Goal: Task Accomplishment & Management: Use online tool/utility

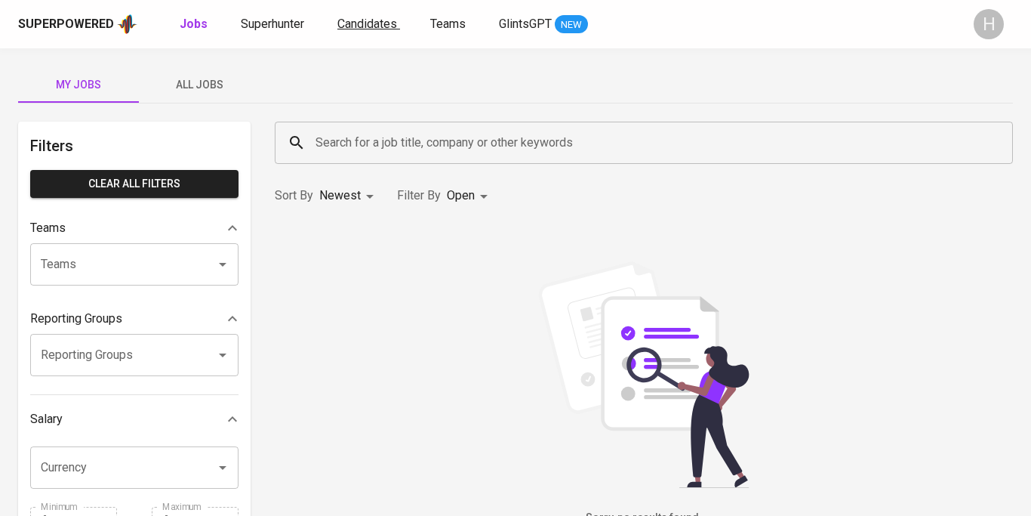
click at [363, 29] on span "Candidates" at bounding box center [368, 24] width 60 height 14
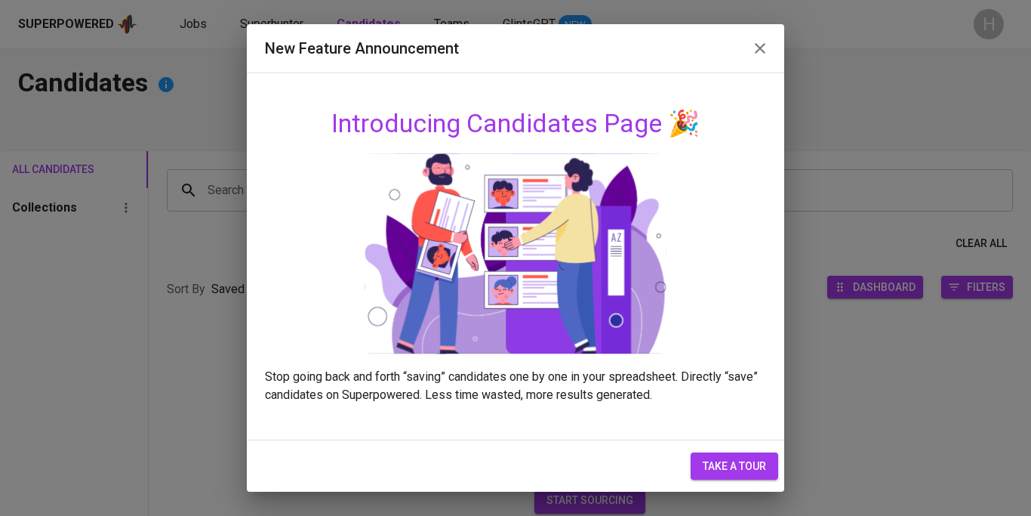
click at [755, 55] on icon "button" at bounding box center [760, 48] width 18 height 18
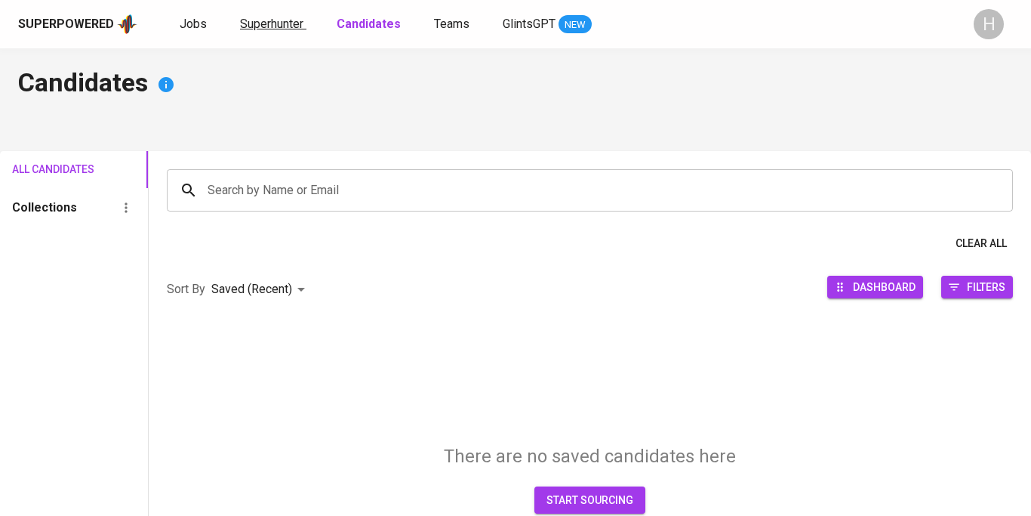
click at [275, 17] on span "Superhunter" at bounding box center [271, 24] width 63 height 14
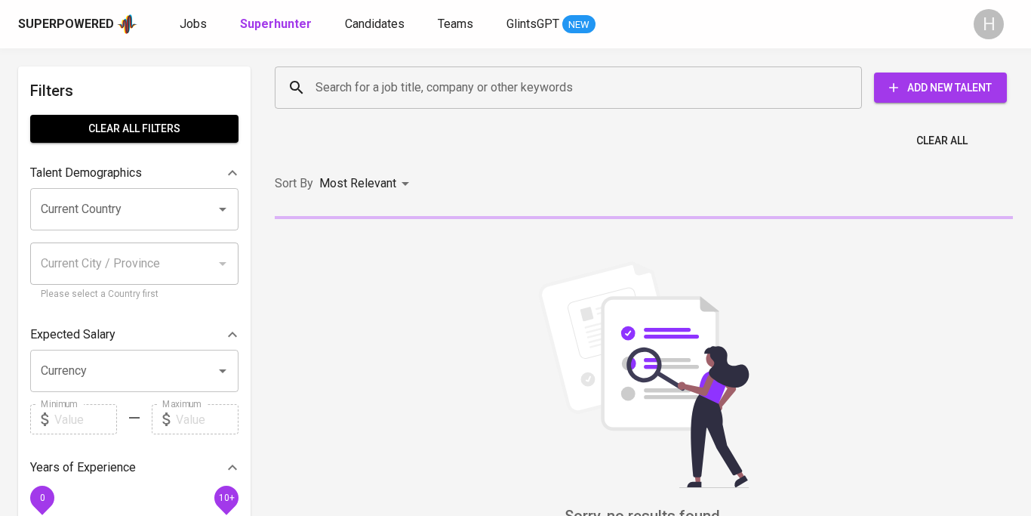
click at [368, 86] on input "Search for a job title, company or other keywords" at bounding box center [572, 87] width 521 height 29
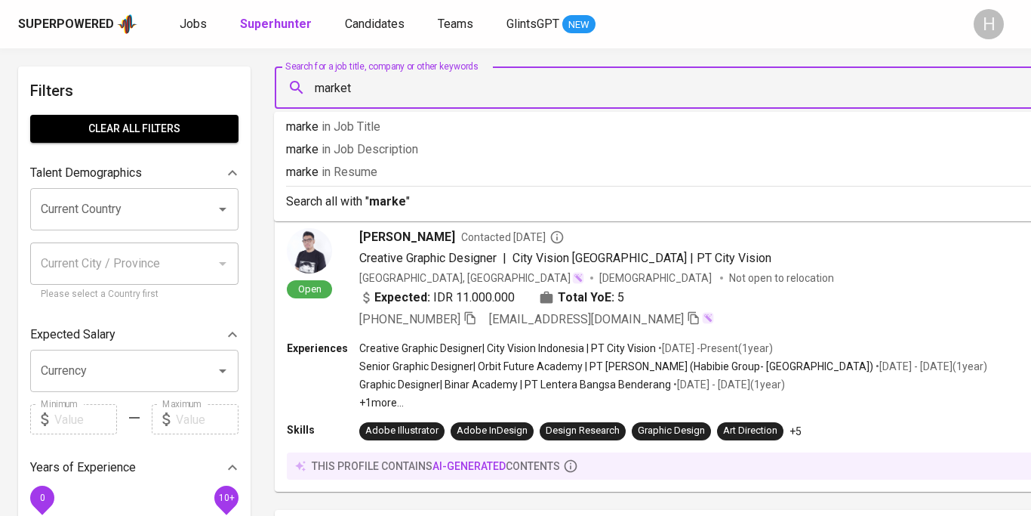
type input "marketo"
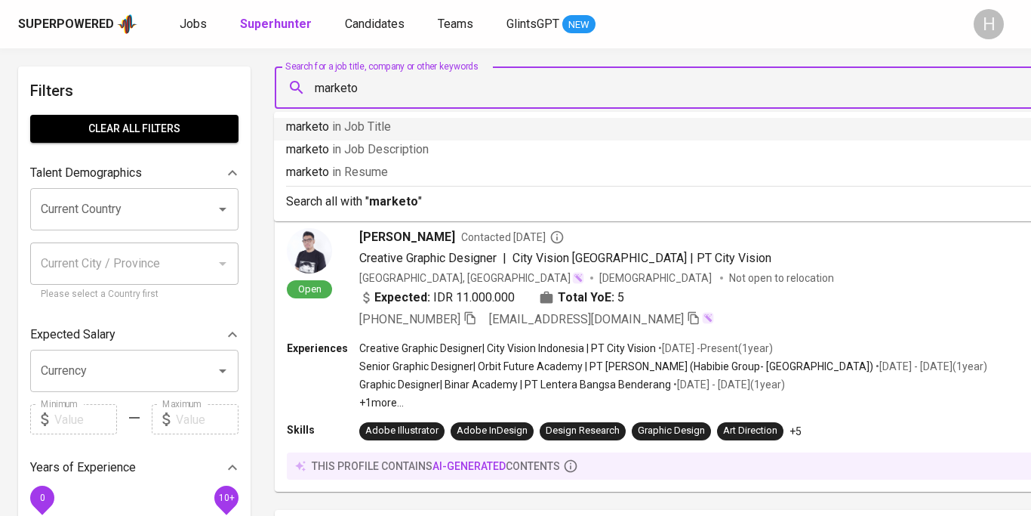
click at [384, 131] on span "in Job Title" at bounding box center [361, 126] width 59 height 14
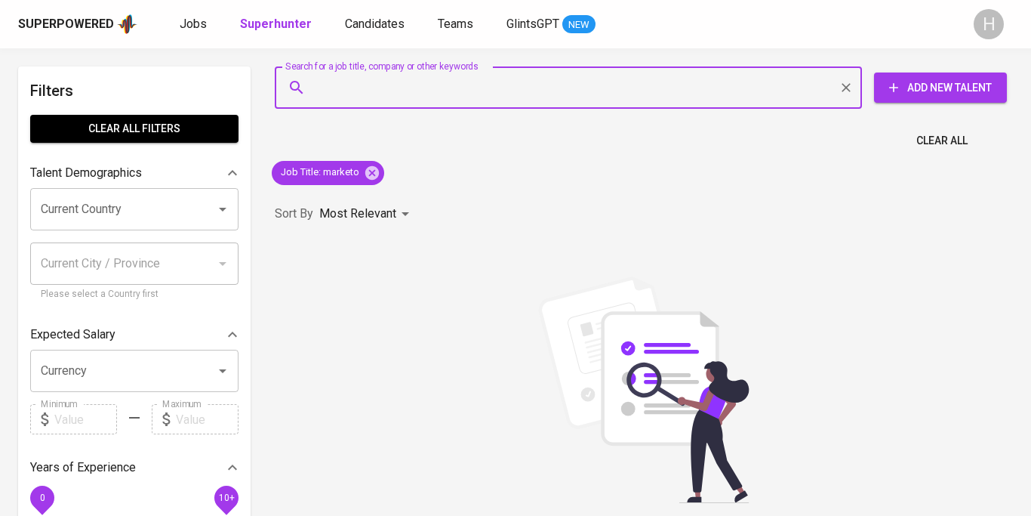
click at [161, 201] on input "Current Country" at bounding box center [113, 209] width 153 height 29
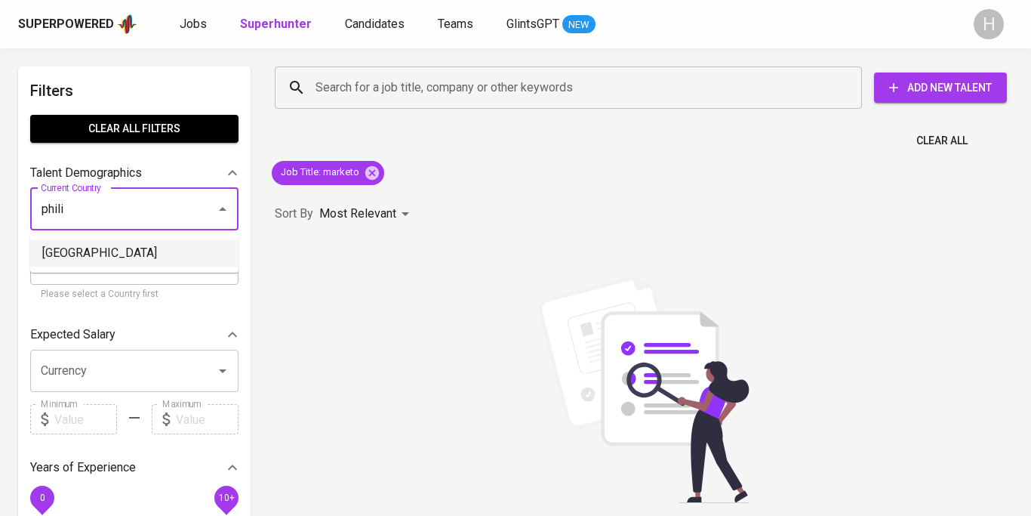
click at [170, 247] on li "Philippines" at bounding box center [134, 252] width 208 height 27
type input "Philippines"
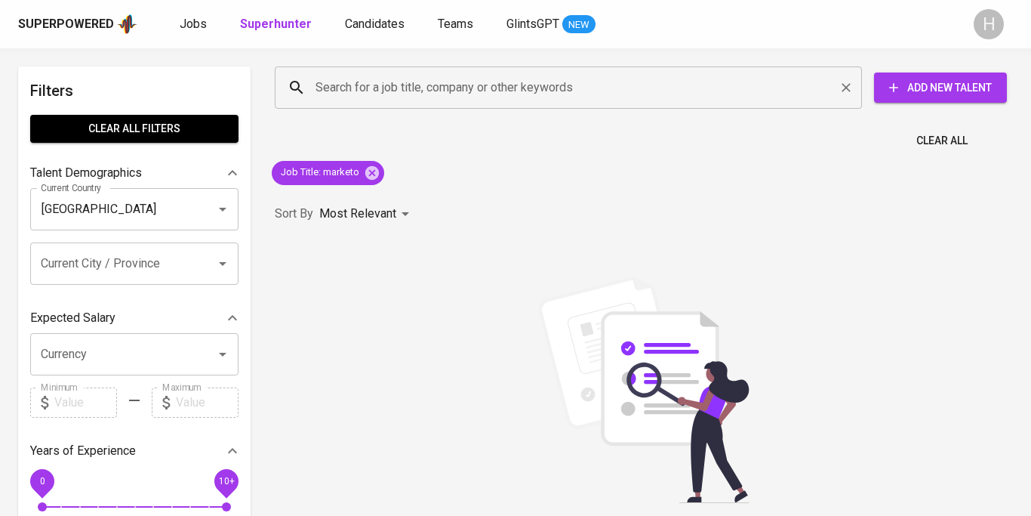
click at [362, 97] on input "Search for a job title, company or other keywords" at bounding box center [572, 87] width 521 height 29
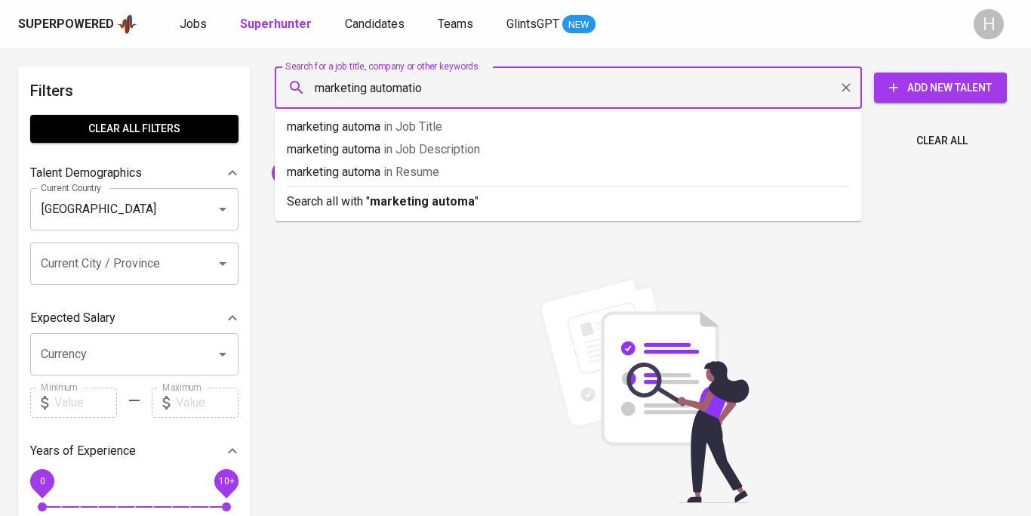
type input "marketing automation"
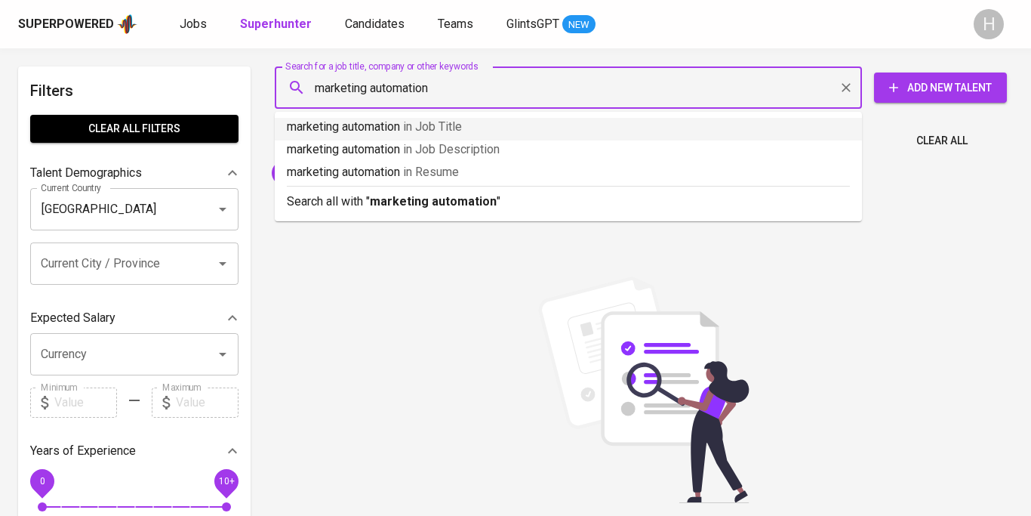
click at [391, 127] on p "marketing automation in Job Title" at bounding box center [568, 127] width 563 height 18
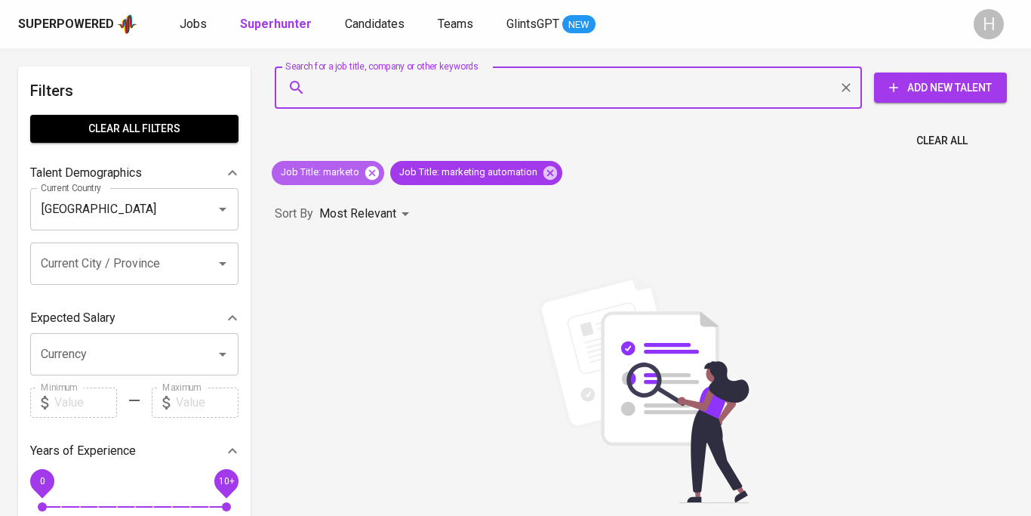
click at [375, 177] on icon at bounding box center [372, 172] width 14 height 14
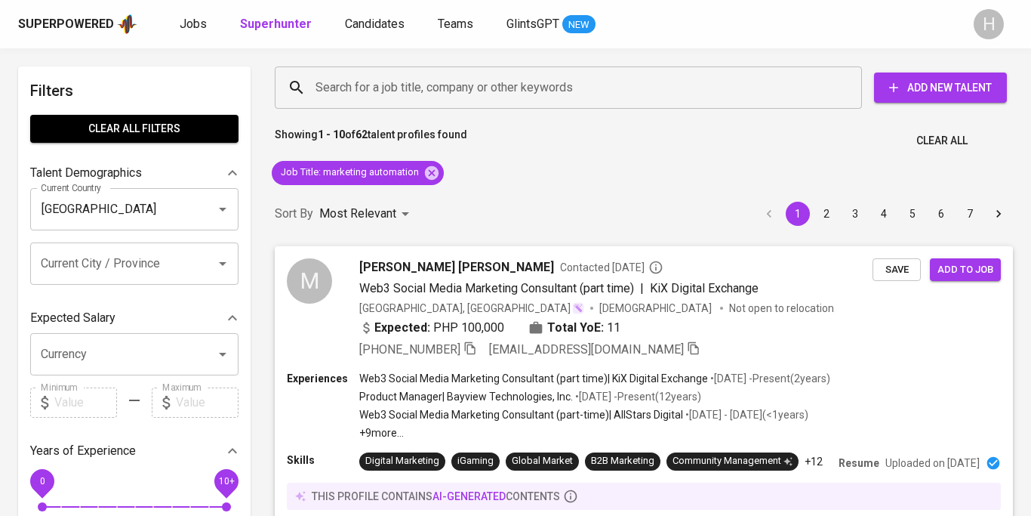
scroll to position [141, 0]
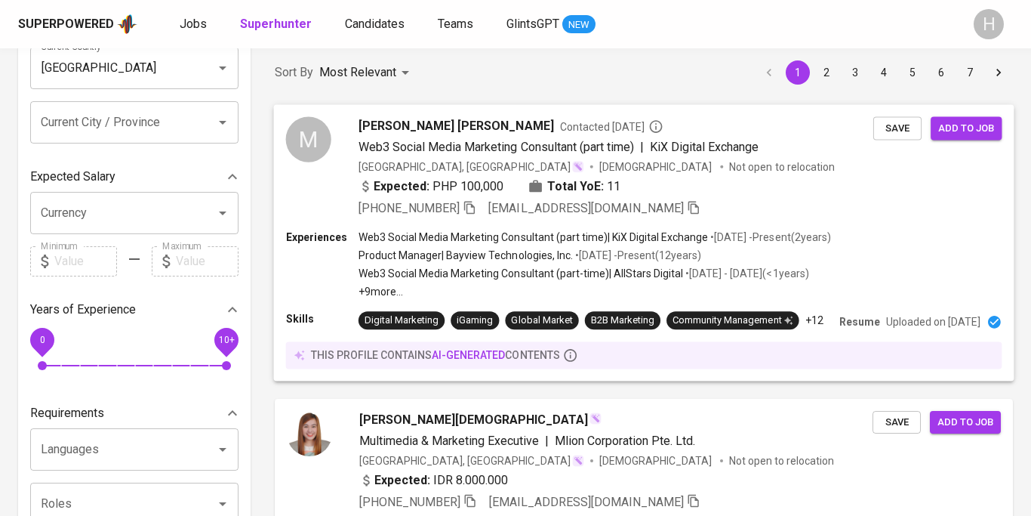
click at [488, 276] on p "Web3 Social Media Marketing Consultant (part-time) | AllStars Digital" at bounding box center [521, 273] width 325 height 15
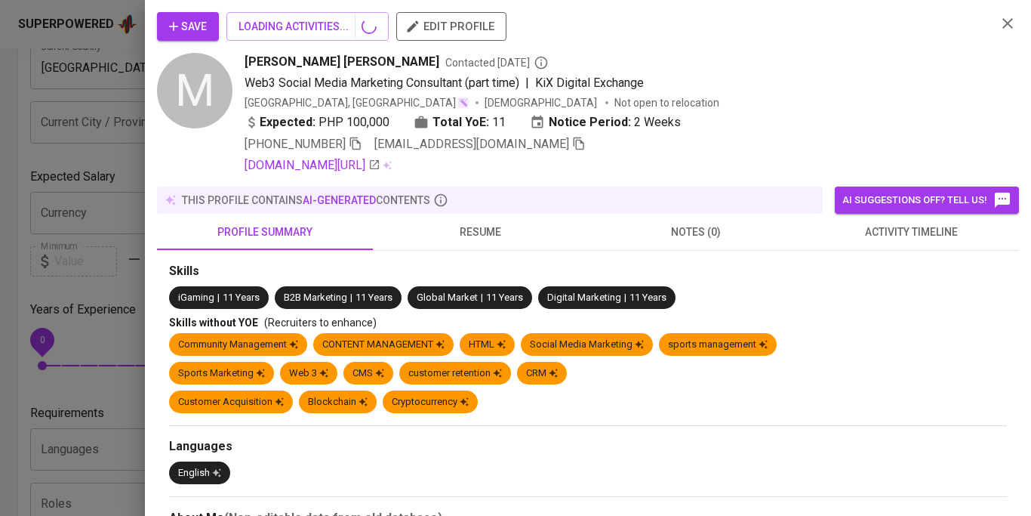
click at [151, 175] on div at bounding box center [515, 258] width 1031 height 516
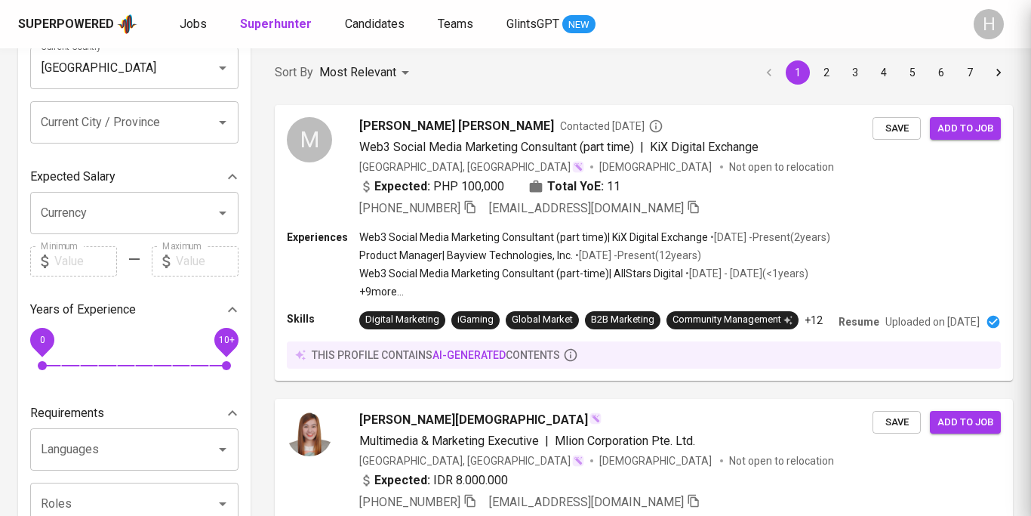
scroll to position [43, 0]
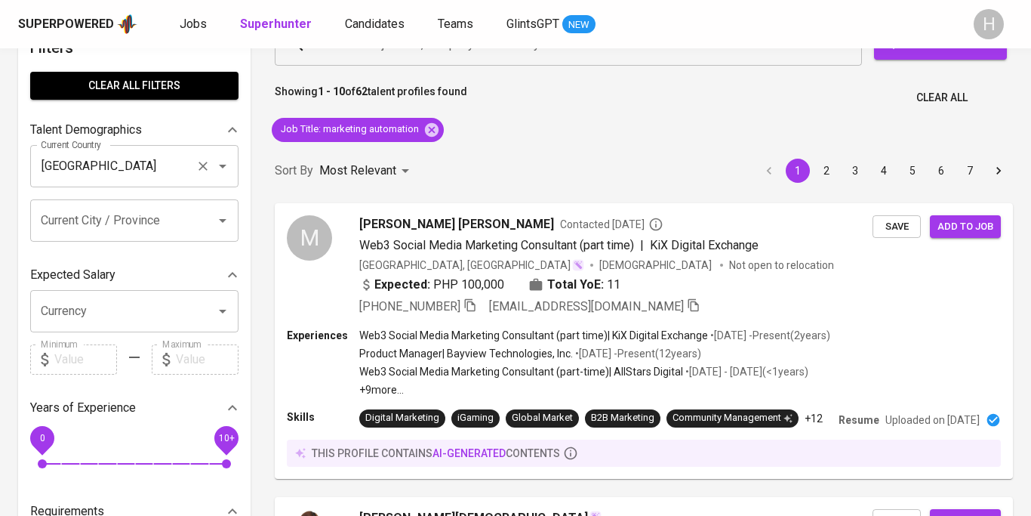
click at [210, 171] on icon "Clear" at bounding box center [203, 166] width 15 height 15
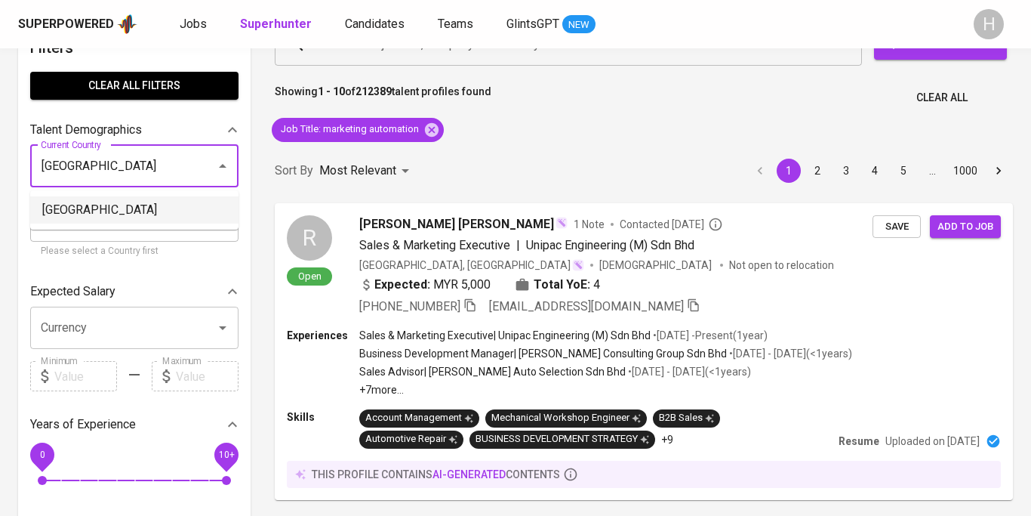
click at [163, 202] on li "[GEOGRAPHIC_DATA]" at bounding box center [134, 209] width 208 height 27
type input "[GEOGRAPHIC_DATA]"
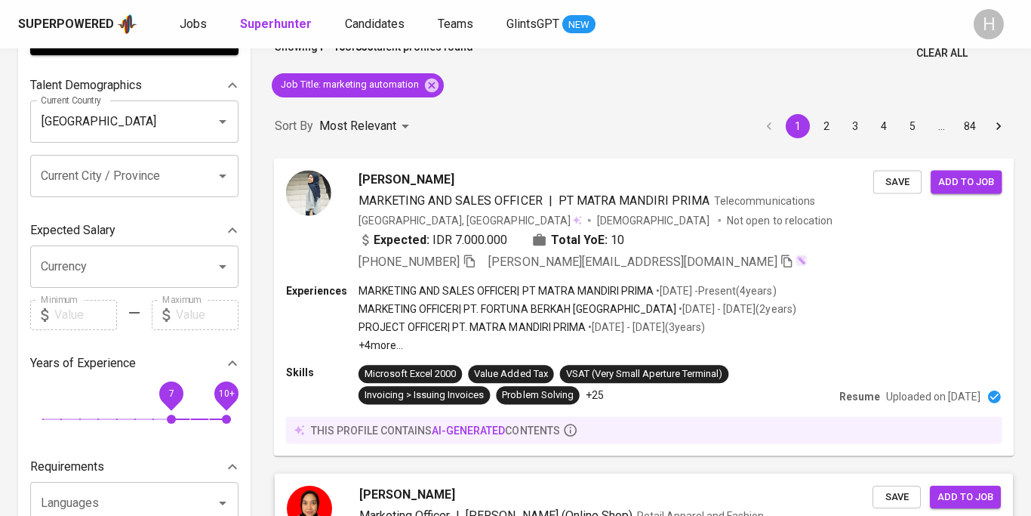
scroll to position [189, 0]
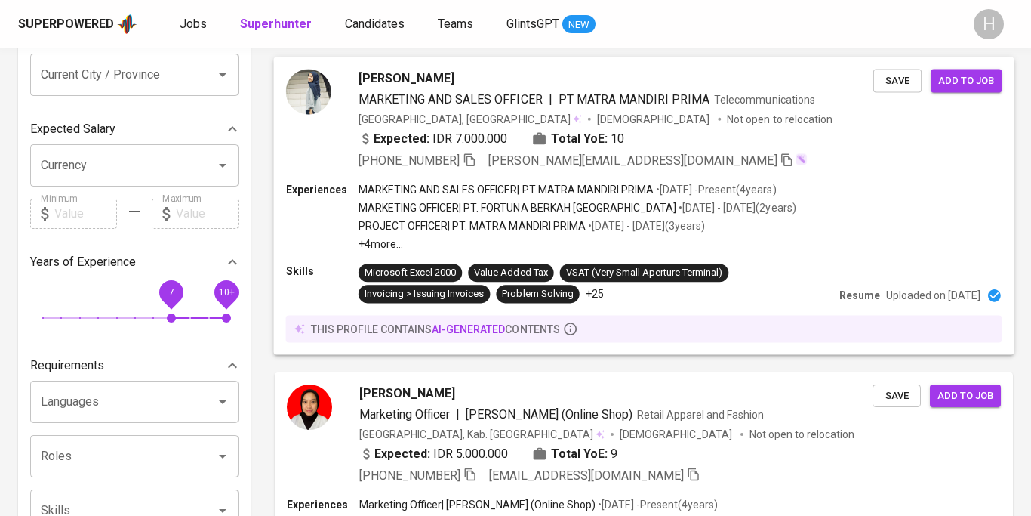
click at [499, 208] on p "MARKETING OFFICER | PT. FORTUNA BERKAH INDONESIA" at bounding box center [518, 207] width 318 height 15
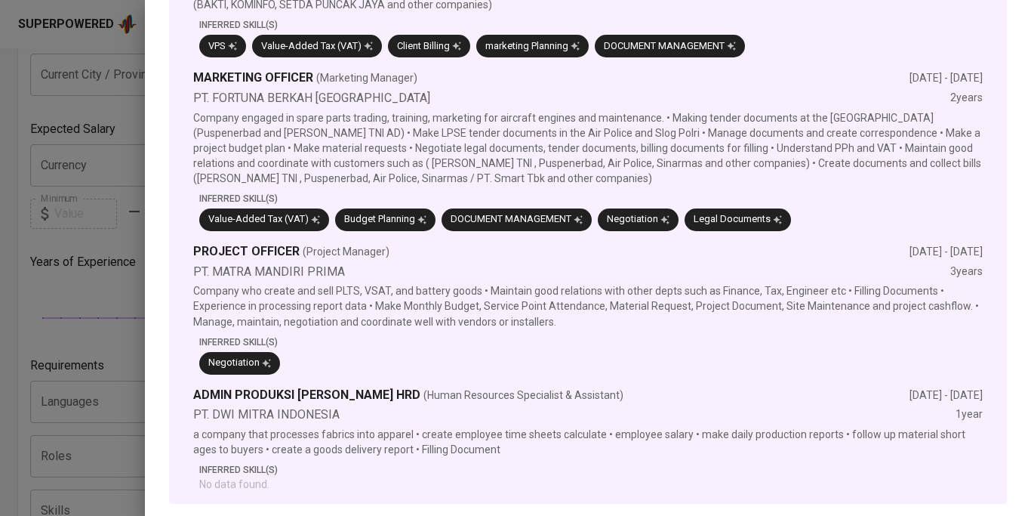
scroll to position [0, 0]
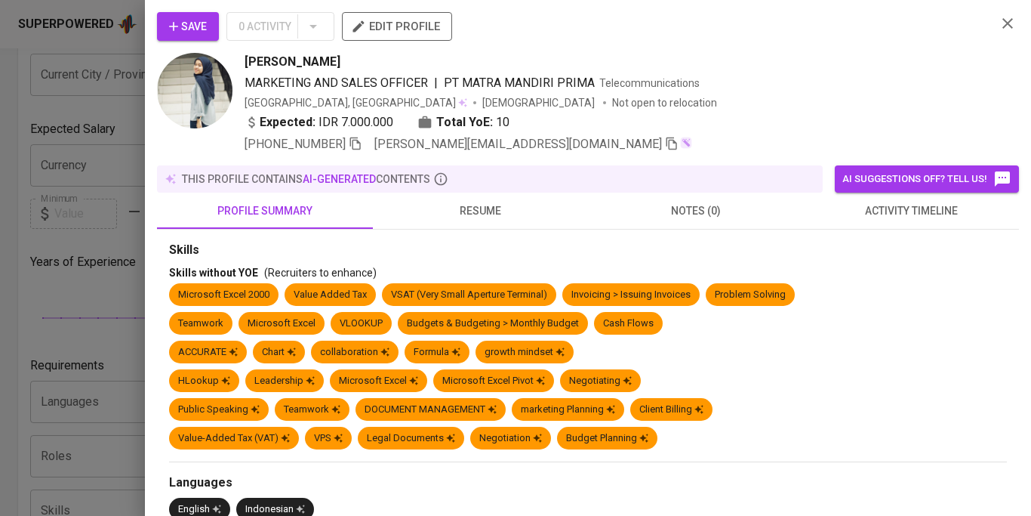
click at [1007, 22] on icon "button" at bounding box center [1008, 23] width 11 height 11
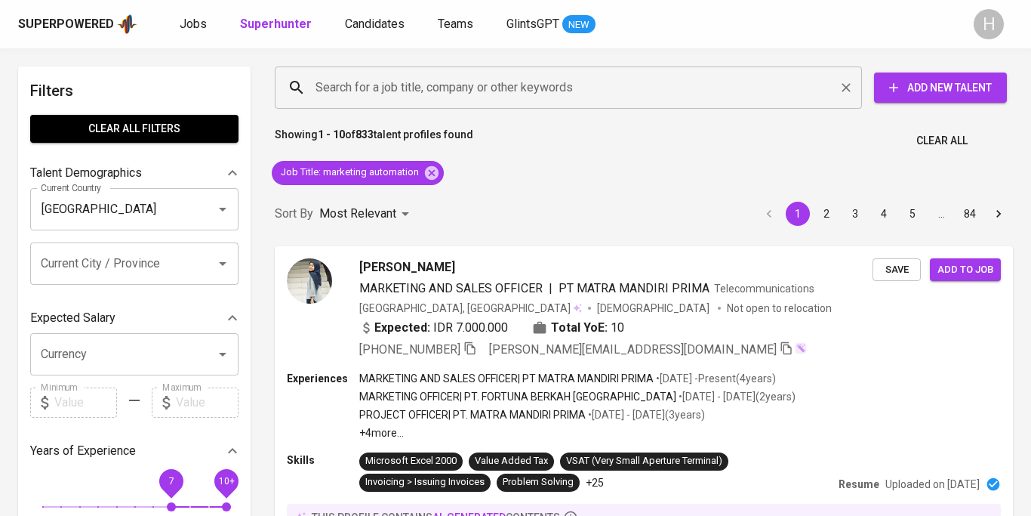
click at [435, 92] on input "Search for a job title, company or other keywords" at bounding box center [572, 87] width 521 height 29
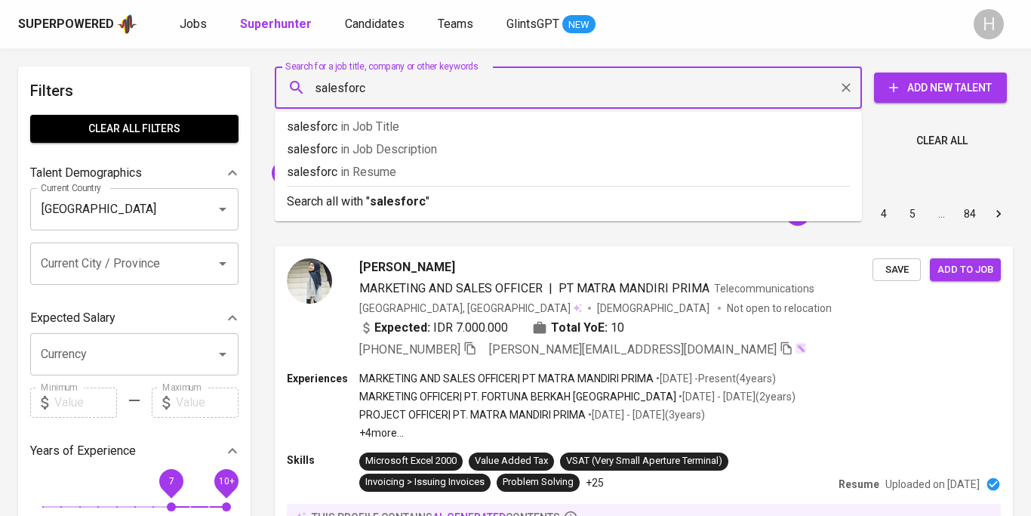
type input "salesforce"
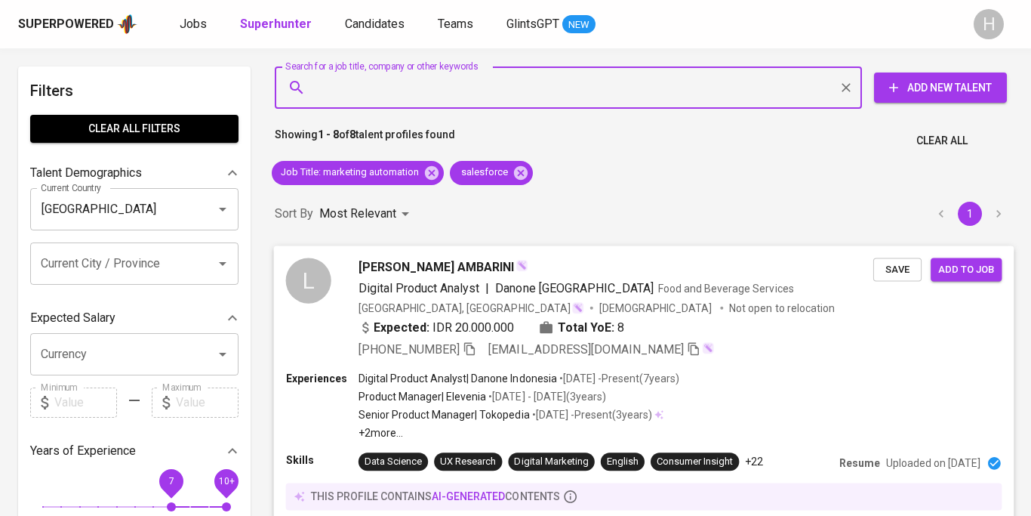
click at [435, 267] on span "[PERSON_NAME] AMBARINI" at bounding box center [437, 266] width 156 height 18
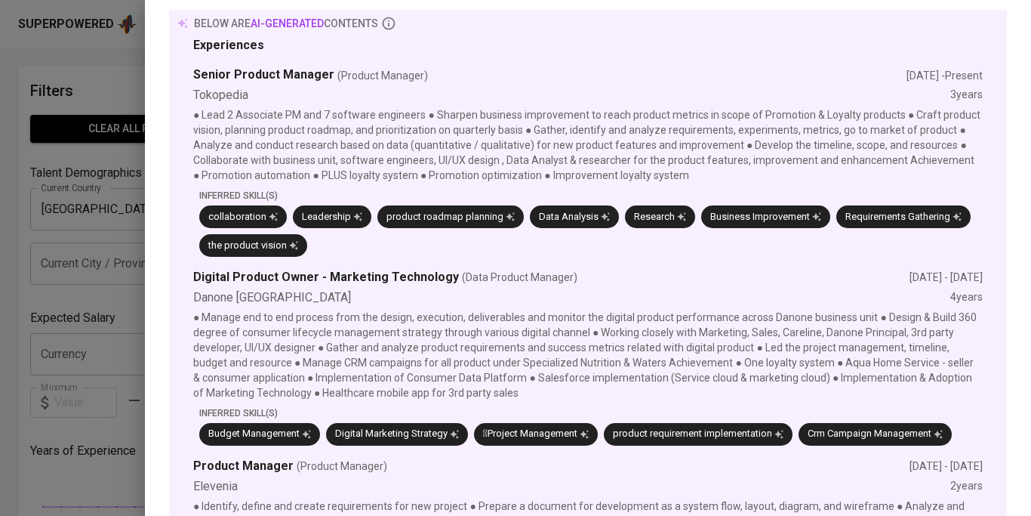
scroll to position [1038, 0]
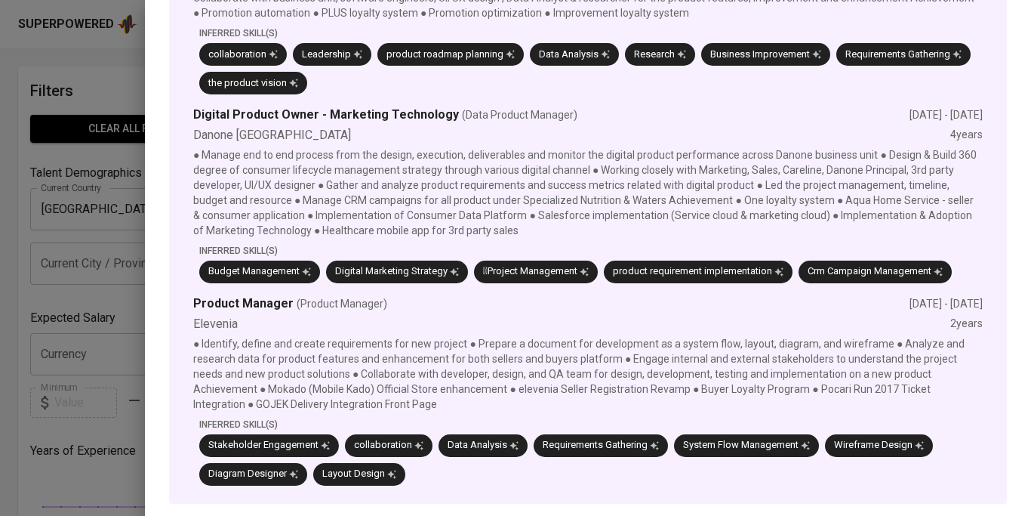
scroll to position [923, 0]
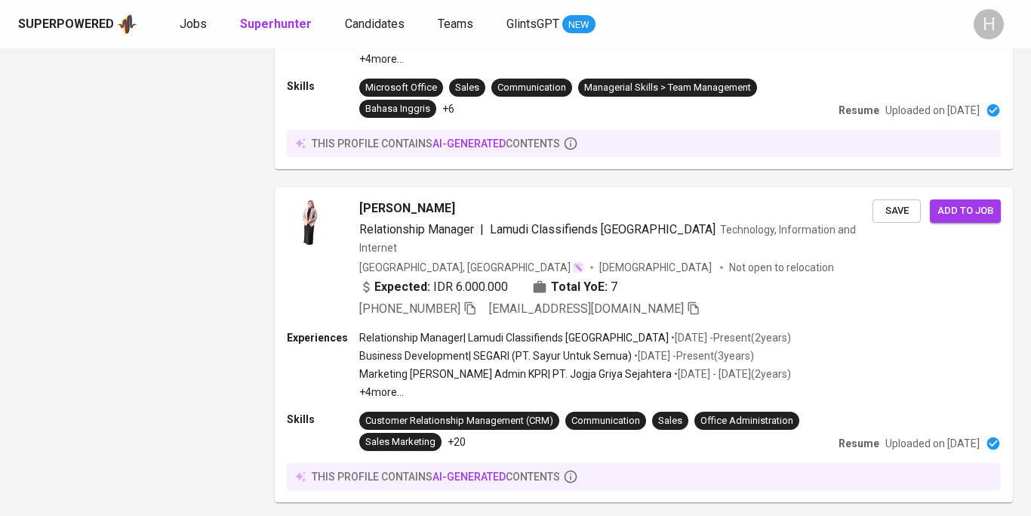
scroll to position [0, 0]
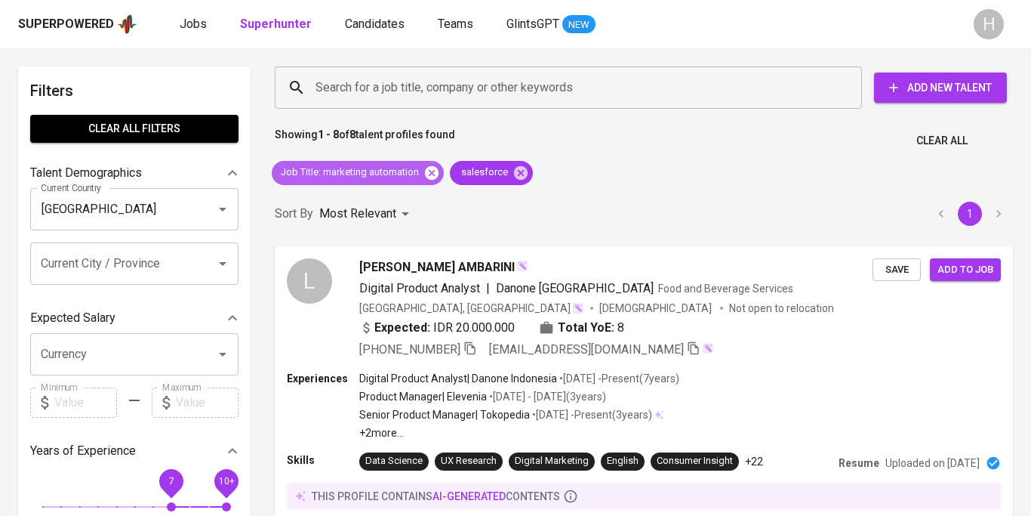
click at [427, 175] on icon at bounding box center [432, 172] width 14 height 14
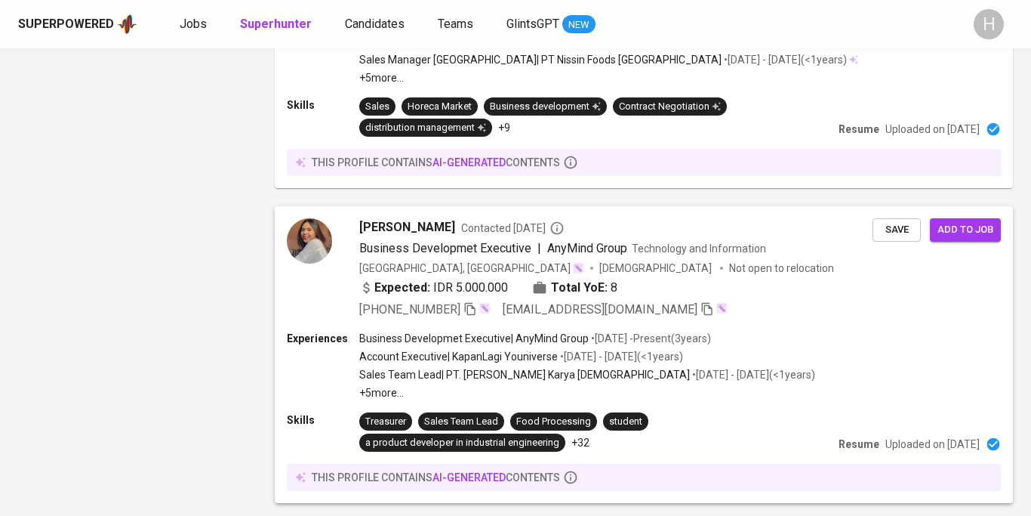
scroll to position [2837, 0]
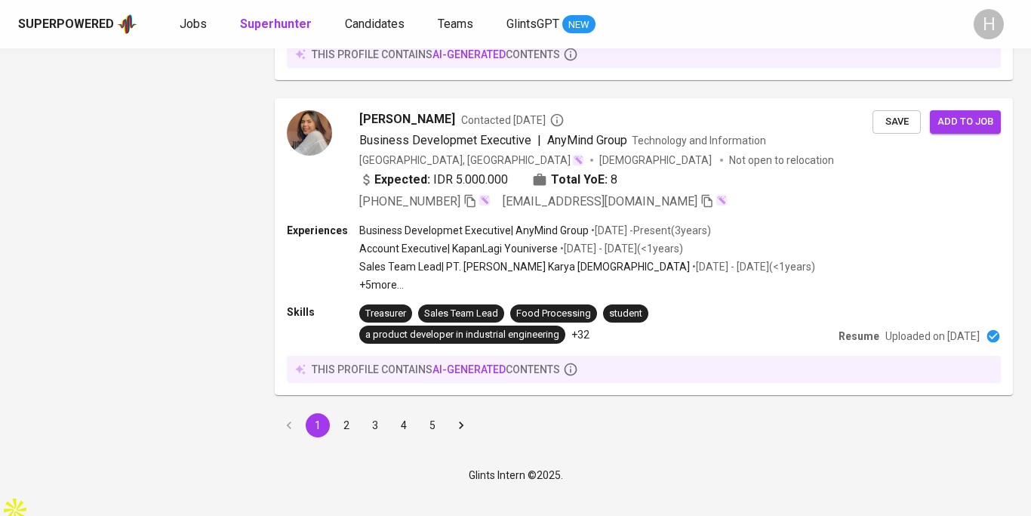
click at [347, 437] on button "2" at bounding box center [346, 425] width 24 height 24
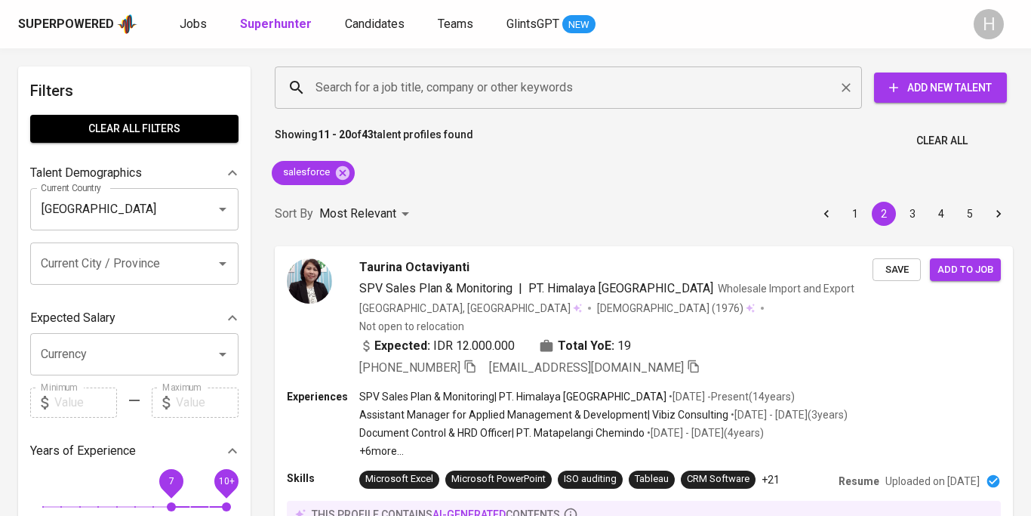
click at [393, 100] on input "Search for a job title, company or other keywords" at bounding box center [572, 87] width 521 height 29
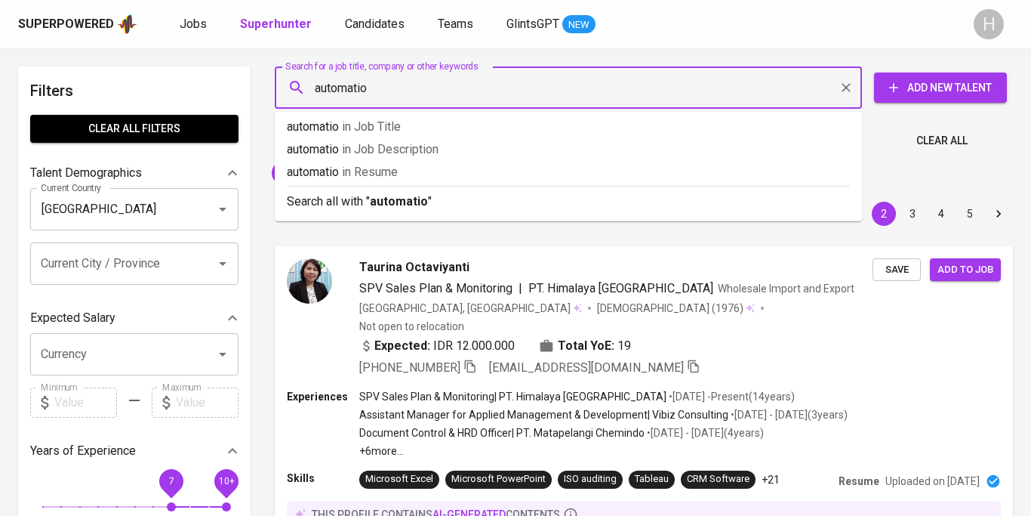
type input "automation"
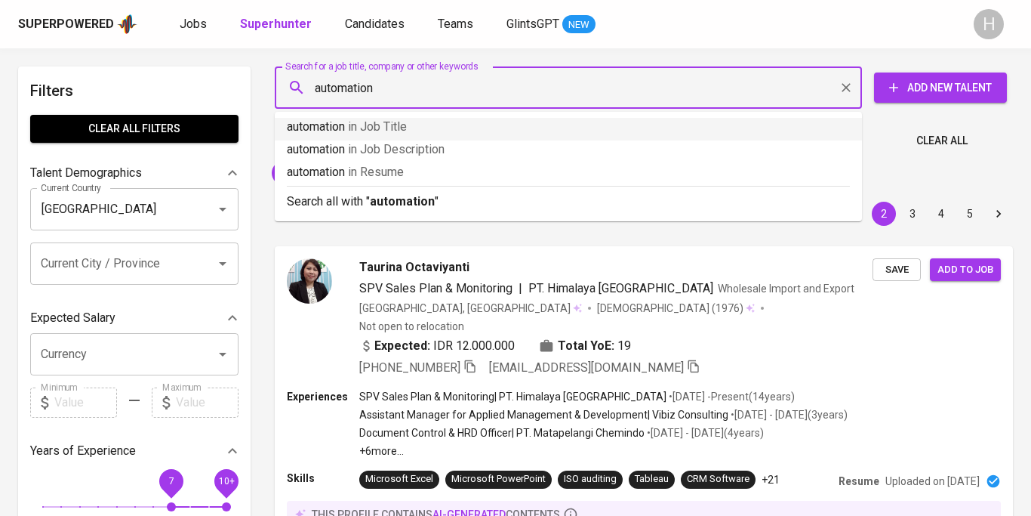
click at [449, 119] on p "automation in Job Title" at bounding box center [568, 127] width 563 height 18
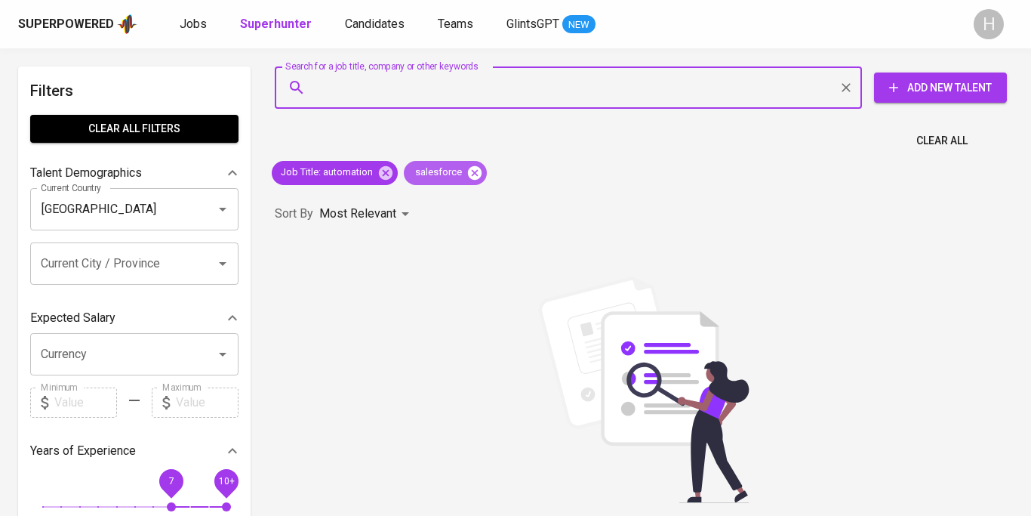
click at [473, 173] on icon at bounding box center [475, 173] width 17 height 17
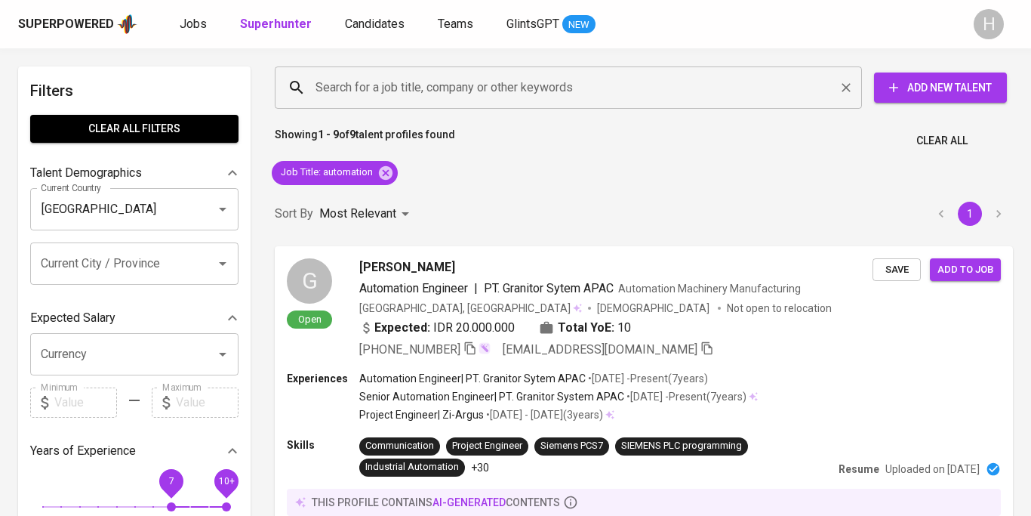
click at [449, 94] on input "Search for a job title, company or other keywords" at bounding box center [572, 87] width 521 height 29
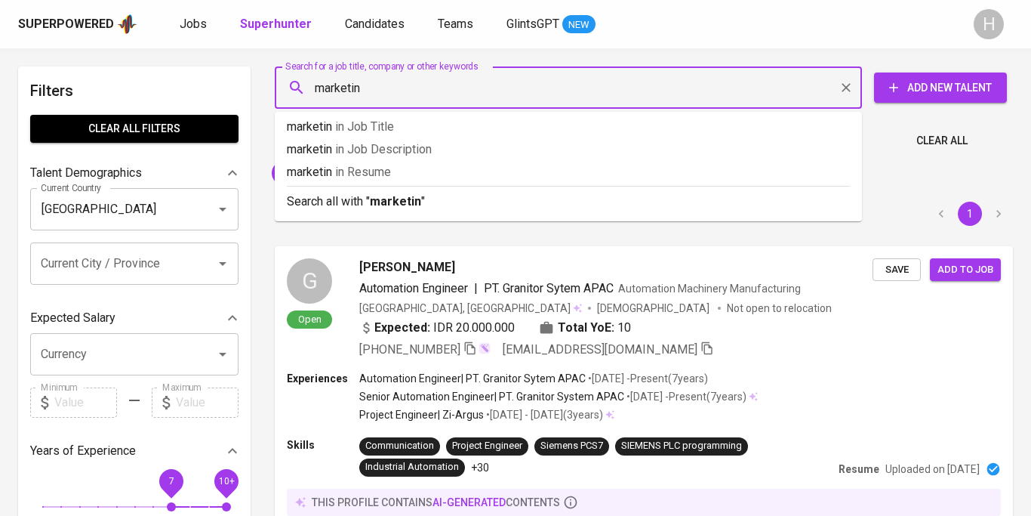
type input "marketing"
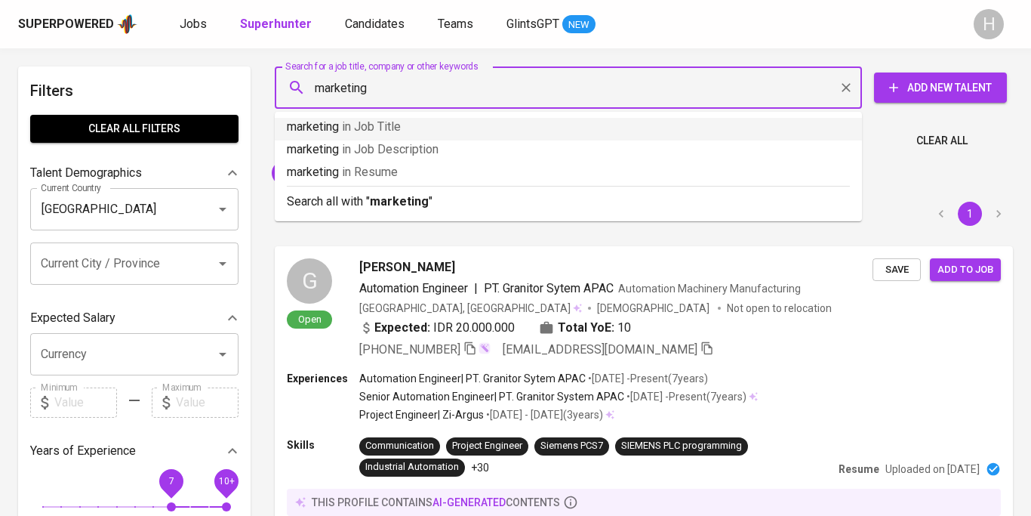
click at [458, 122] on p "marketing in Job Title" at bounding box center [568, 127] width 563 height 18
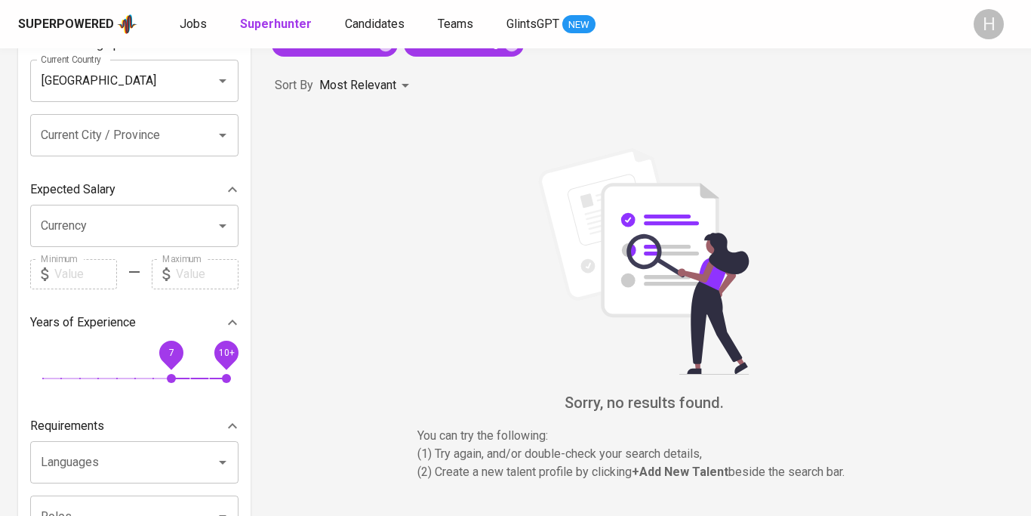
scroll to position [97, 0]
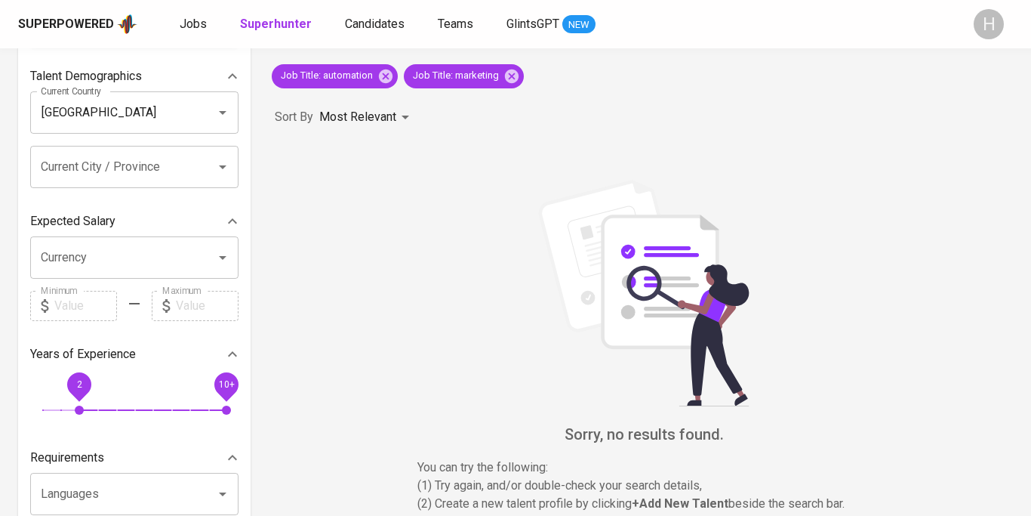
drag, startPoint x: 174, startPoint y: 399, endPoint x: 63, endPoint y: 402, distance: 111.0
click at [75, 405] on span "2" at bounding box center [79, 409] width 9 height 9
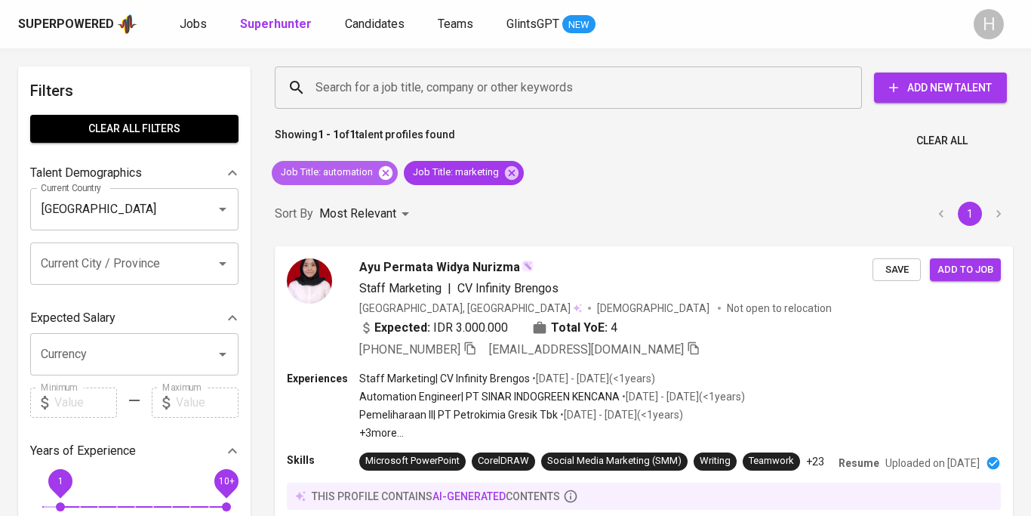
click at [387, 174] on icon at bounding box center [386, 172] width 14 height 14
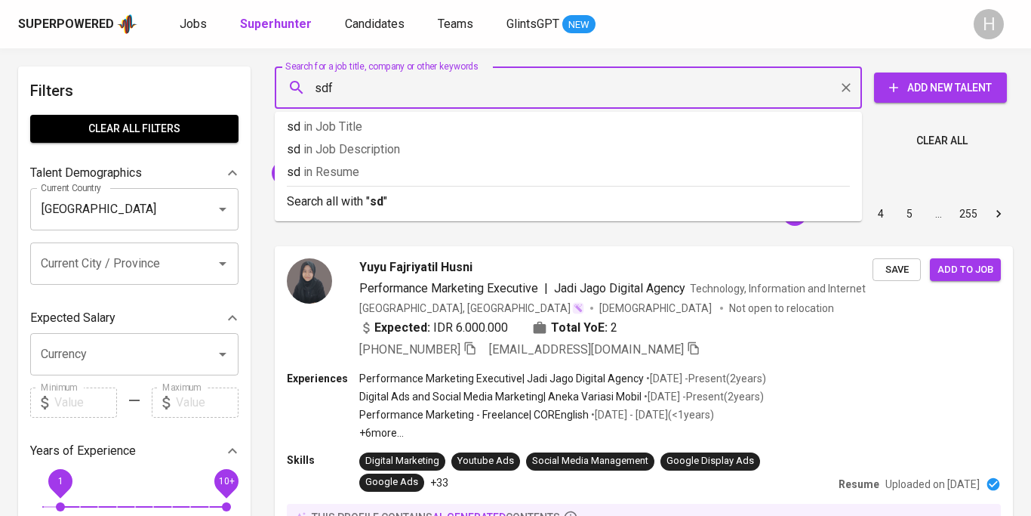
type input "sdfc"
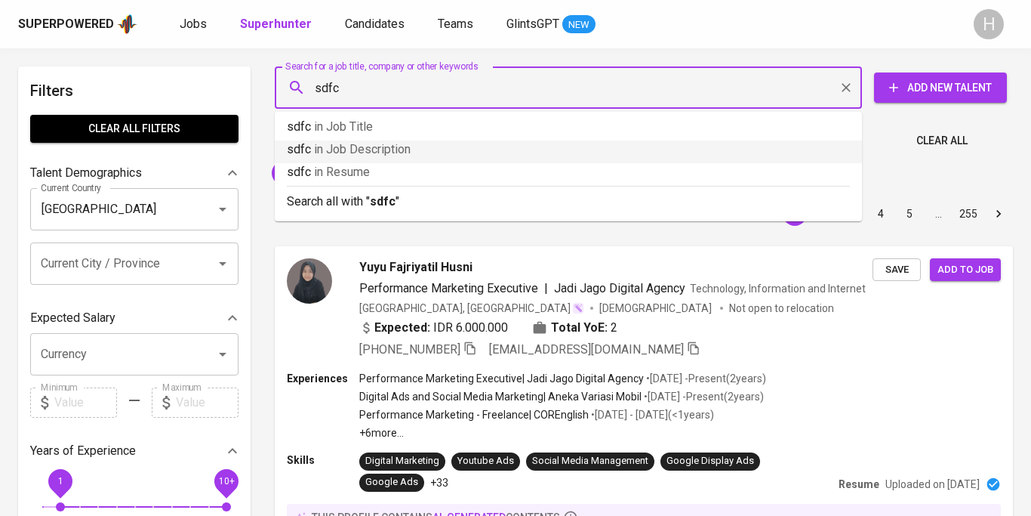
click at [417, 159] on li "sdfc in Job Description" at bounding box center [568, 151] width 587 height 23
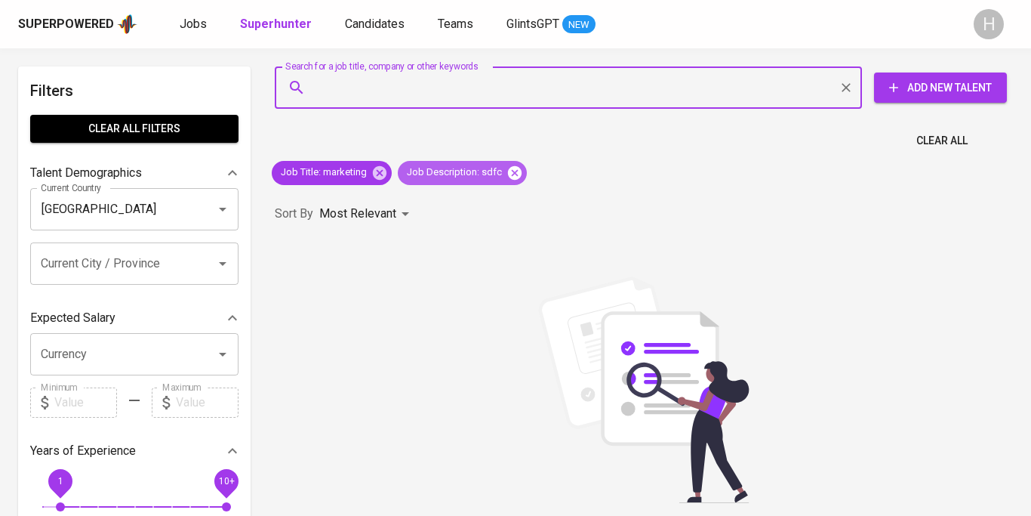
click at [513, 177] on icon at bounding box center [515, 172] width 14 height 14
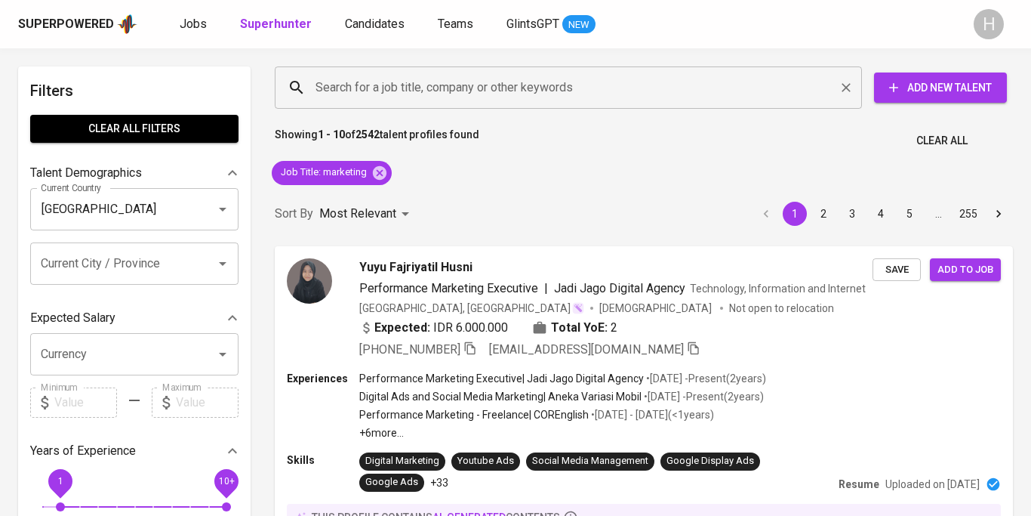
click at [394, 85] on input "Search for a job title, company or other keywords" at bounding box center [572, 87] width 521 height 29
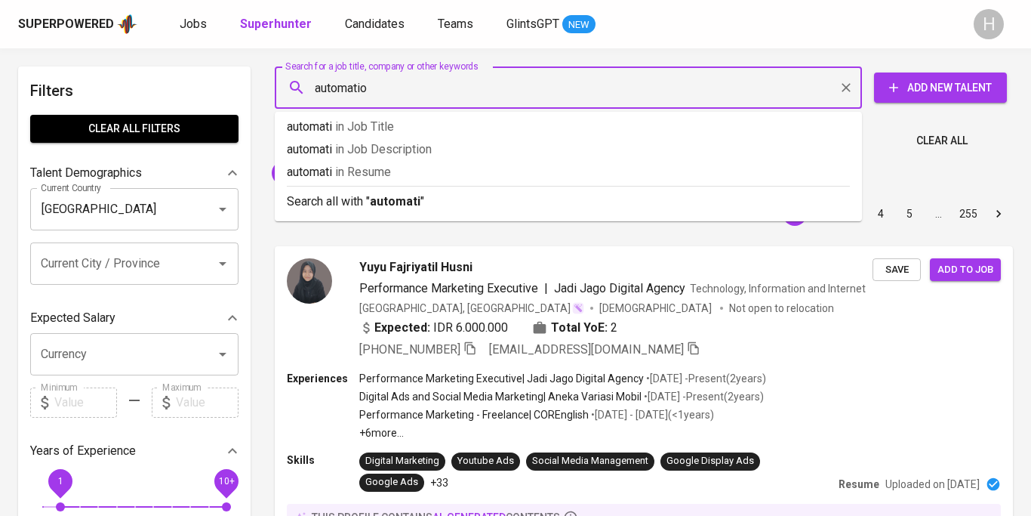
type input "automation"
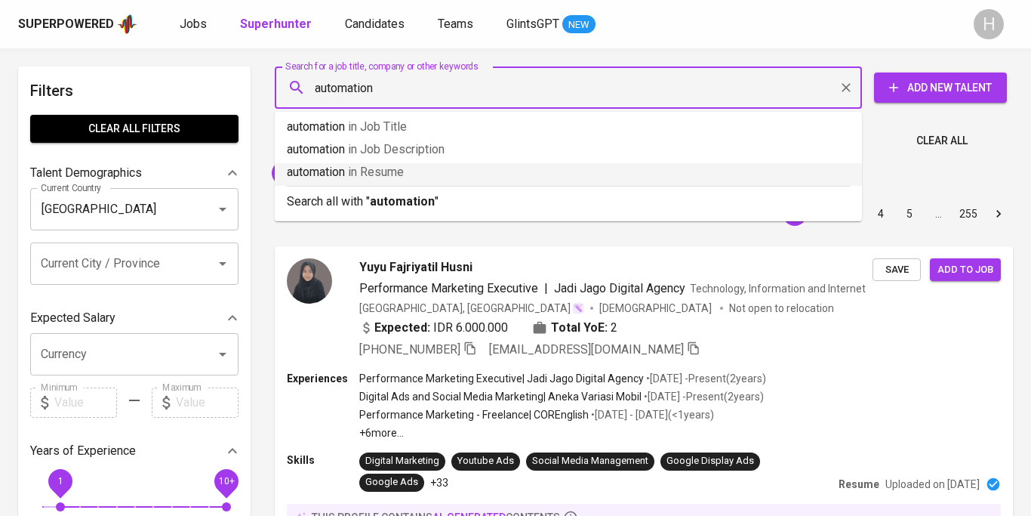
click at [439, 175] on p "automation in Resume" at bounding box center [568, 172] width 563 height 18
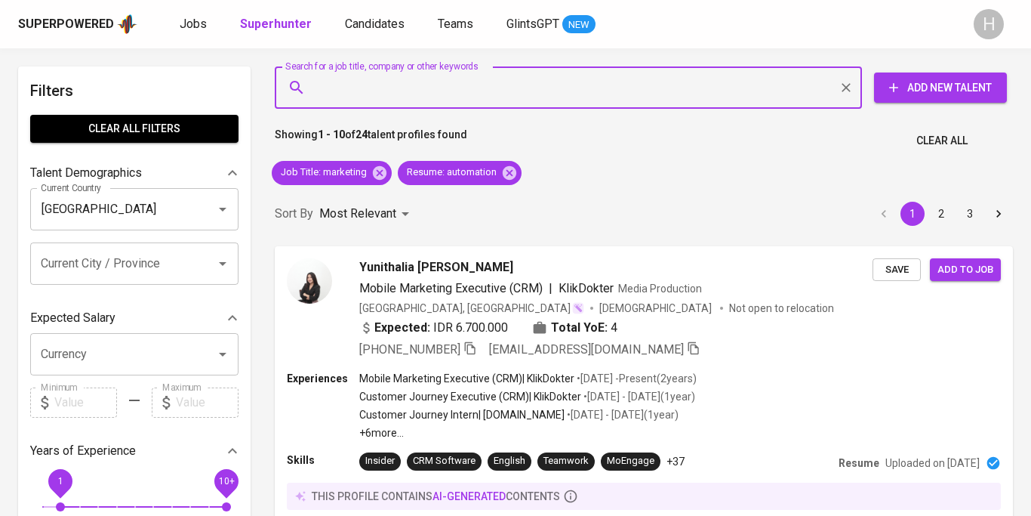
scroll to position [112, 0]
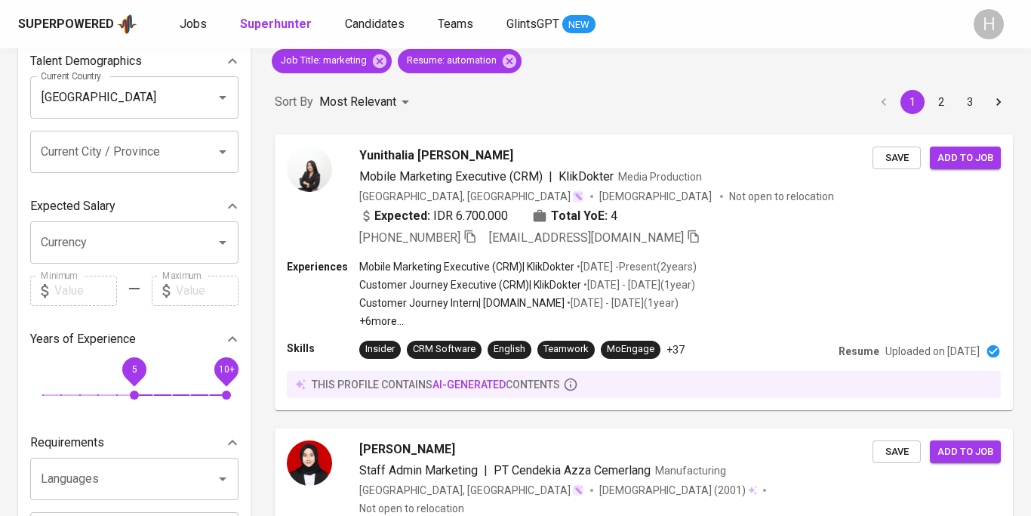
drag, startPoint x: 60, startPoint y: 395, endPoint x: 131, endPoint y: 394, distance: 71.0
click at [131, 394] on span "5" at bounding box center [134, 394] width 9 height 9
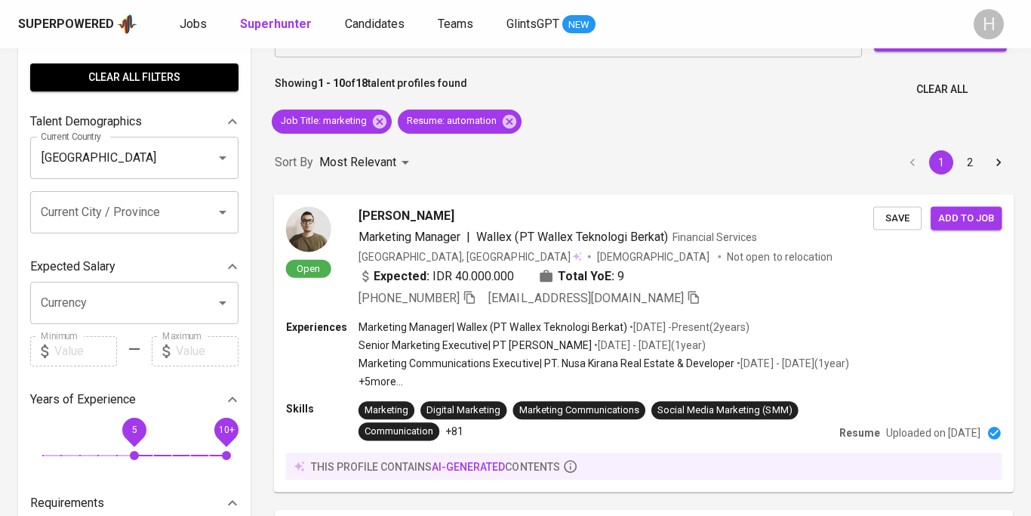
scroll to position [137, 0]
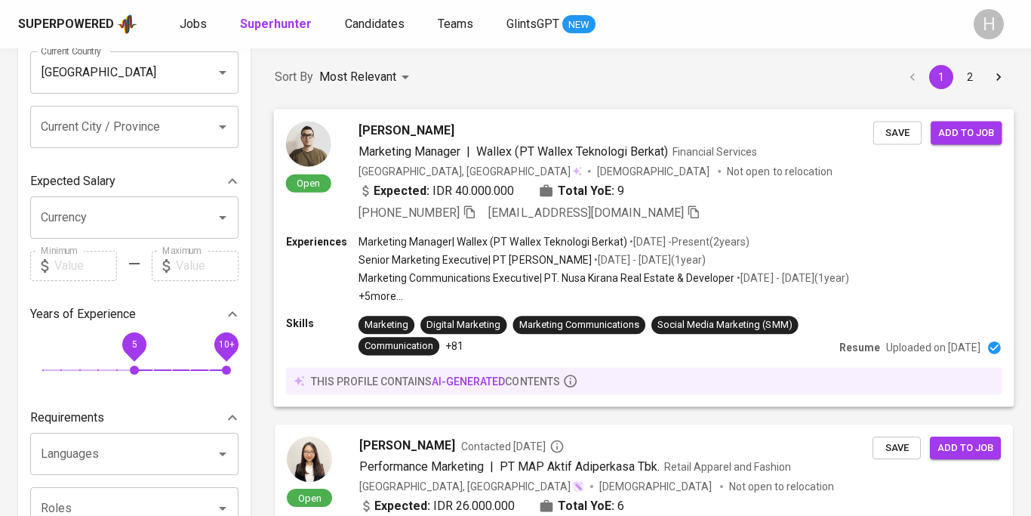
click at [436, 264] on p "Senior Marketing Executive | PT Daruma Adira Pratama" at bounding box center [475, 259] width 233 height 15
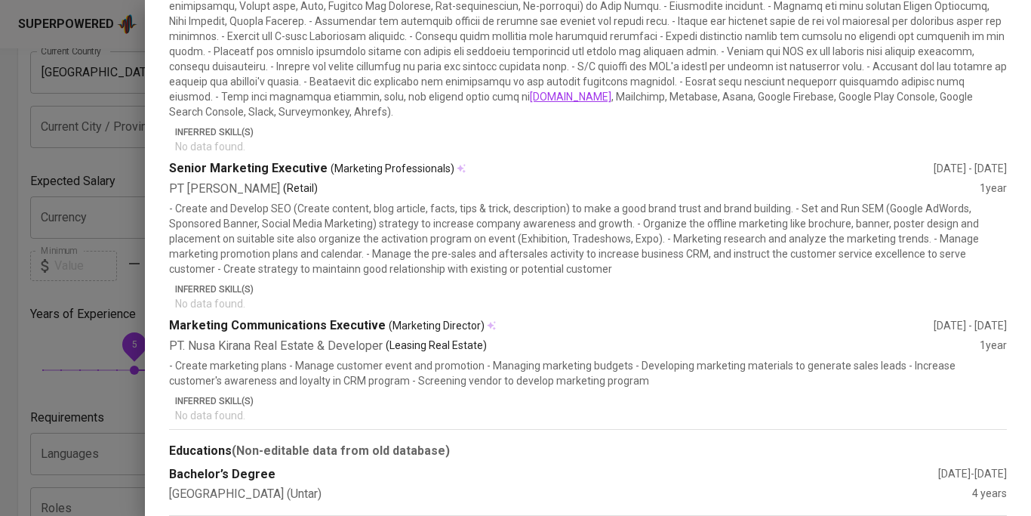
scroll to position [287, 0]
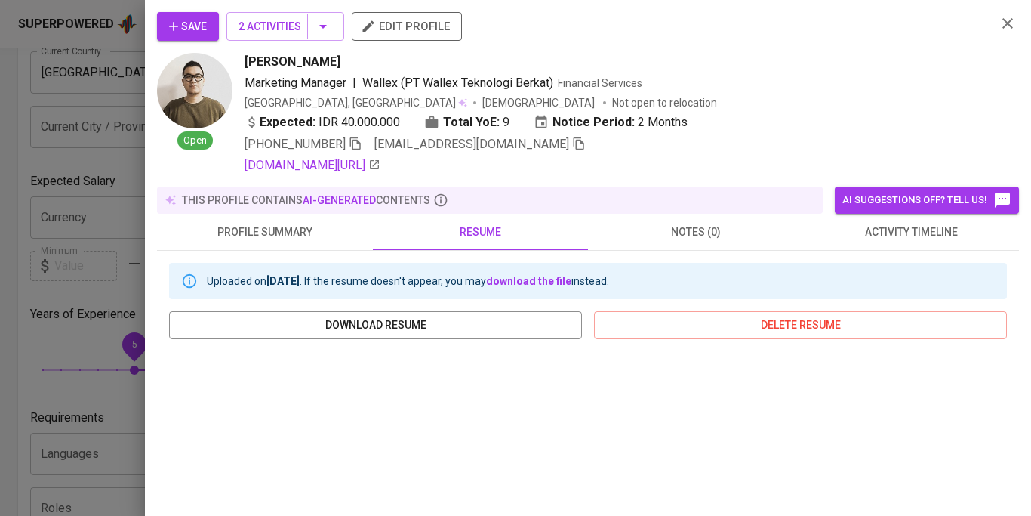
scroll to position [236, 0]
click at [1006, 16] on icon "button" at bounding box center [1008, 23] width 18 height 18
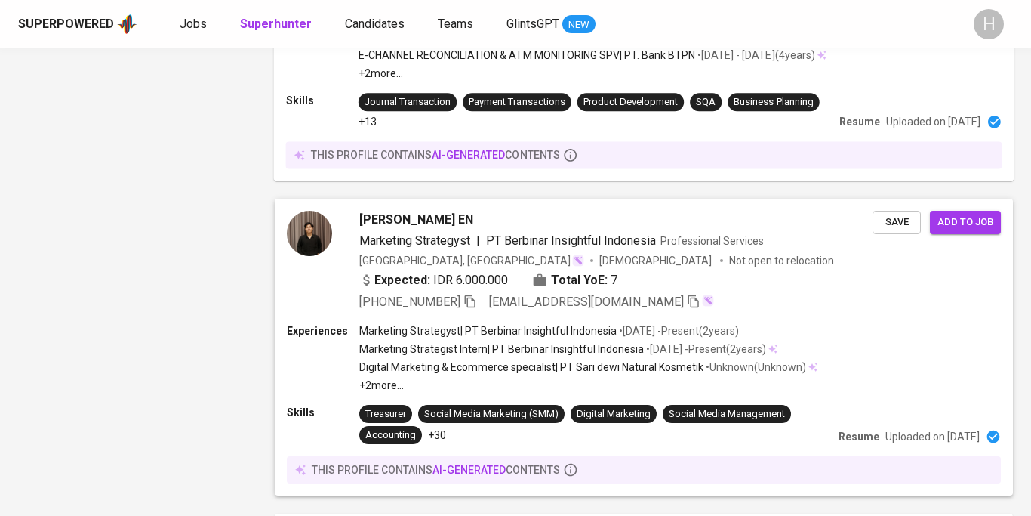
scroll to position [1305, 0]
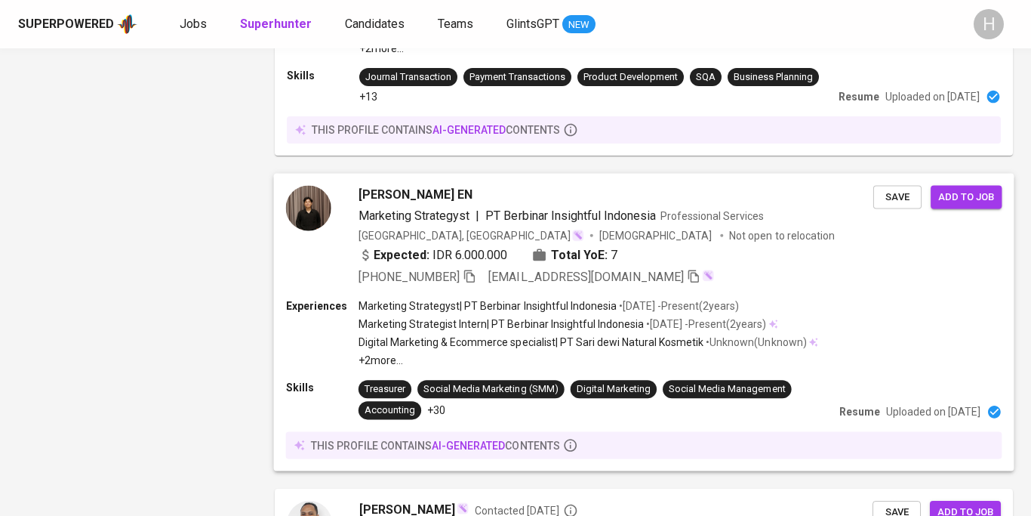
click at [535, 335] on div "Marketing Strategyst | PT Berbinar Insightful Indonesia • Oct 2022 - Present ( …" at bounding box center [589, 332] width 460 height 69
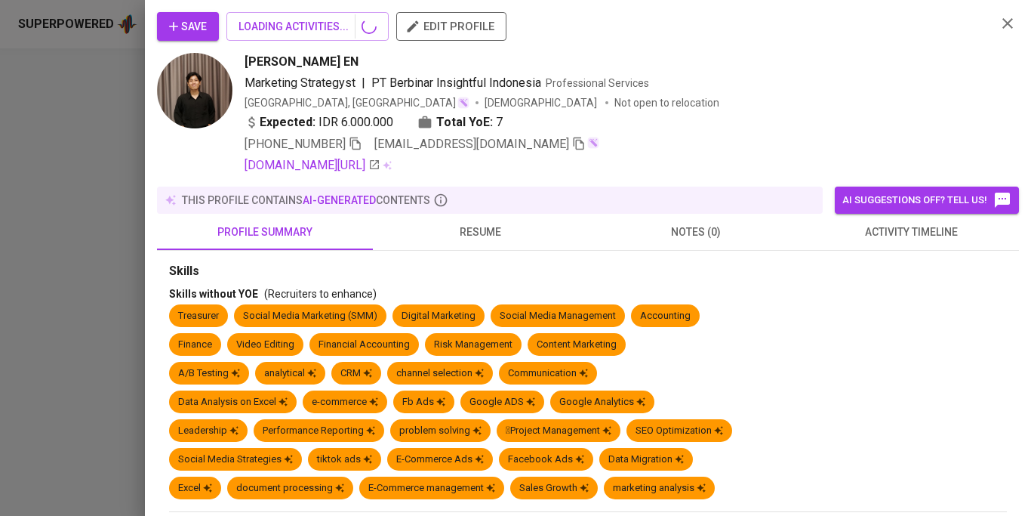
scroll to position [1524, 0]
click at [461, 239] on span "resume" at bounding box center [481, 232] width 198 height 19
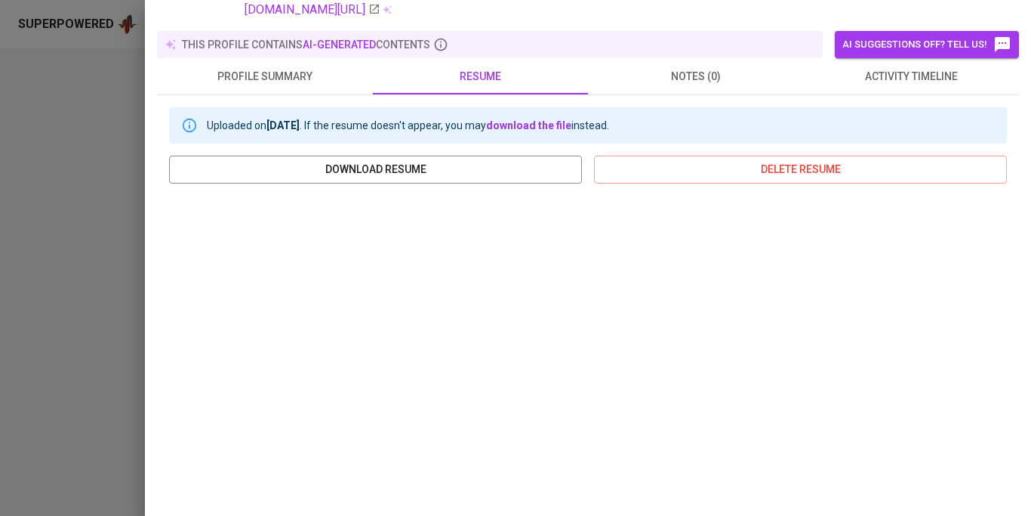
scroll to position [0, 0]
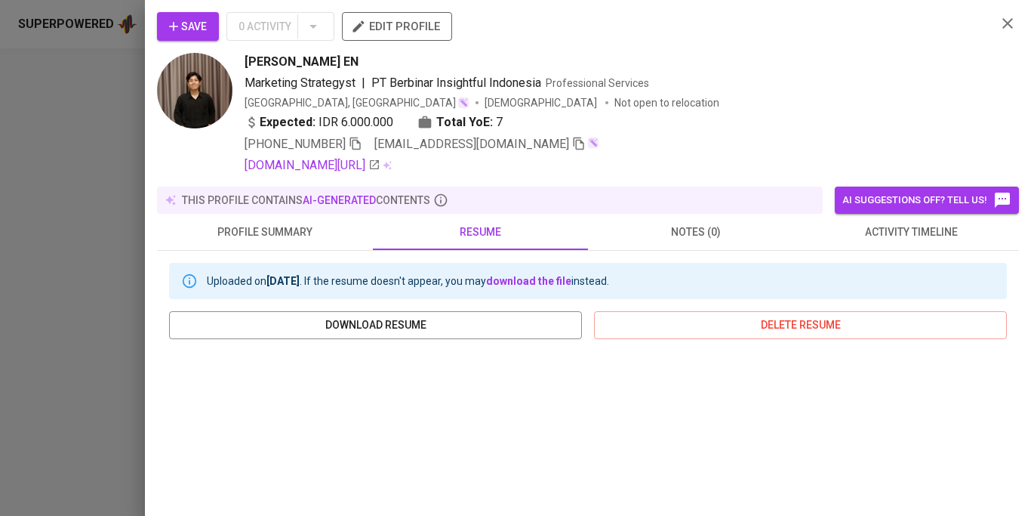
click at [1006, 26] on icon "button" at bounding box center [1008, 23] width 18 height 18
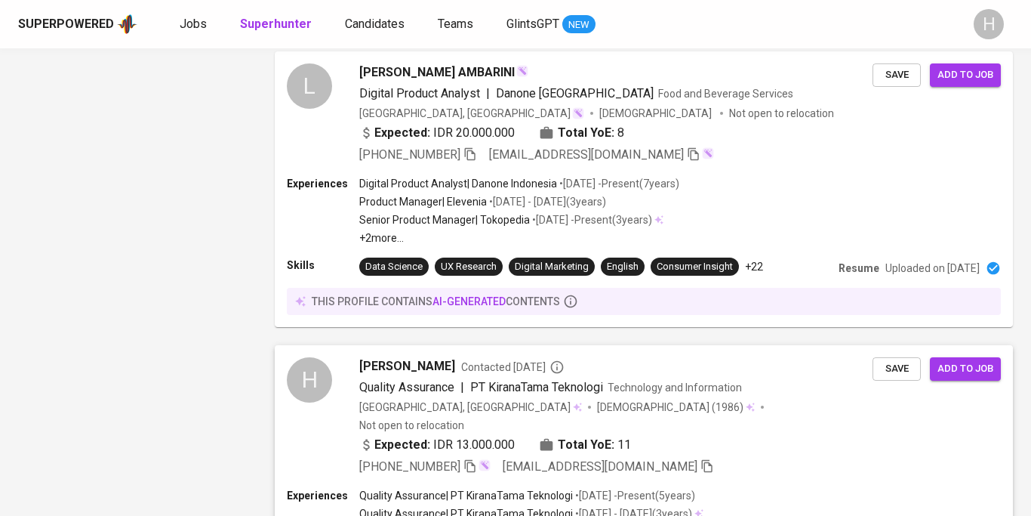
scroll to position [1985, 0]
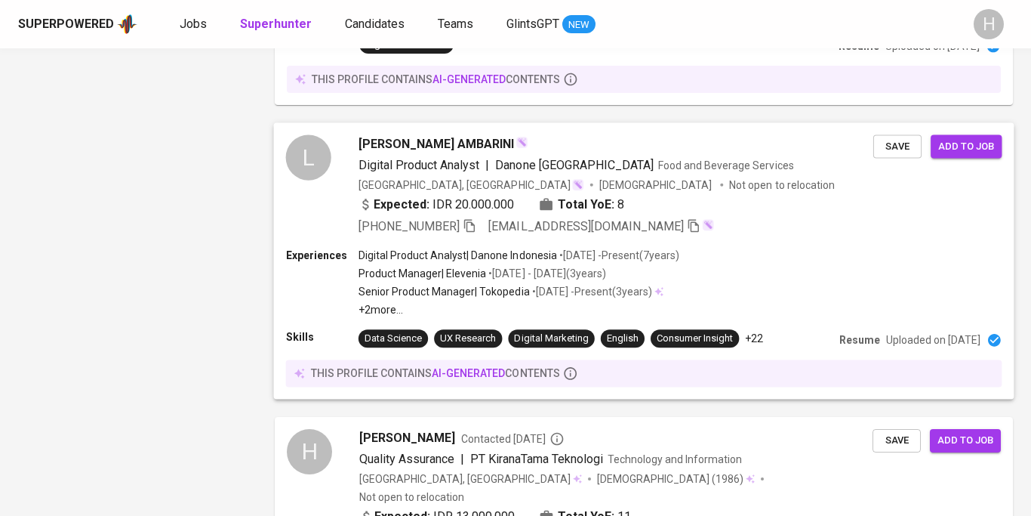
click at [754, 272] on div "Experiences Digital Product Analyst | Danone Indonesia • Jan 2018 - Present ( 7…" at bounding box center [644, 282] width 717 height 69
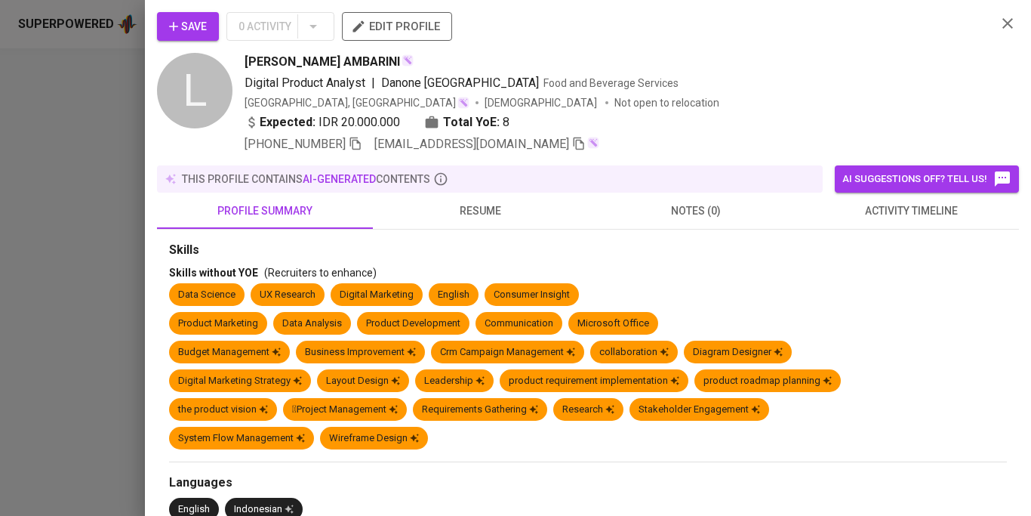
scroll to position [29, 0]
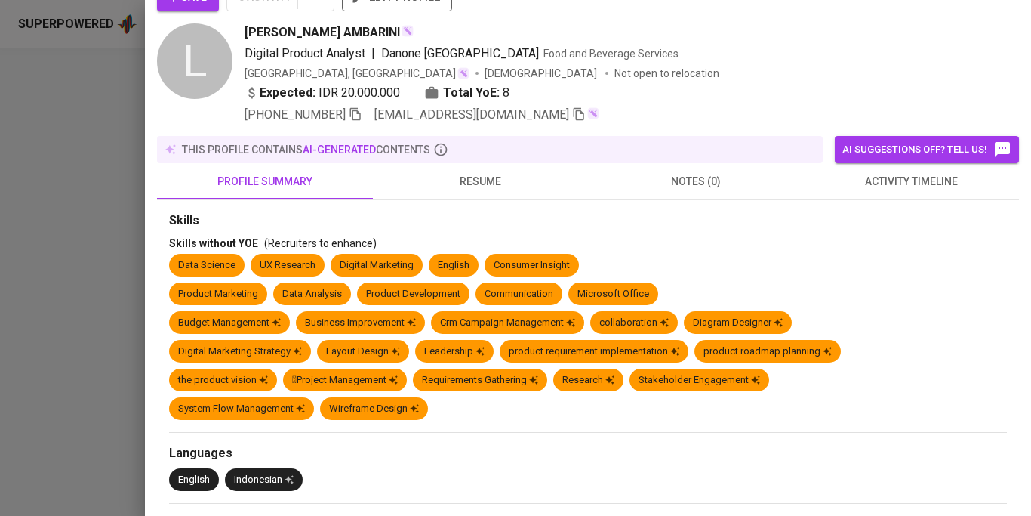
click at [470, 183] on span "resume" at bounding box center [481, 181] width 198 height 19
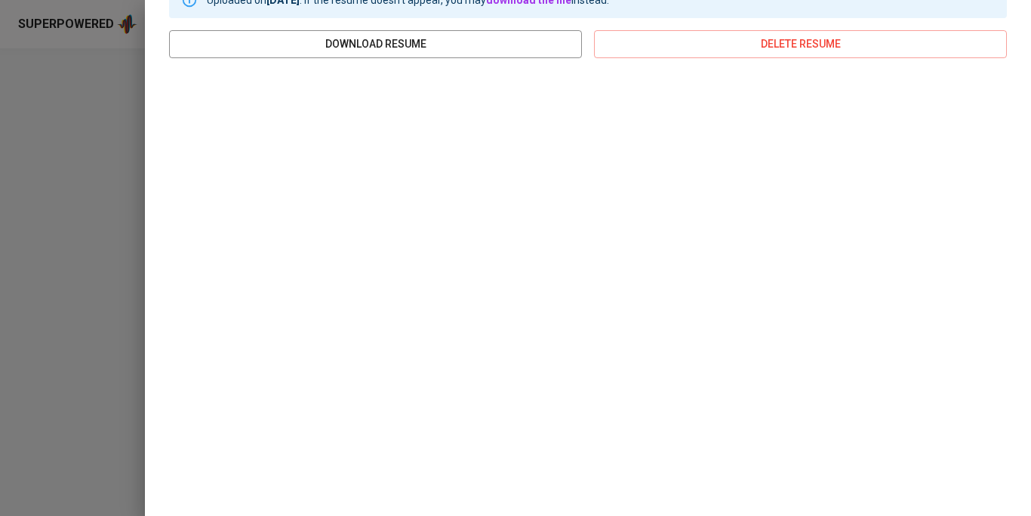
scroll to position [0, 0]
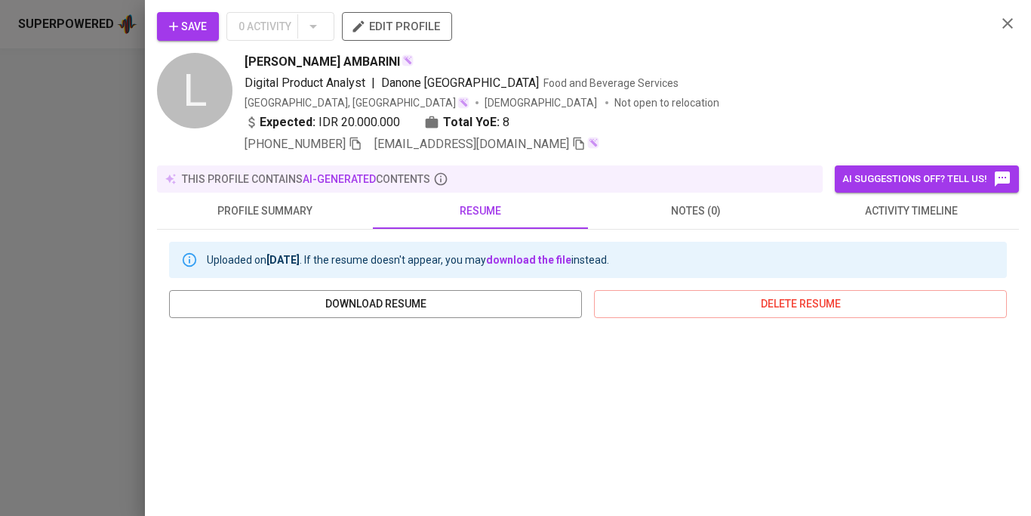
click at [1005, 26] on icon "button" at bounding box center [1008, 23] width 11 height 11
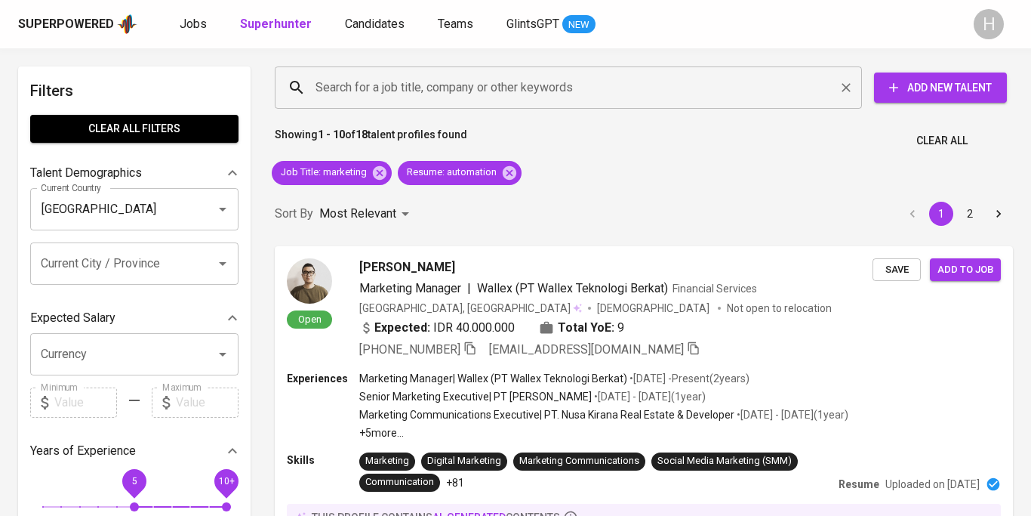
click at [497, 103] on div "Search for a job title, company or other keywords" at bounding box center [568, 87] width 587 height 42
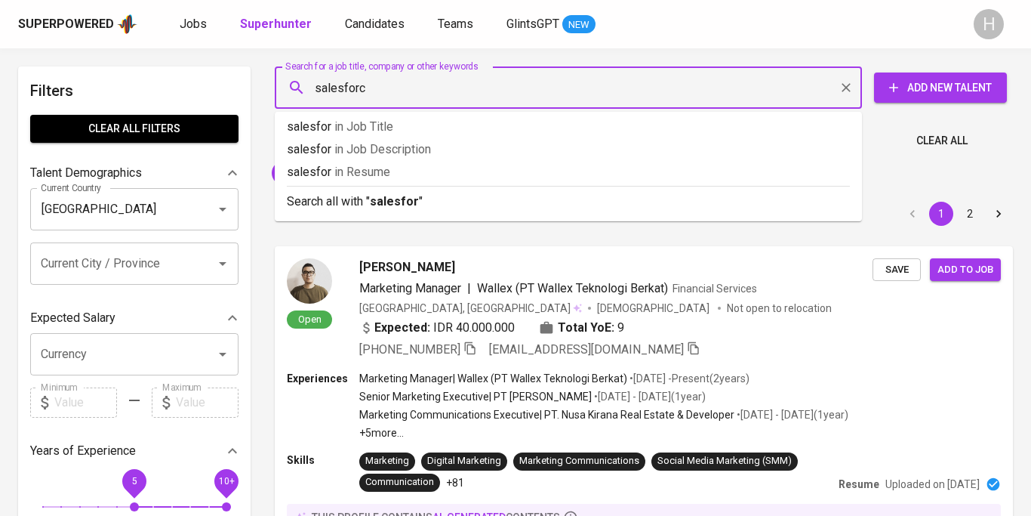
type input "salesforce"
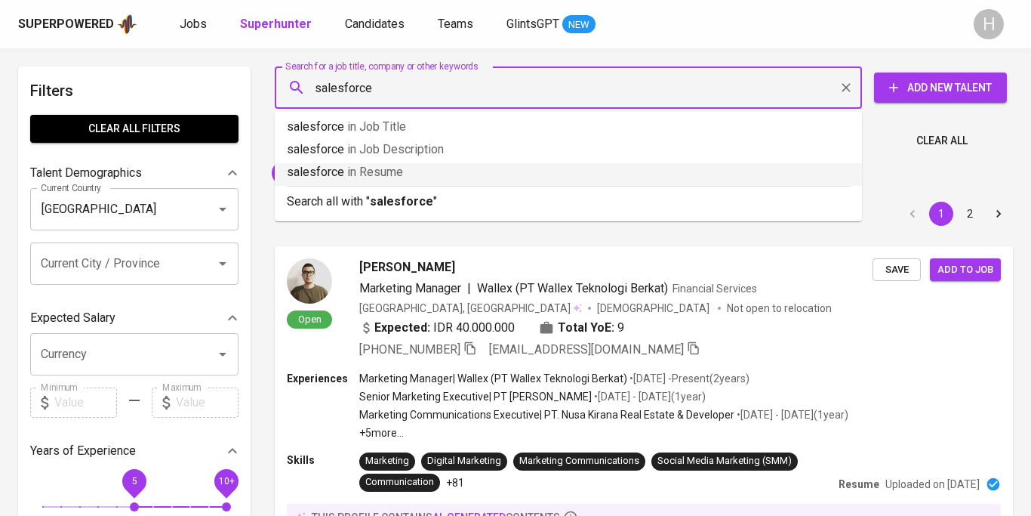
click at [511, 168] on p "salesforce in Resume" at bounding box center [568, 172] width 563 height 18
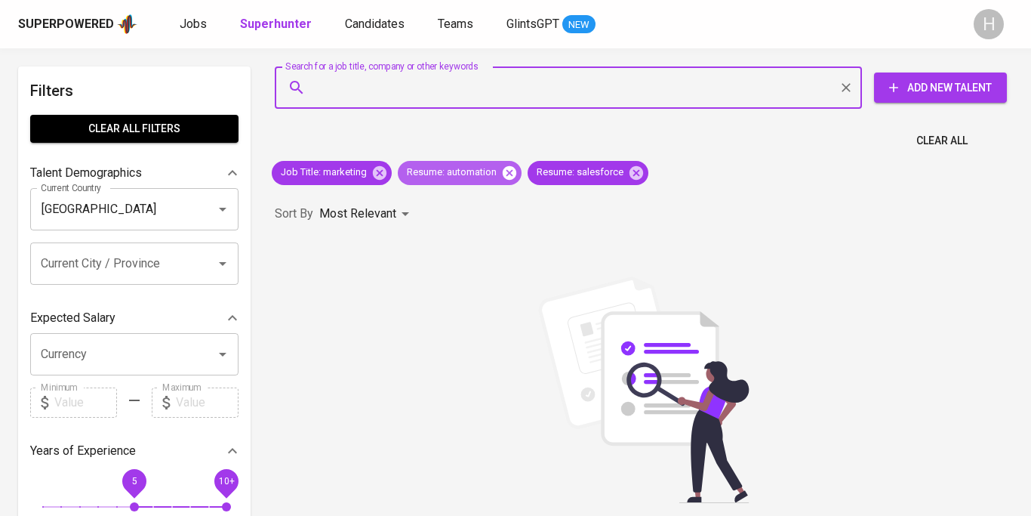
click at [513, 174] on icon at bounding box center [509, 173] width 17 height 17
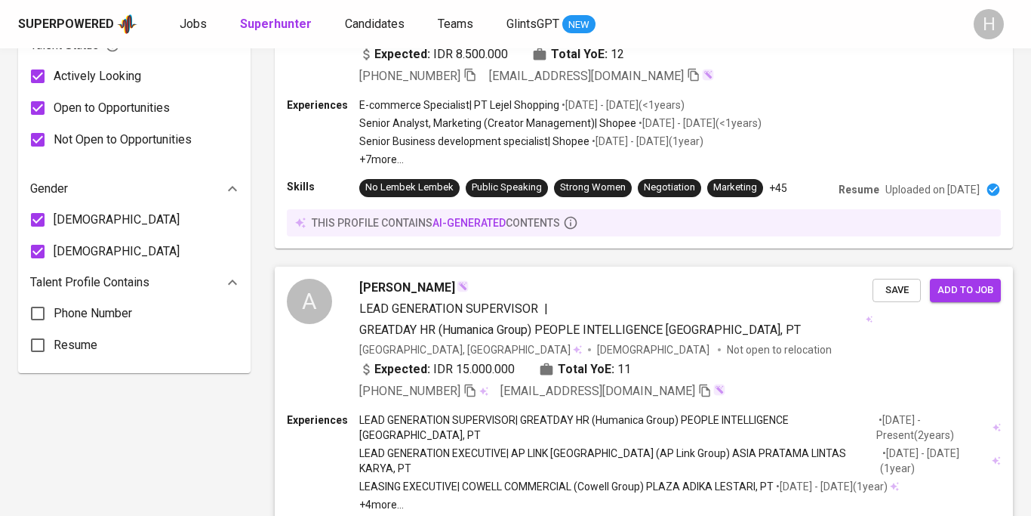
scroll to position [1413, 0]
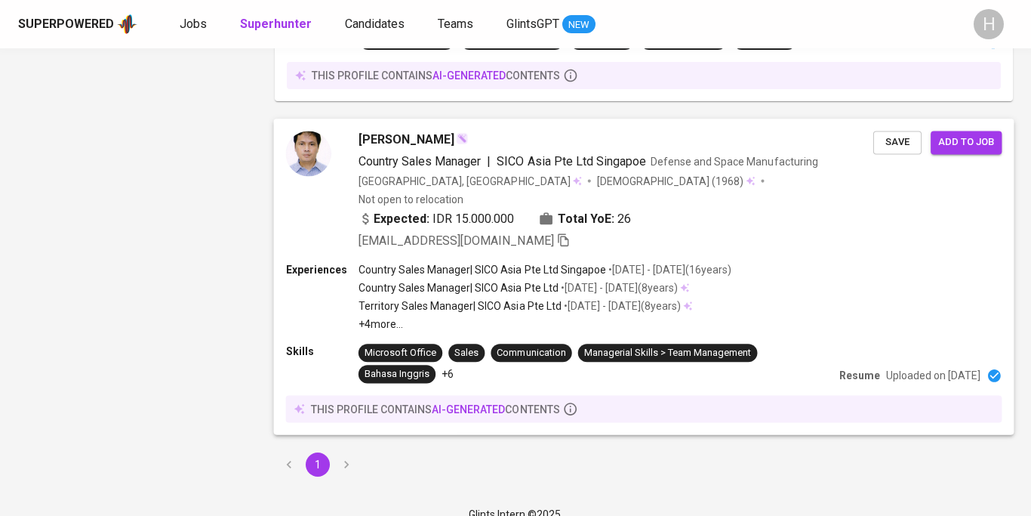
click at [559, 262] on p "Country Sales Manager | SICO Asia Pte Ltd Singapoe" at bounding box center [483, 269] width 248 height 15
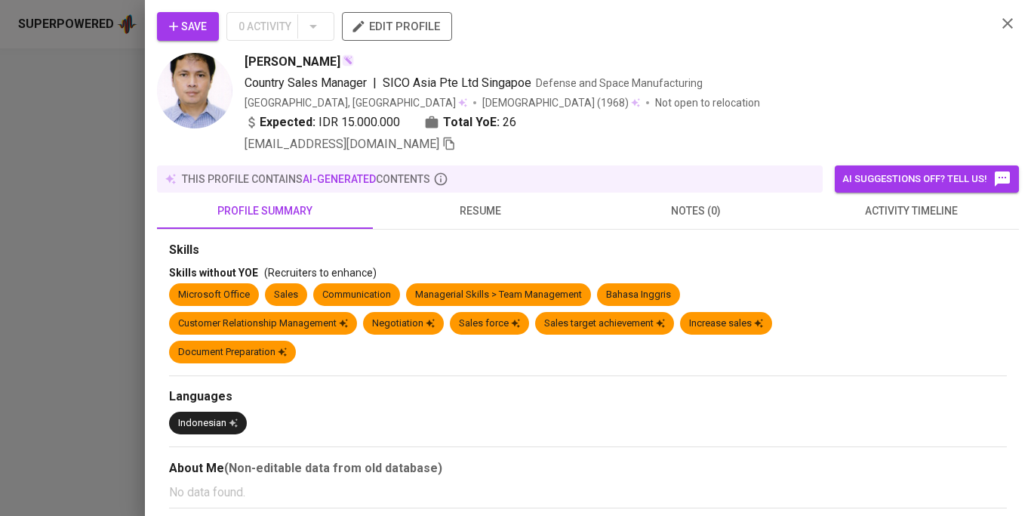
click at [1009, 20] on icon "button" at bounding box center [1008, 23] width 18 height 18
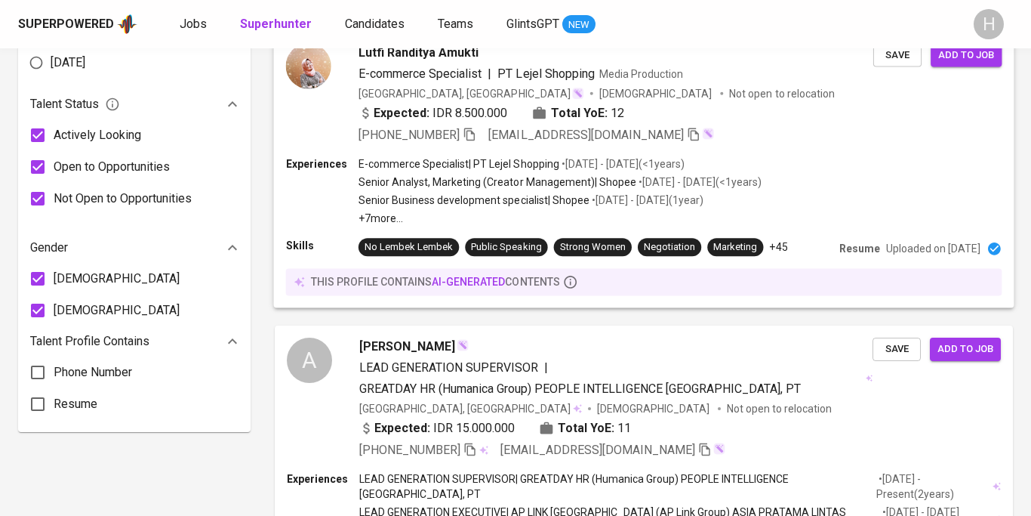
scroll to position [858, 0]
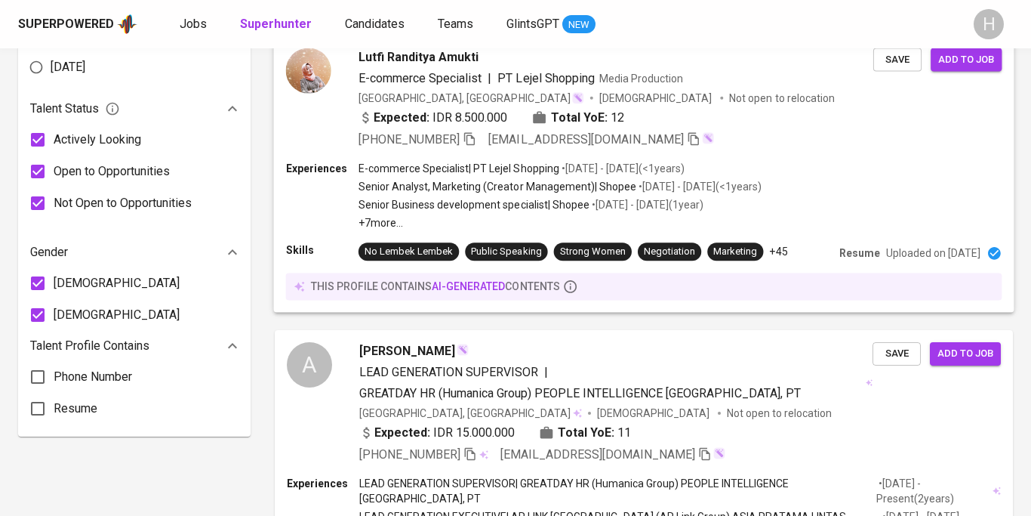
click at [630, 161] on div "E-commerce Specialist | PT Lejel Shopping • Aug 2023 - May 2024 ( <1 years ) Se…" at bounding box center [561, 195] width 404 height 69
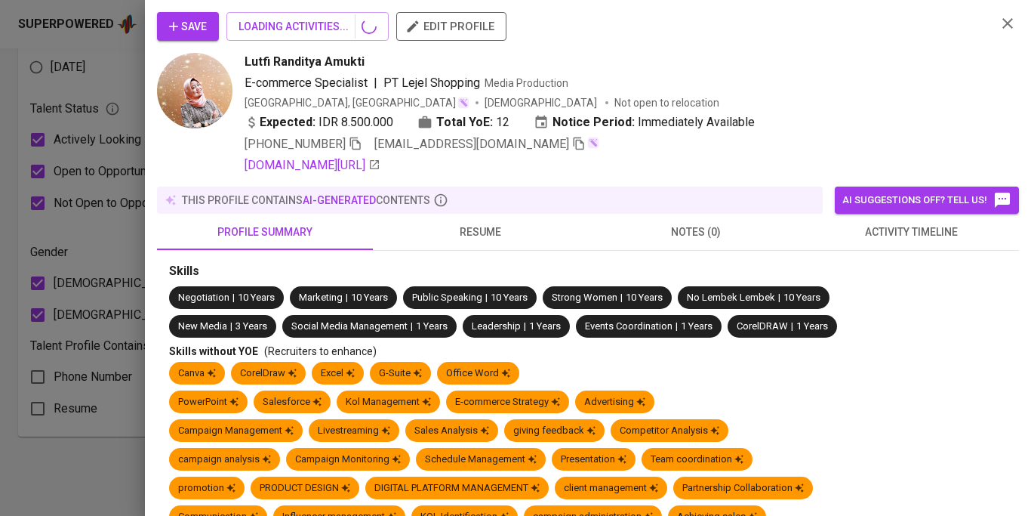
scroll to position [382, 0]
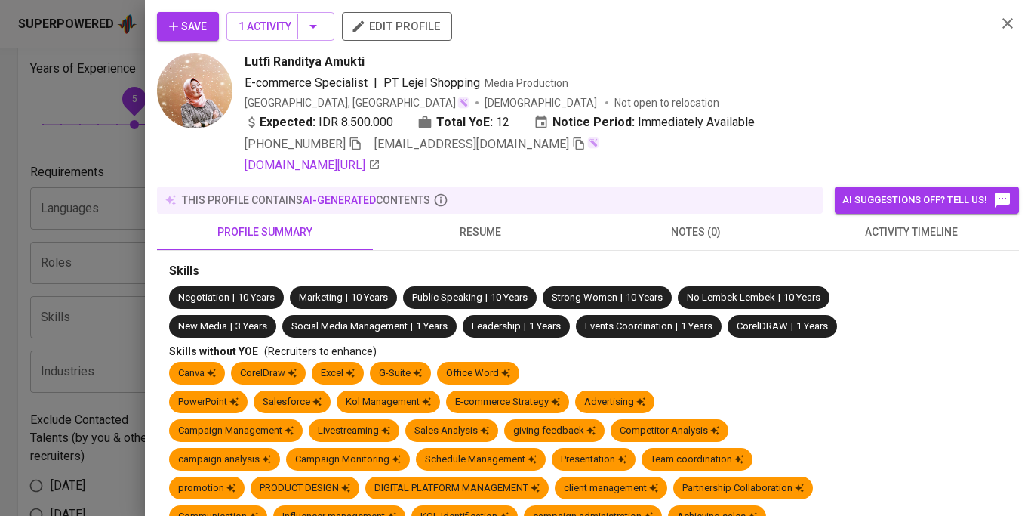
click at [1002, 22] on icon "button" at bounding box center [1008, 23] width 18 height 18
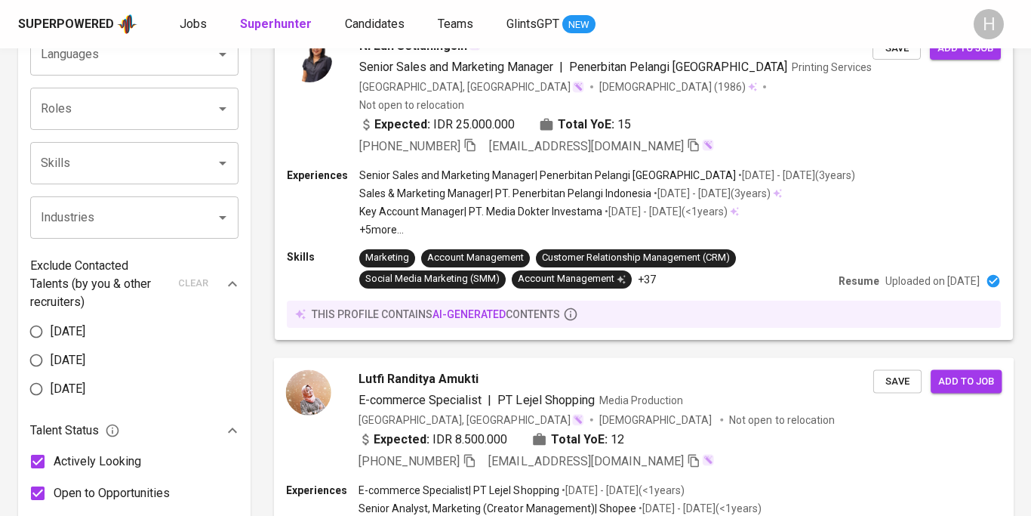
scroll to position [438, 0]
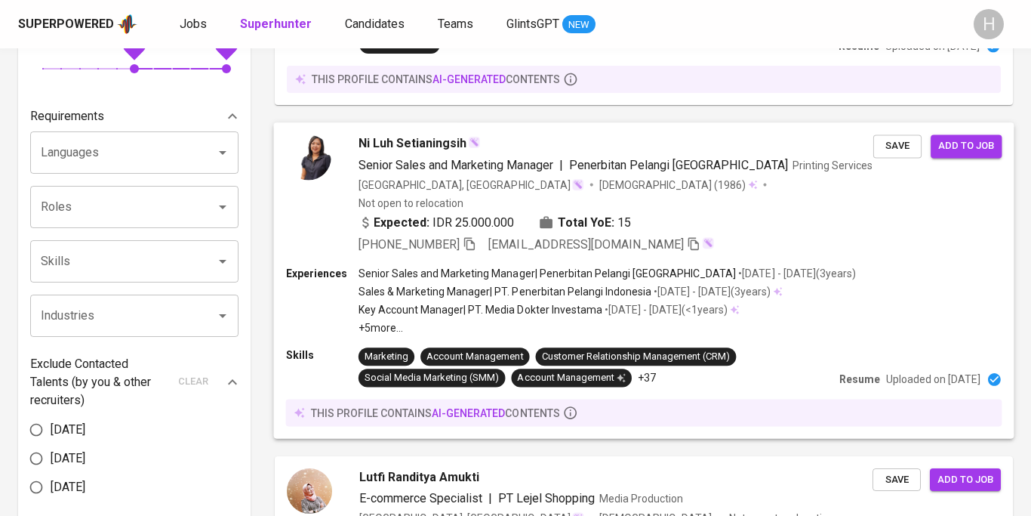
click at [579, 238] on div "Ni Luh Setianingsih Senior Sales and Marketing Manager | Penerbitan Pelangi Ind…" at bounding box center [644, 193] width 741 height 143
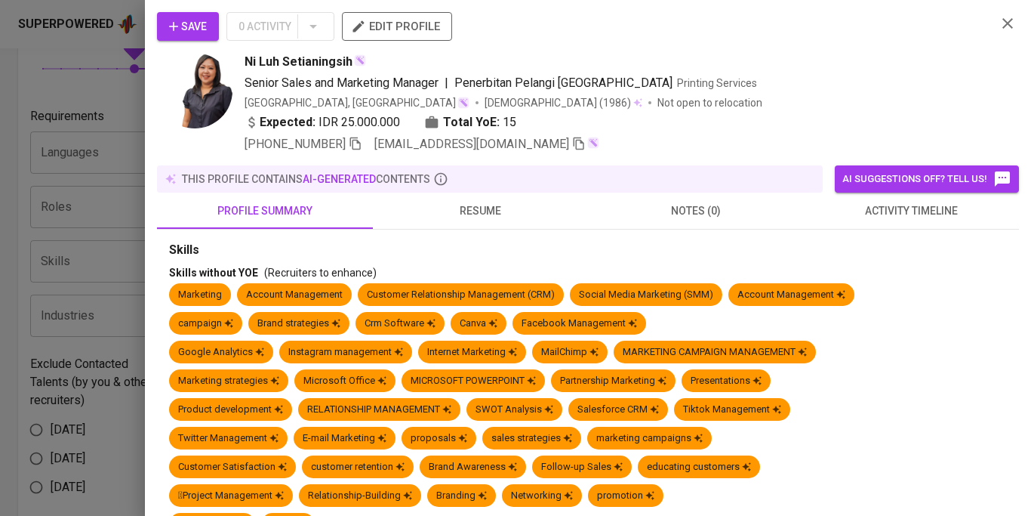
click at [498, 202] on span "resume" at bounding box center [481, 211] width 198 height 19
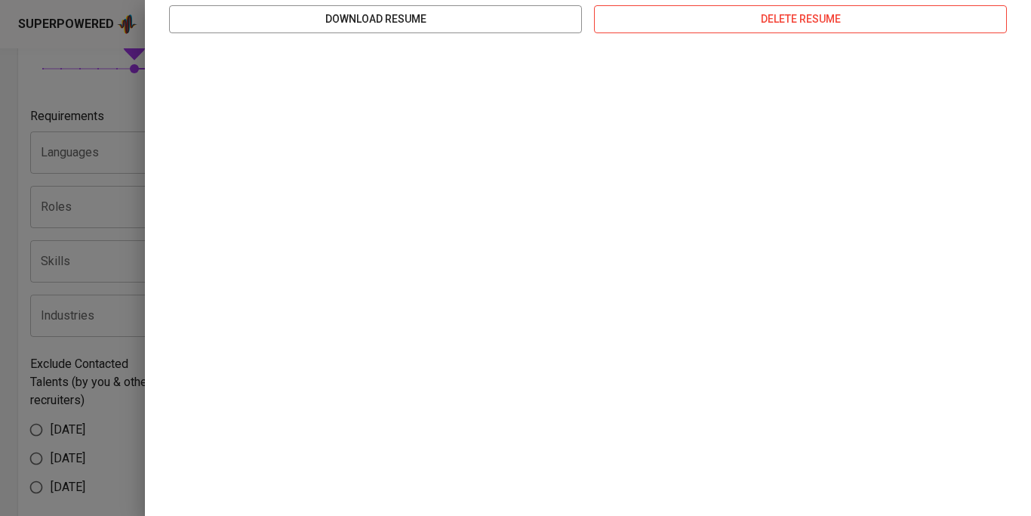
scroll to position [0, 0]
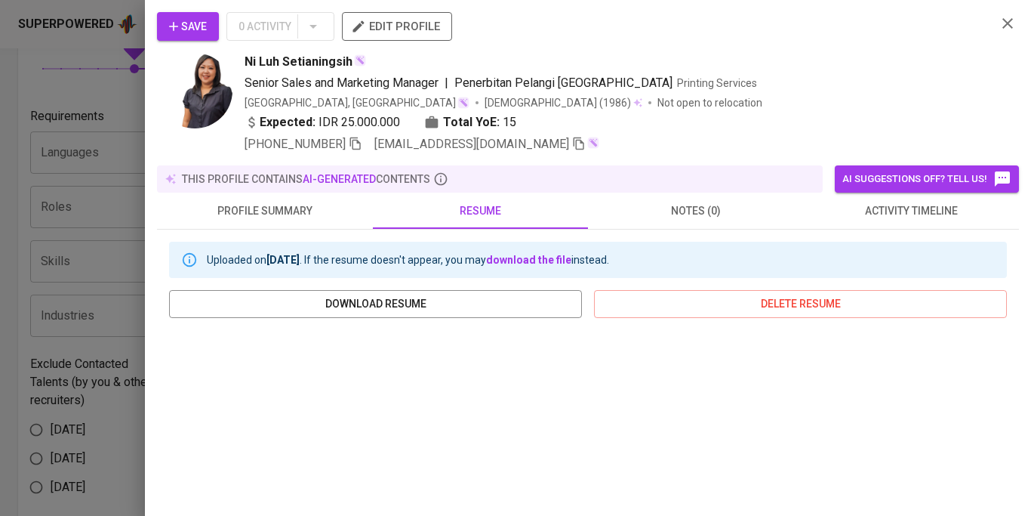
click at [1007, 21] on icon "button" at bounding box center [1008, 23] width 11 height 11
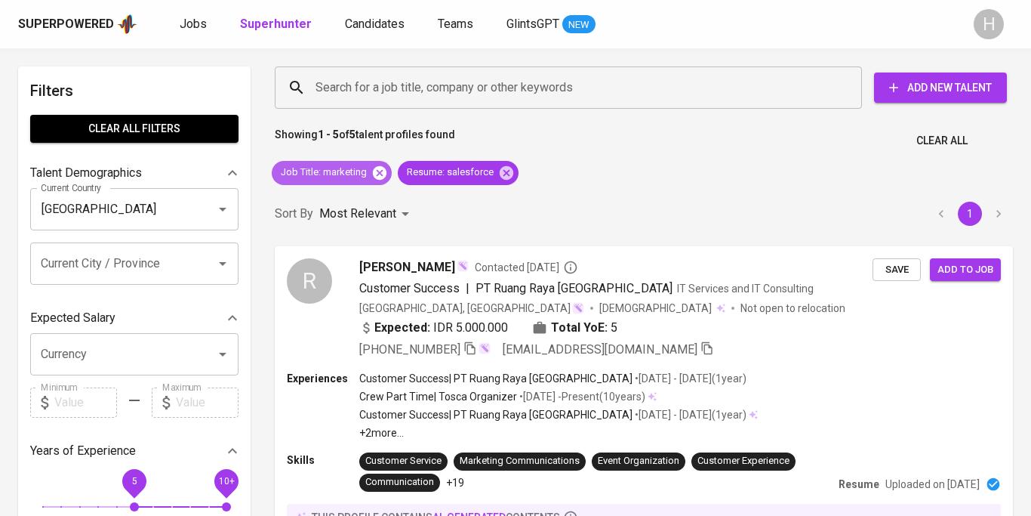
click at [378, 176] on icon at bounding box center [380, 172] width 14 height 14
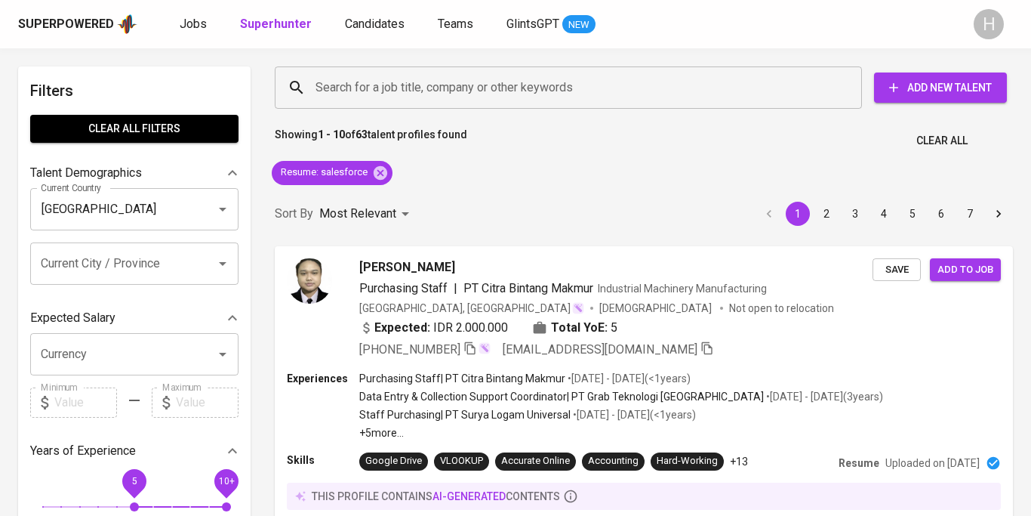
click at [828, 216] on button "2" at bounding box center [827, 214] width 24 height 24
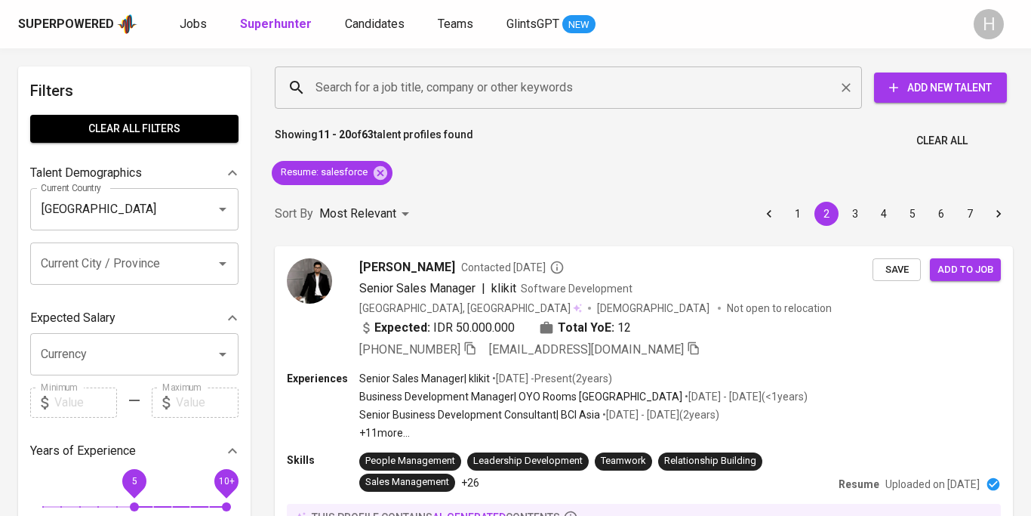
click at [399, 80] on input "Search for a job title, company or other keywords" at bounding box center [572, 87] width 521 height 29
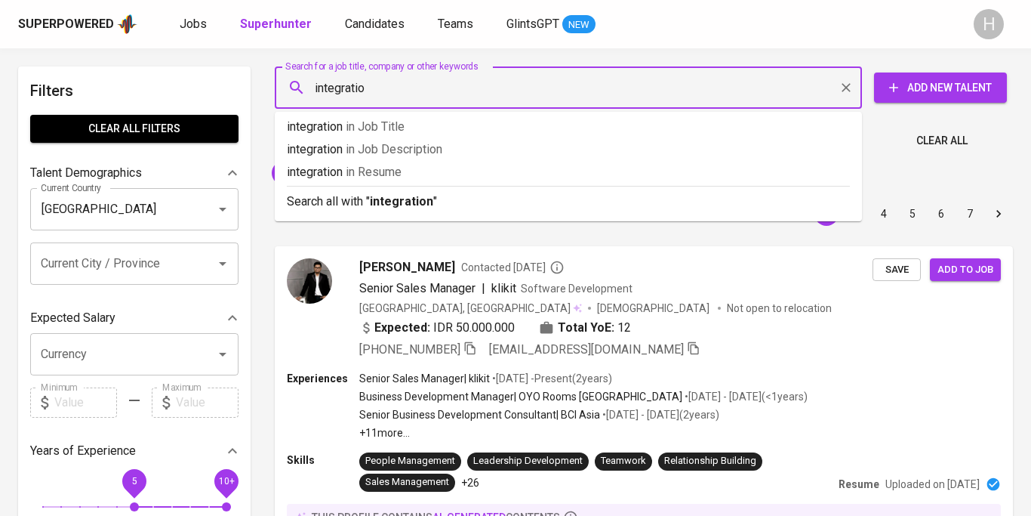
type input "integration"
click at [430, 170] on p "integration in Resume" at bounding box center [568, 172] width 563 height 18
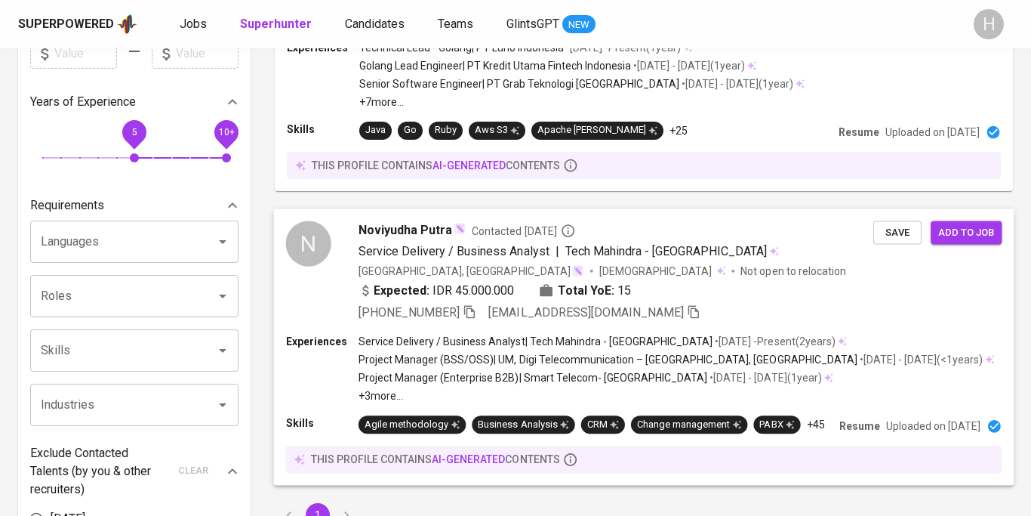
scroll to position [401, 0]
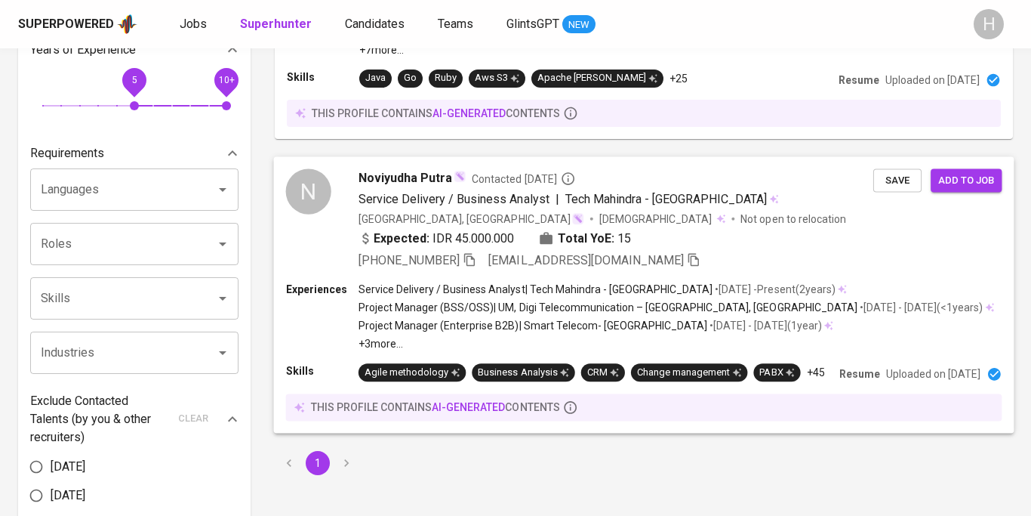
click at [532, 300] on p "Project Manager (BSS/OSS) | UM, Digi Telecommunication – Kuala Lumpur, Malaysia" at bounding box center [608, 307] width 499 height 15
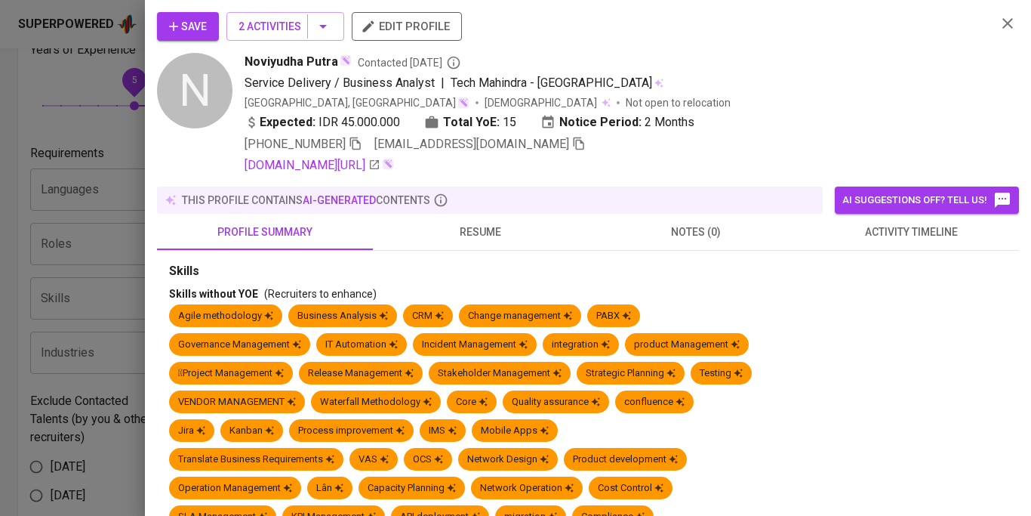
click at [473, 237] on span "resume" at bounding box center [481, 232] width 198 height 19
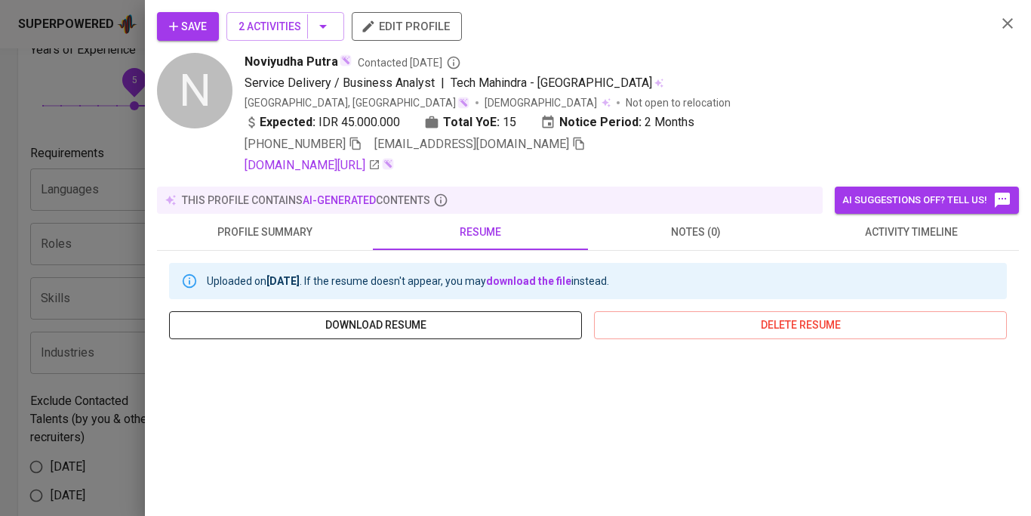
click at [422, 323] on span "download resume" at bounding box center [375, 325] width 389 height 19
click at [1011, 27] on icon "button" at bounding box center [1008, 23] width 11 height 11
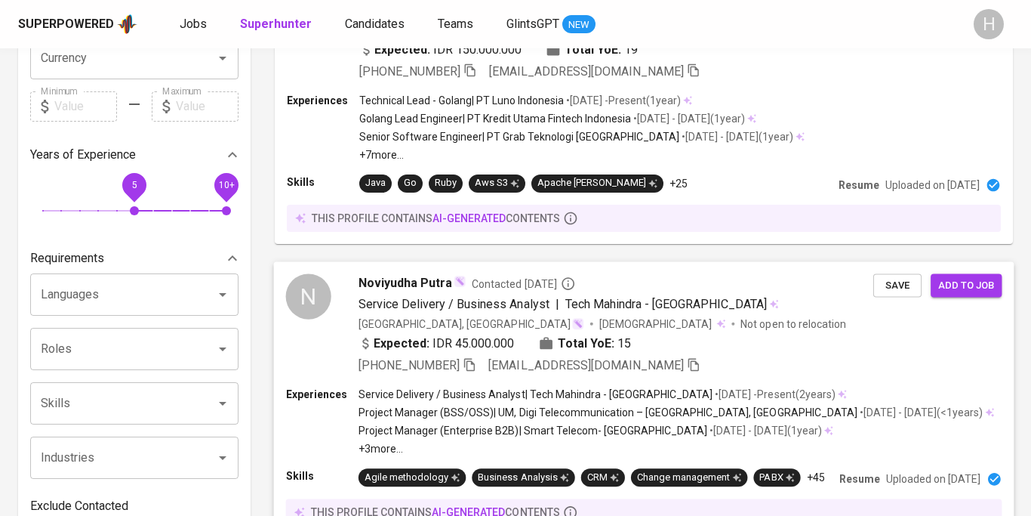
scroll to position [29, 0]
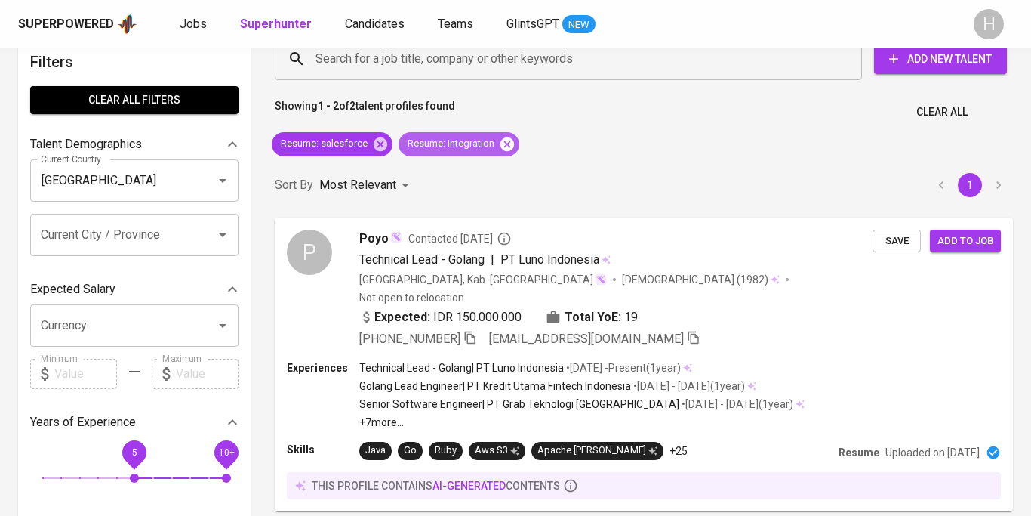
click at [506, 143] on icon at bounding box center [507, 144] width 17 height 17
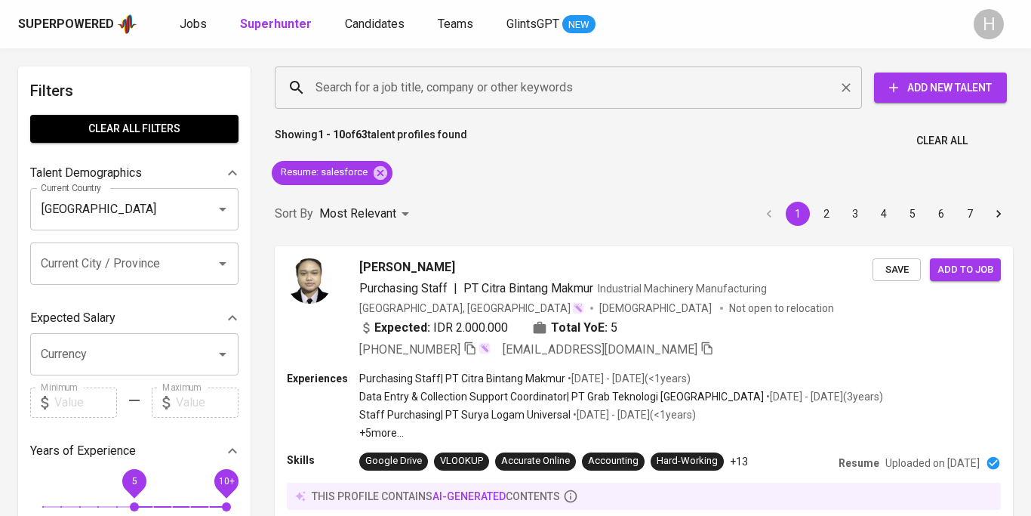
click at [364, 100] on input "Search for a job title, company or other keywords" at bounding box center [572, 87] width 521 height 29
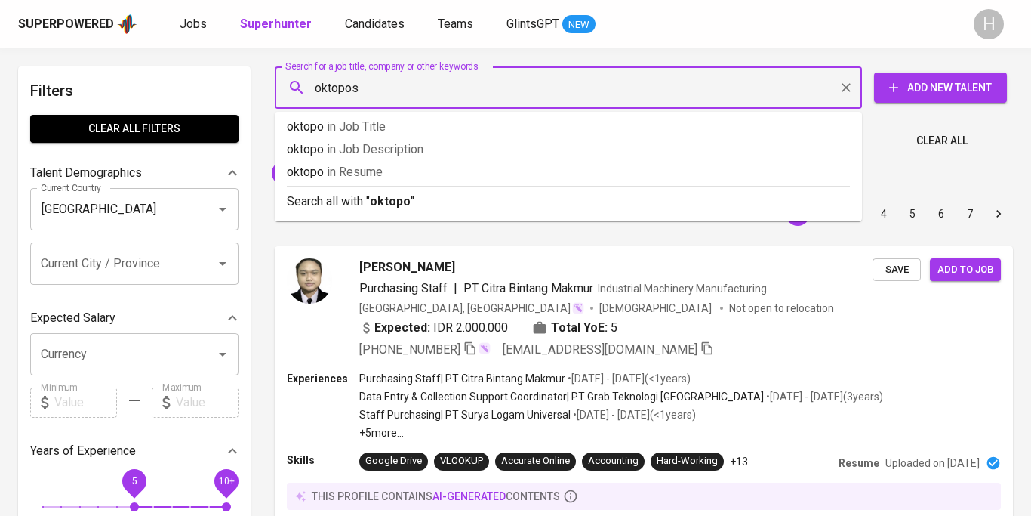
type input "oktopost"
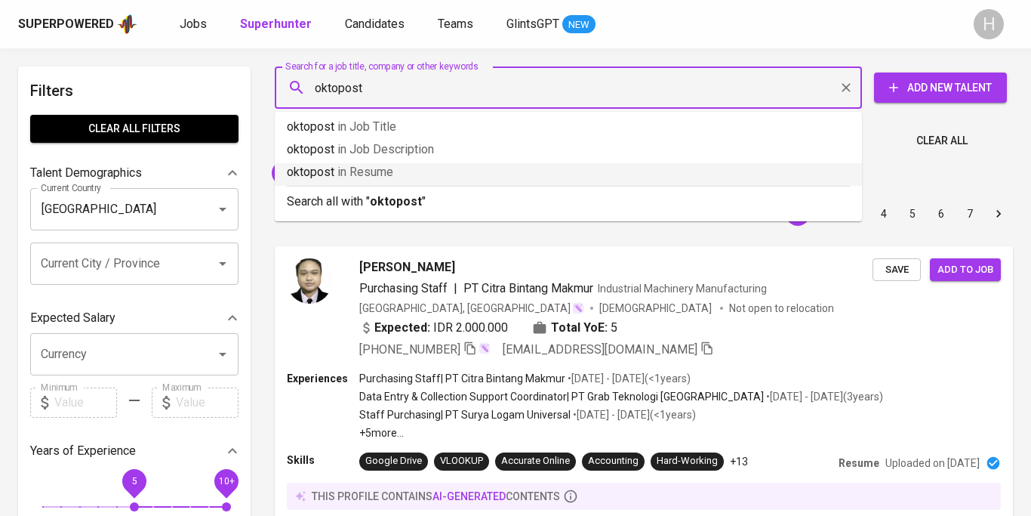
click at [385, 182] on li "oktopost in Resume" at bounding box center [568, 174] width 587 height 23
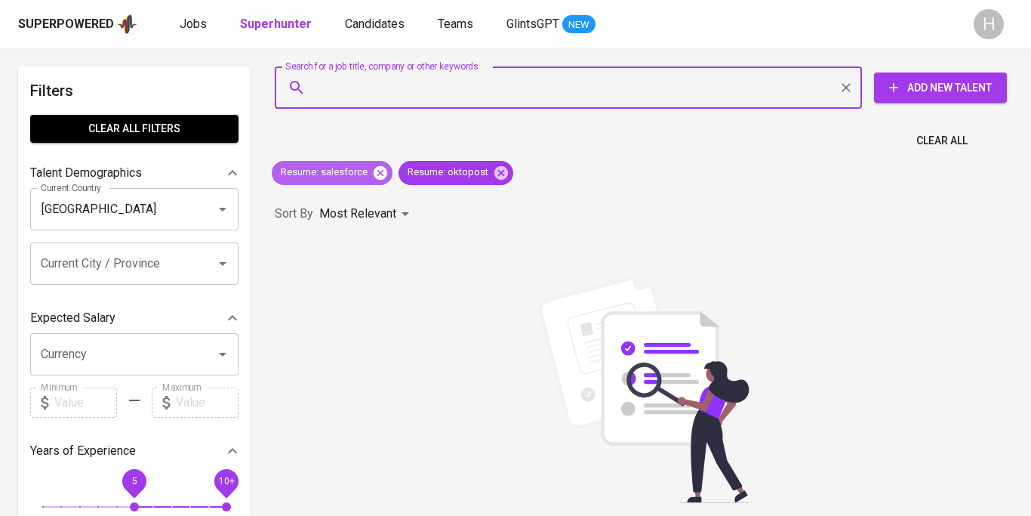
click at [381, 171] on icon at bounding box center [381, 172] width 14 height 14
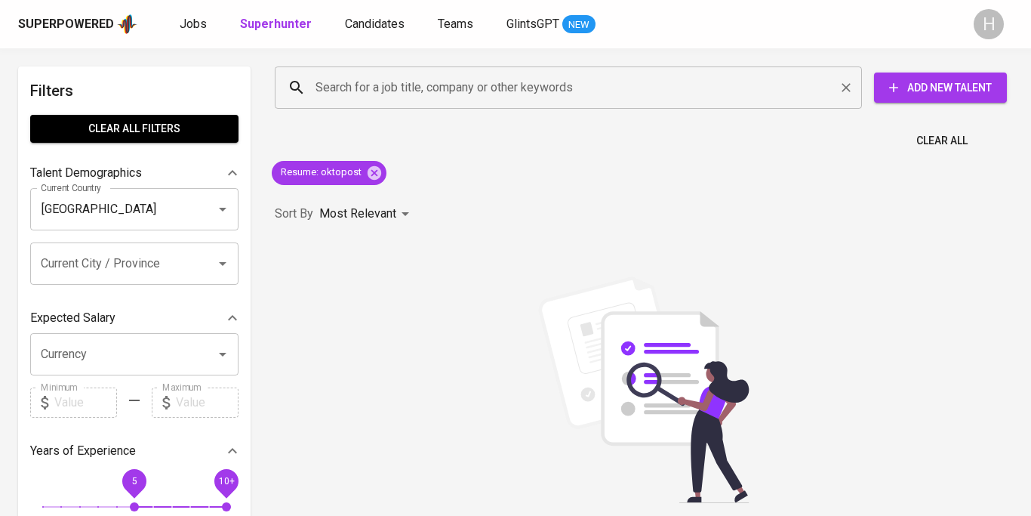
click at [359, 97] on input "Search for a job title, company or other keywords" at bounding box center [572, 87] width 521 height 29
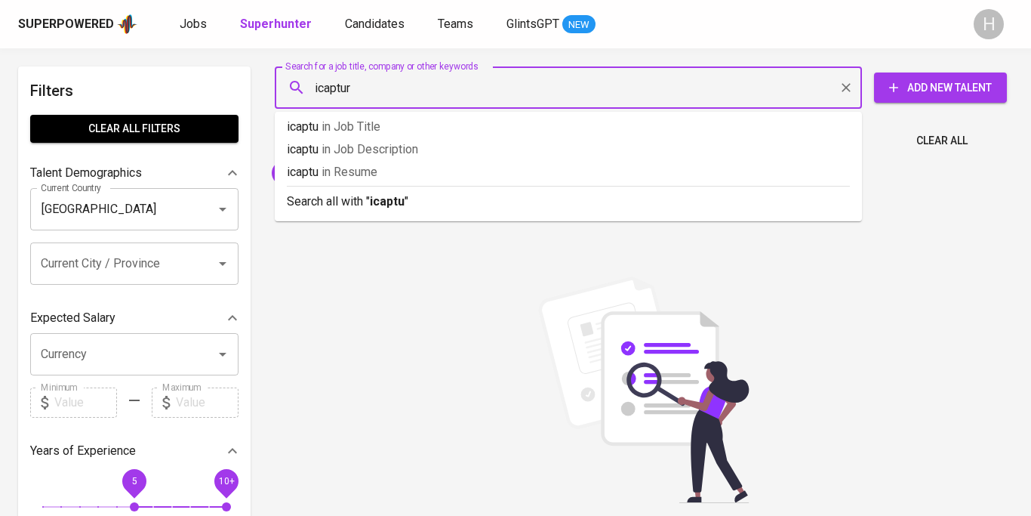
type input "icapture"
click at [385, 169] on span "in Resume" at bounding box center [360, 172] width 56 height 14
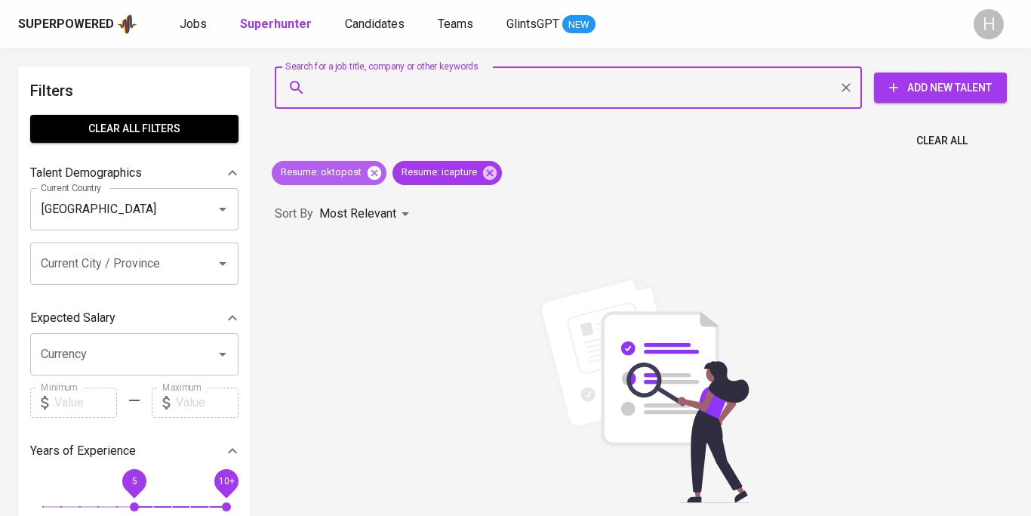
click at [366, 174] on icon at bounding box center [374, 173] width 17 height 17
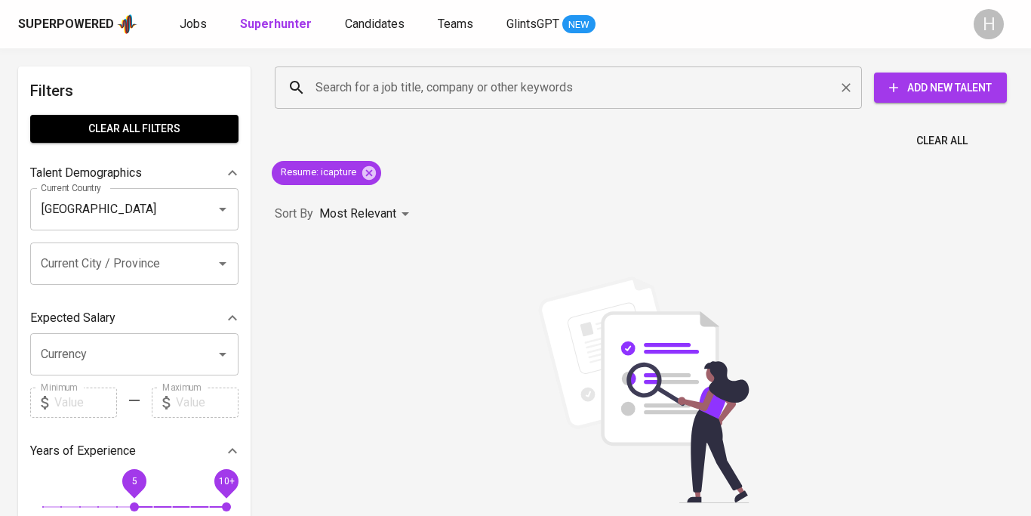
click at [363, 80] on input "Search for a job title, company or other keywords" at bounding box center [572, 87] width 521 height 29
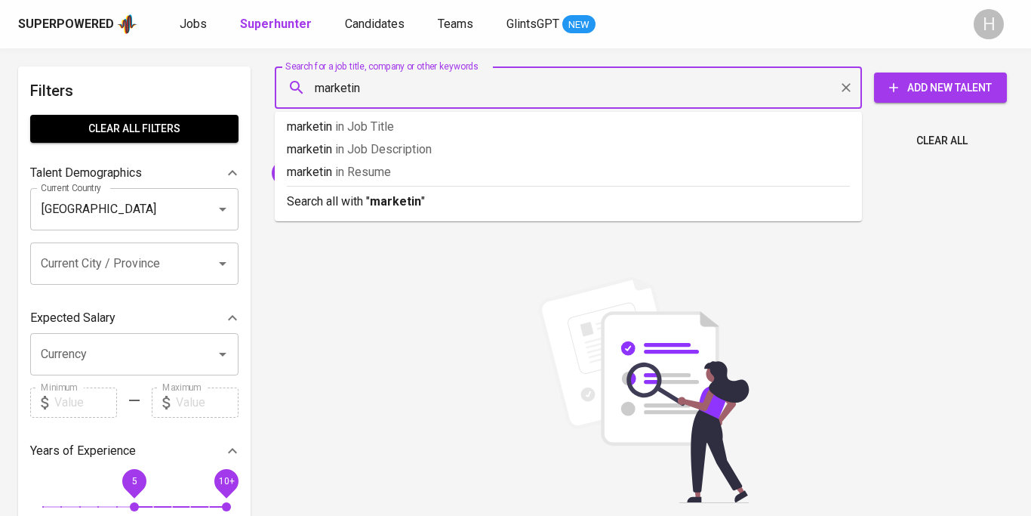
type input "marketing"
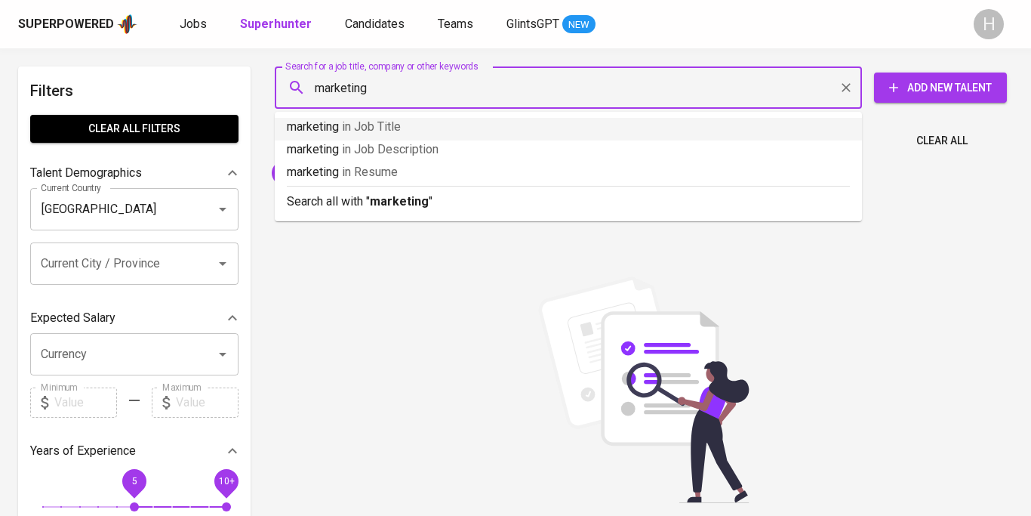
click at [373, 124] on span "in Job Title" at bounding box center [371, 126] width 59 height 14
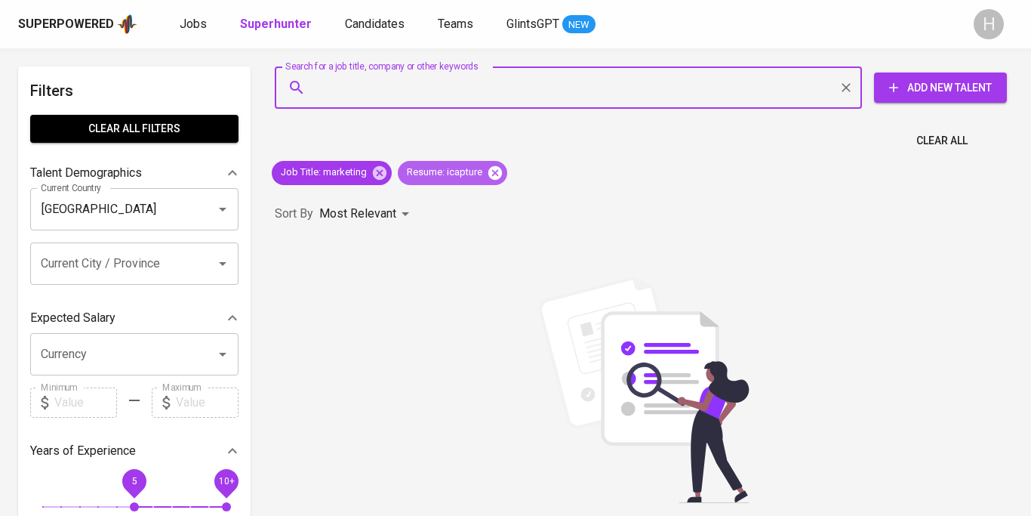
click at [490, 171] on icon at bounding box center [496, 172] width 14 height 14
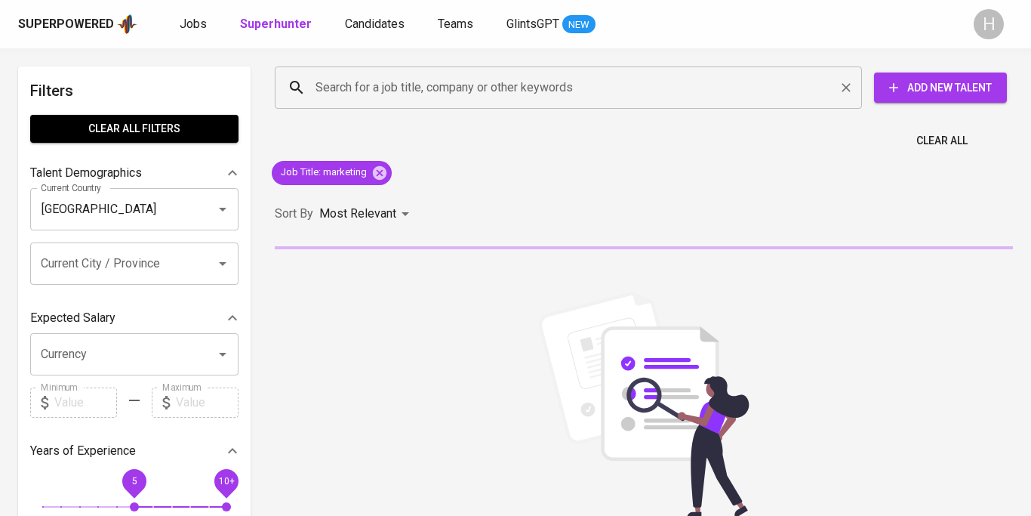
click at [474, 88] on input "Search for a job title, company or other keywords" at bounding box center [572, 87] width 521 height 29
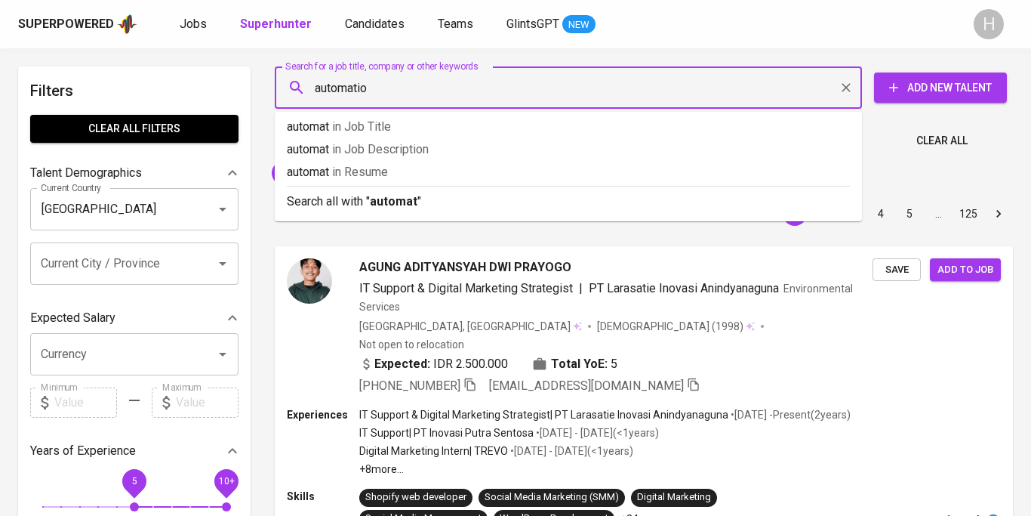
type input "automation"
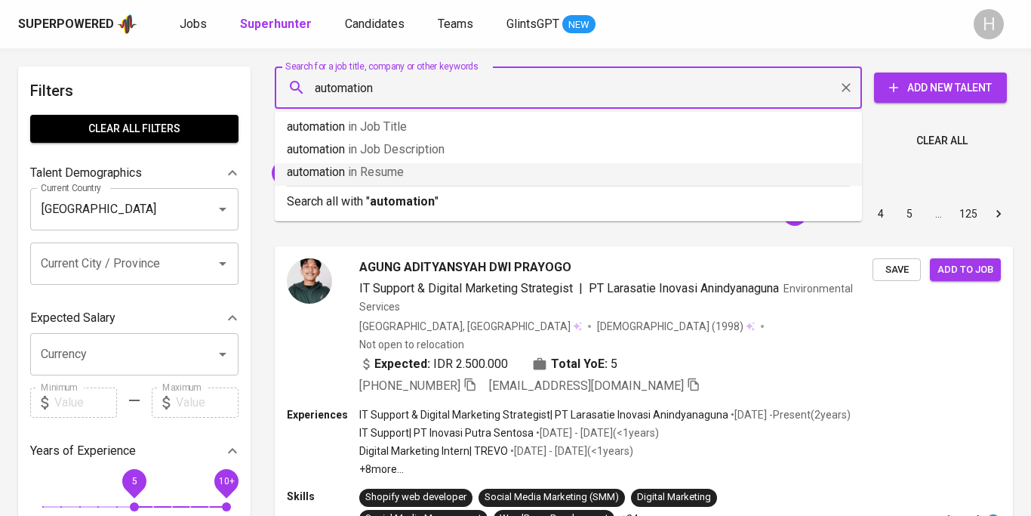
click at [466, 169] on p "automation in Resume" at bounding box center [568, 172] width 563 height 18
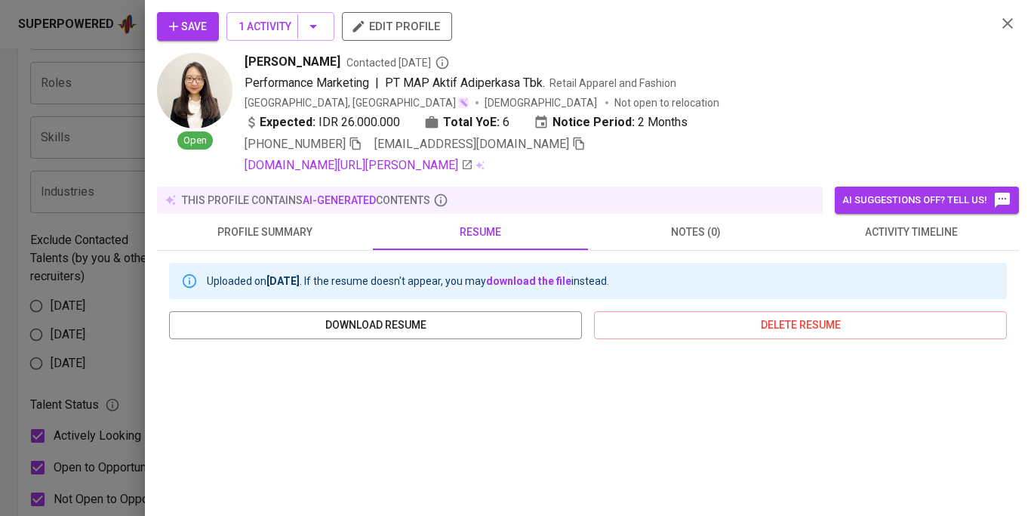
scroll to position [139, 0]
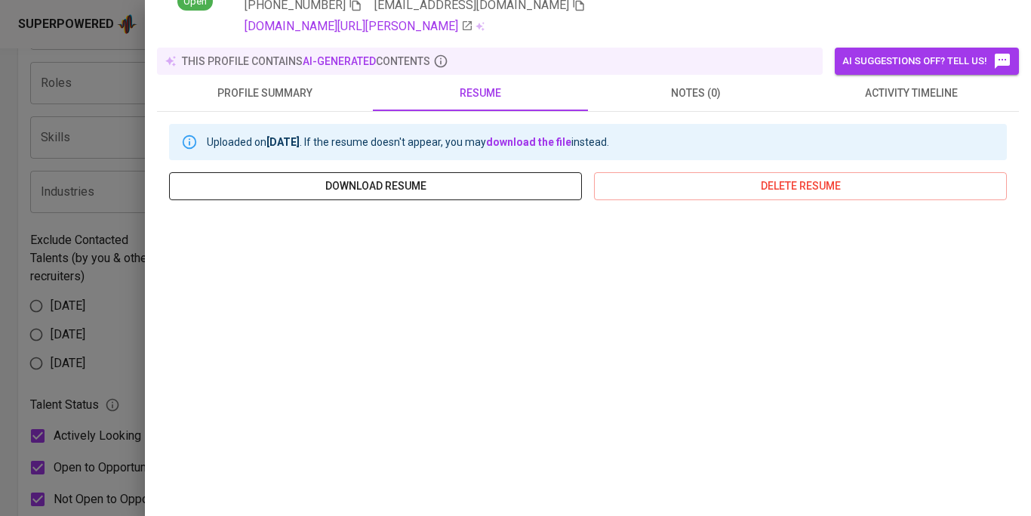
click at [464, 187] on span "download resume" at bounding box center [375, 186] width 389 height 19
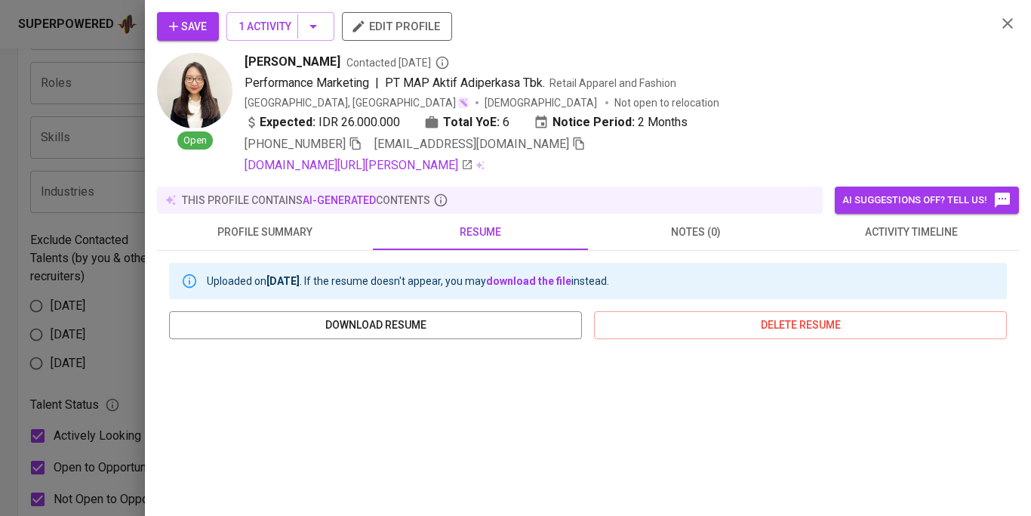
click at [1010, 28] on icon "button" at bounding box center [1008, 23] width 18 height 18
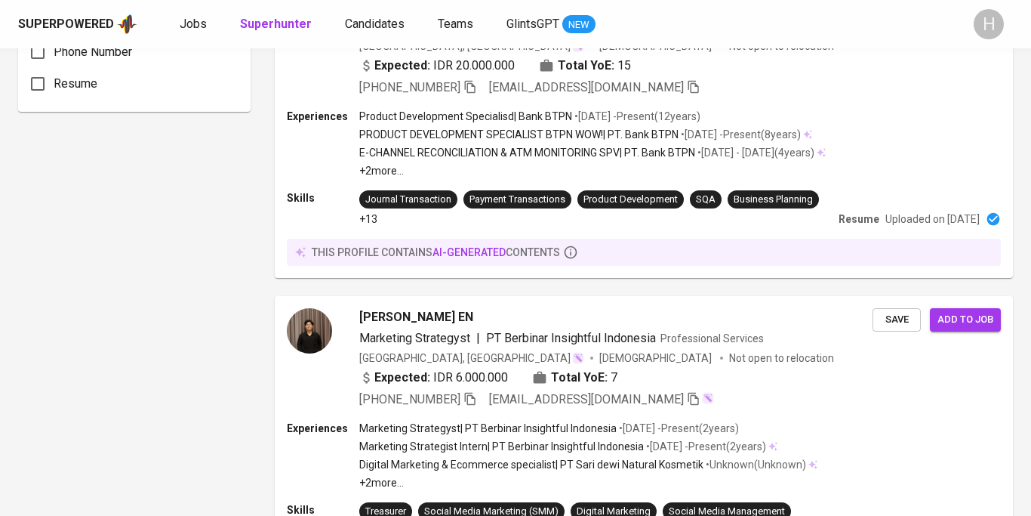
scroll to position [1494, 0]
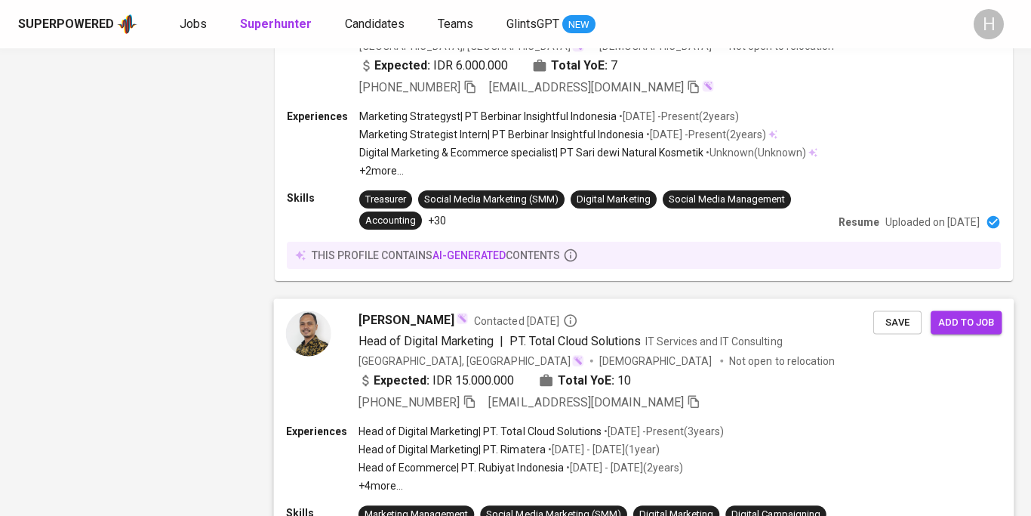
click at [613, 443] on div "Head of Digital Marketing | PT. Total Cloud Solutions • [DATE] - Present ( 3 ye…" at bounding box center [541, 458] width 365 height 69
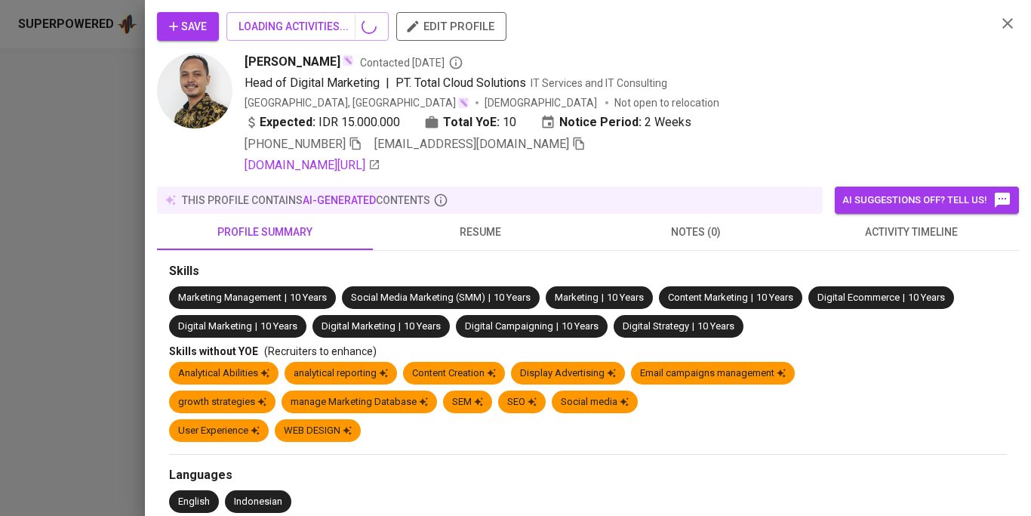
scroll to position [1663, 0]
click at [473, 238] on span "resume" at bounding box center [481, 232] width 198 height 19
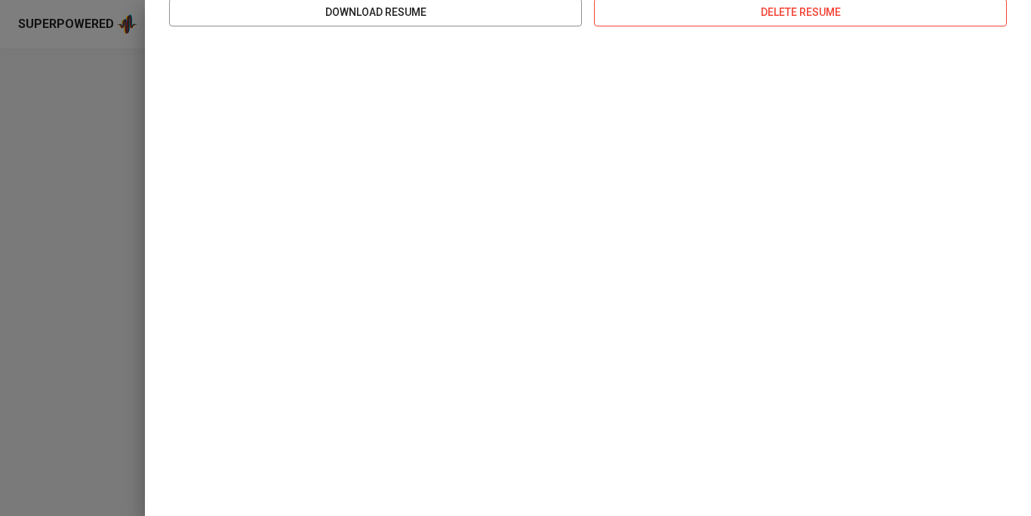
scroll to position [0, 0]
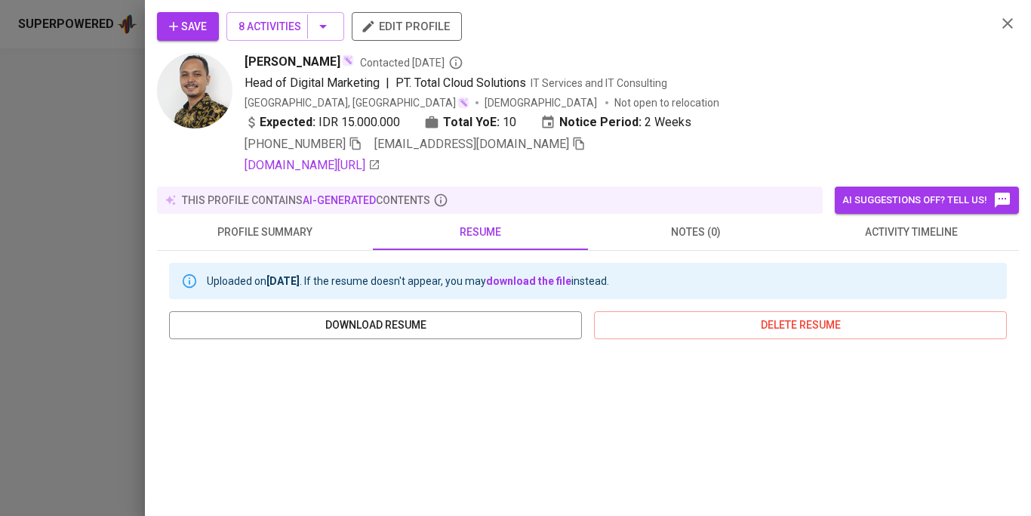
click at [1012, 23] on icon "button" at bounding box center [1008, 23] width 18 height 18
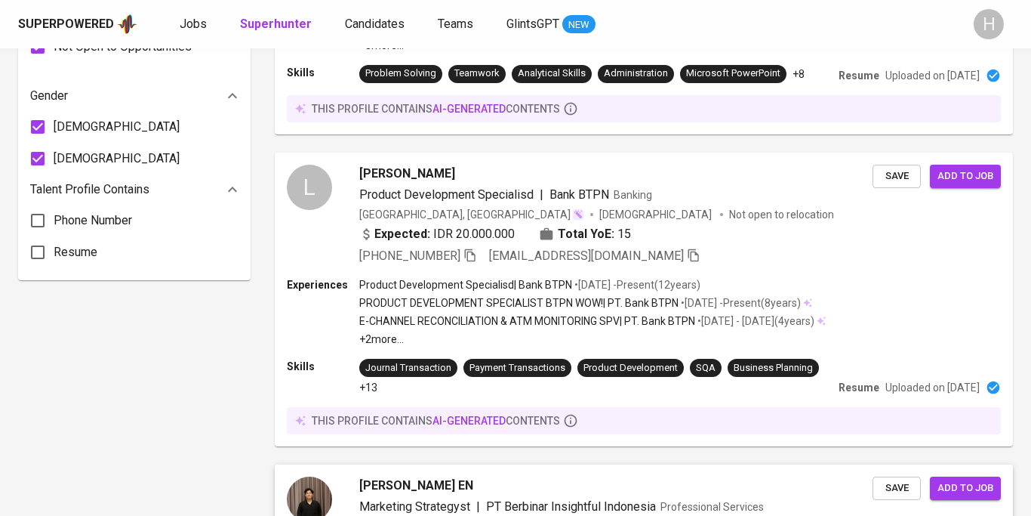
scroll to position [1513, 0]
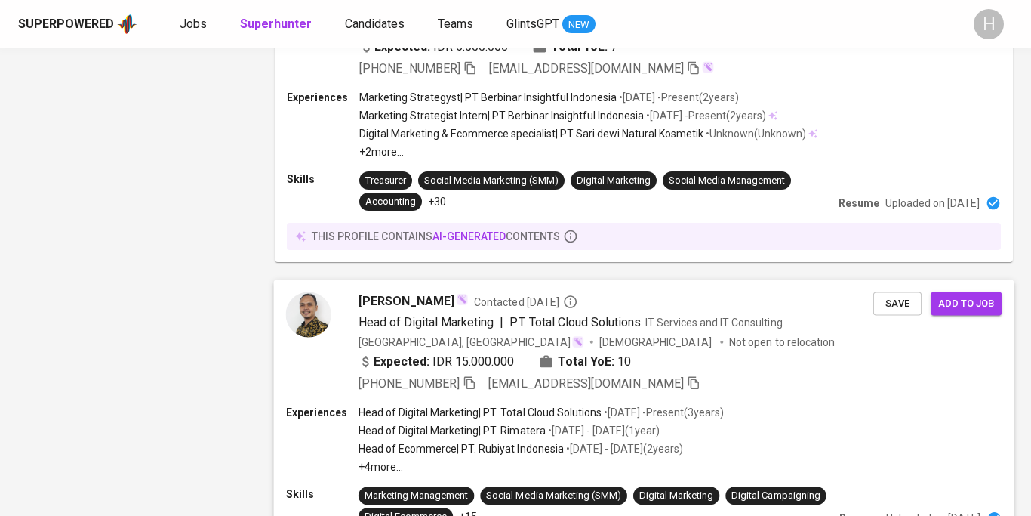
click at [701, 379] on div "+62 813-8991-1927 andyshera123@gmail.com" at bounding box center [616, 384] width 515 height 18
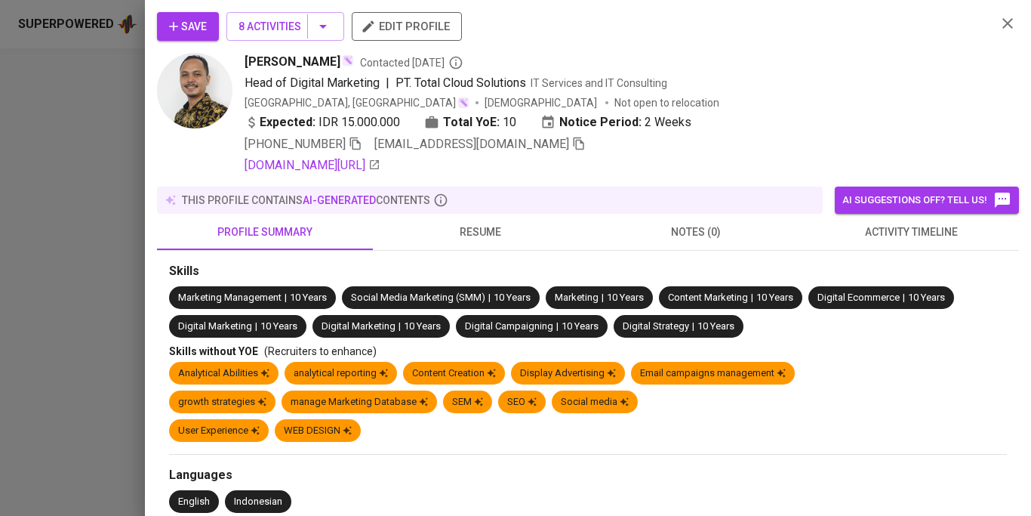
click at [465, 233] on span "resume" at bounding box center [481, 232] width 198 height 19
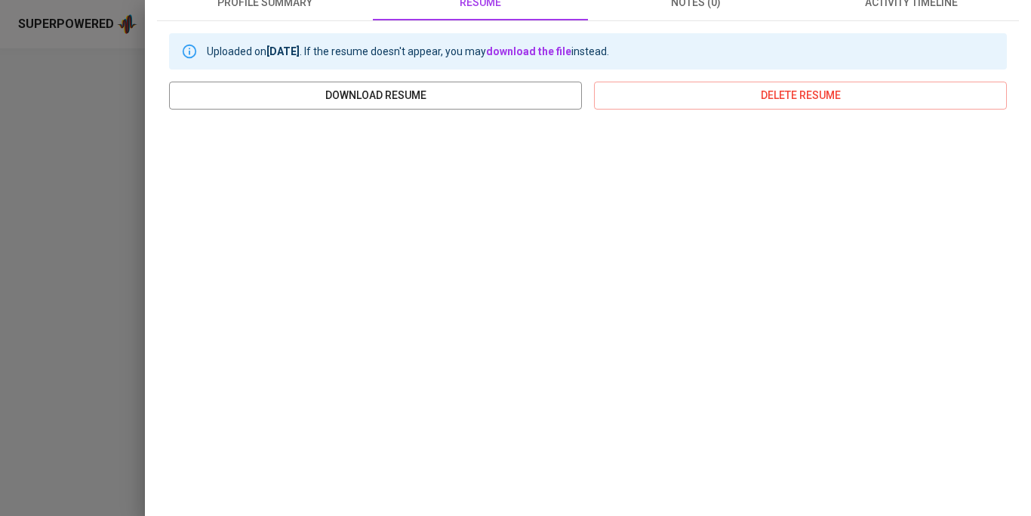
scroll to position [0, 0]
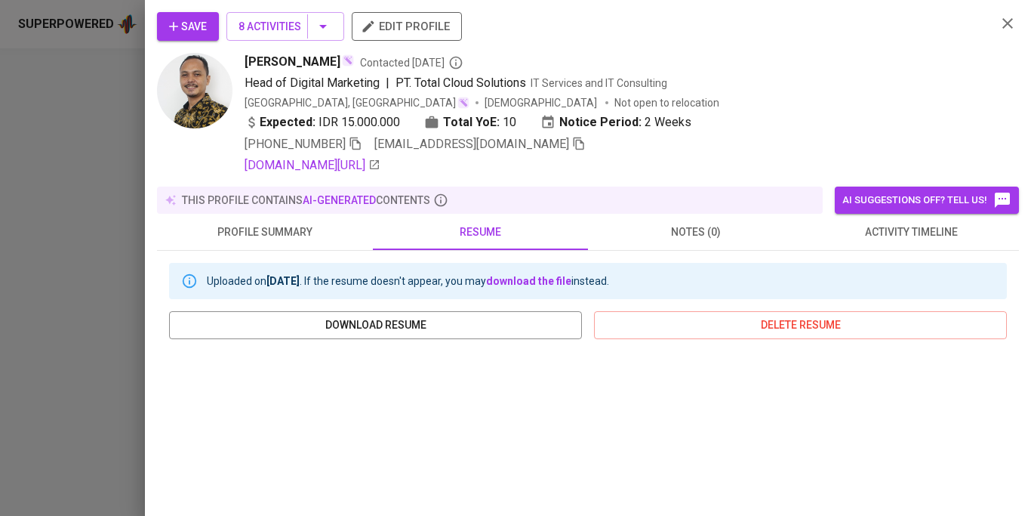
click at [1007, 25] on icon "button" at bounding box center [1008, 23] width 18 height 18
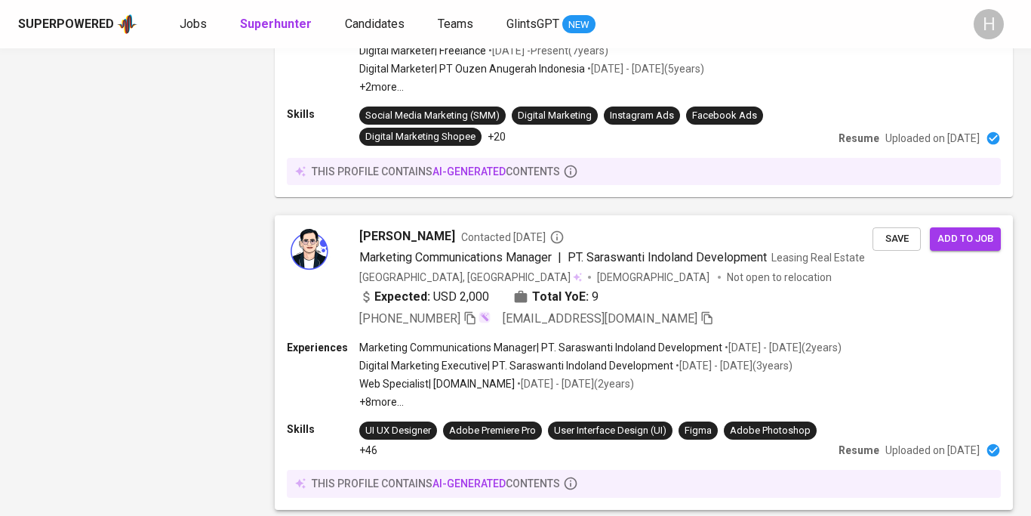
scroll to position [2915, 0]
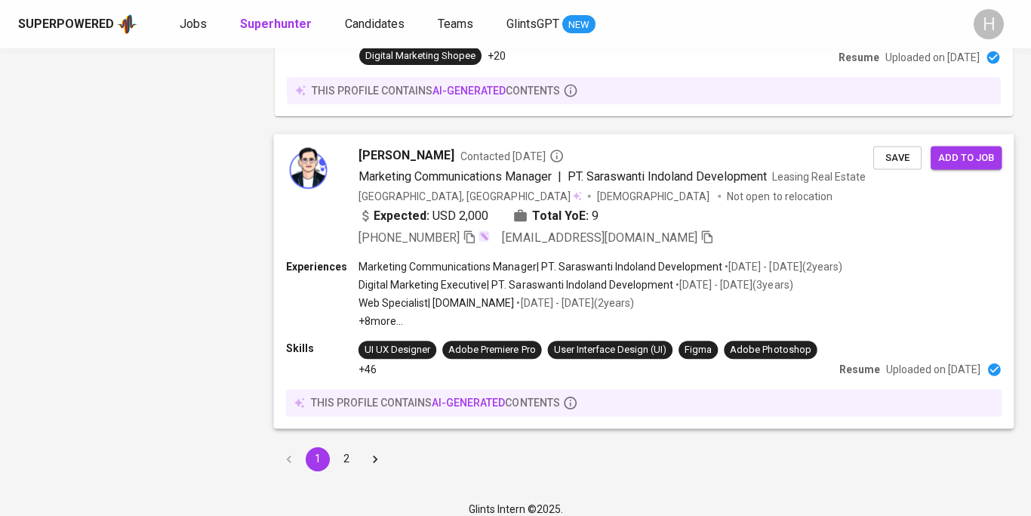
click at [687, 277] on p "• Dec 2017 - Apr 2021 ( 3 years )" at bounding box center [733, 284] width 119 height 15
click at [481, 230] on div at bounding box center [515, 258] width 1031 height 516
click at [441, 277] on p "Digital Marketing Executive | PT. Saraswanti Indoland Development" at bounding box center [516, 284] width 315 height 15
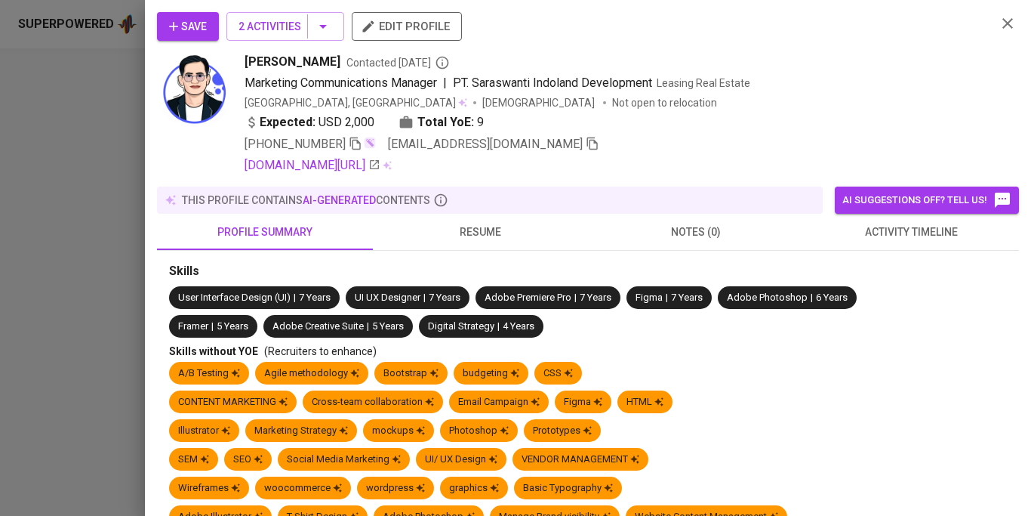
click at [494, 224] on span "resume" at bounding box center [481, 232] width 198 height 19
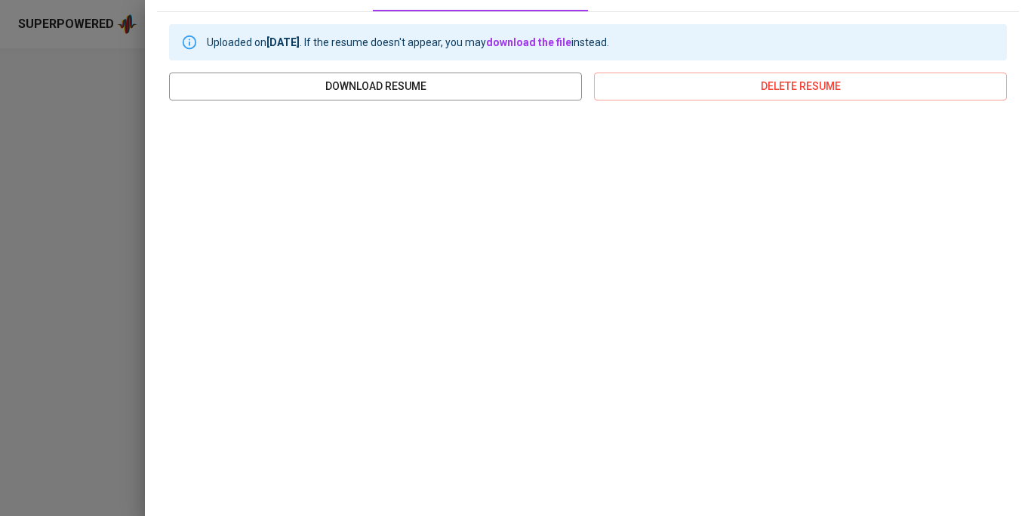
scroll to position [0, 0]
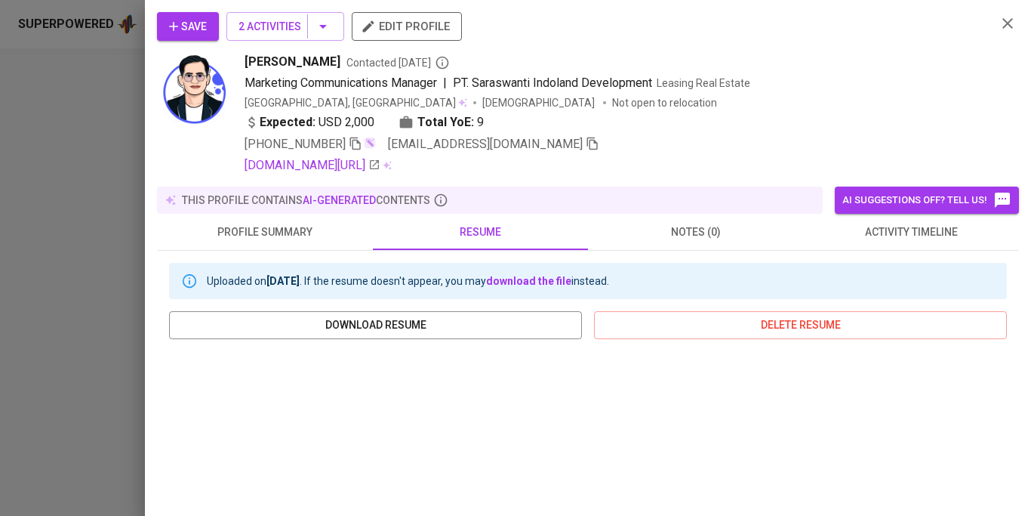
click at [1010, 20] on icon "button" at bounding box center [1008, 23] width 11 height 11
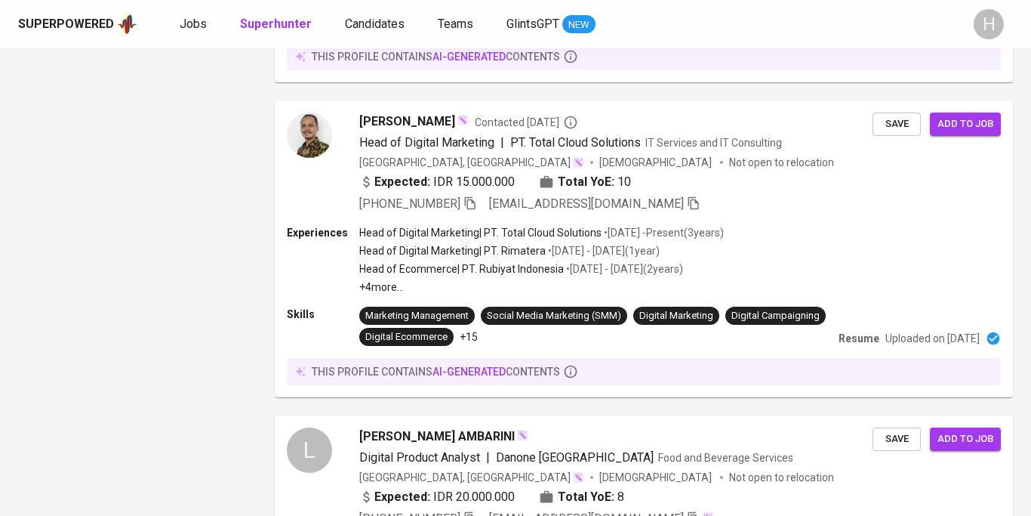
scroll to position [1799, 0]
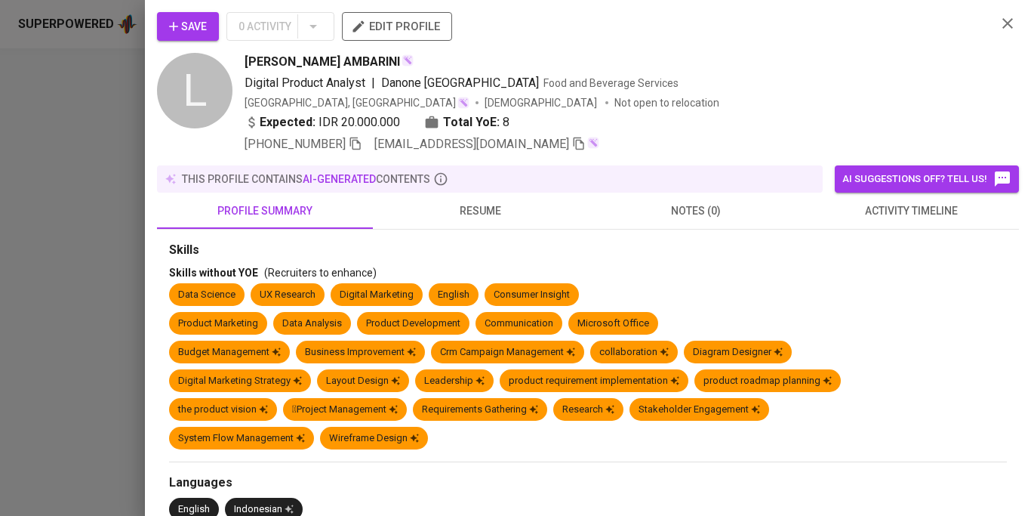
click at [473, 205] on span "resume" at bounding box center [481, 211] width 198 height 19
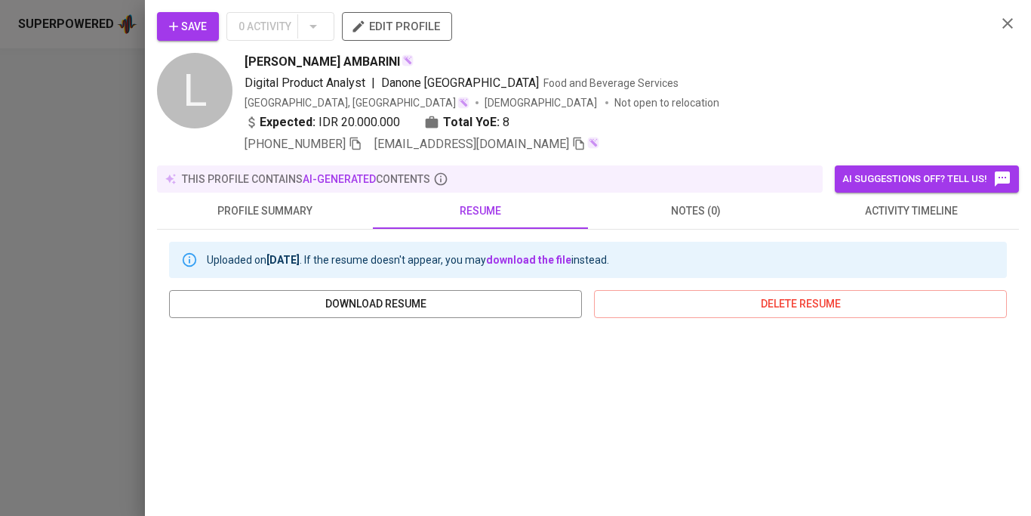
click at [1007, 28] on icon "button" at bounding box center [1008, 23] width 18 height 18
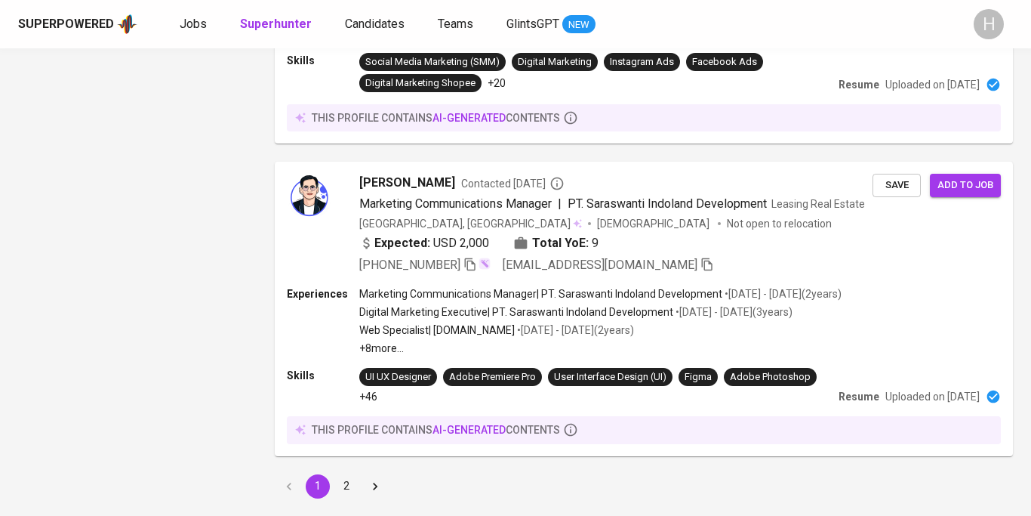
scroll to position [2915, 0]
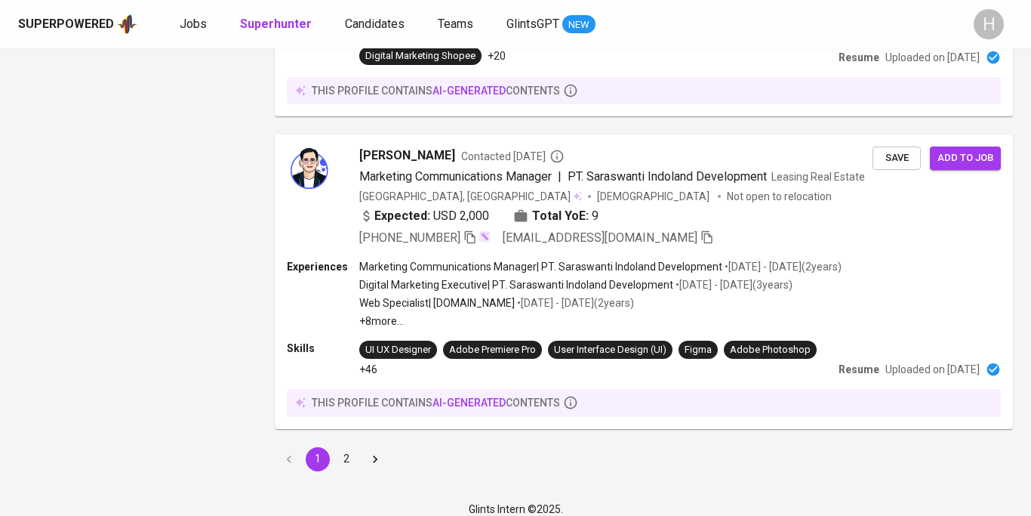
click at [347, 448] on button "2" at bounding box center [346, 459] width 24 height 24
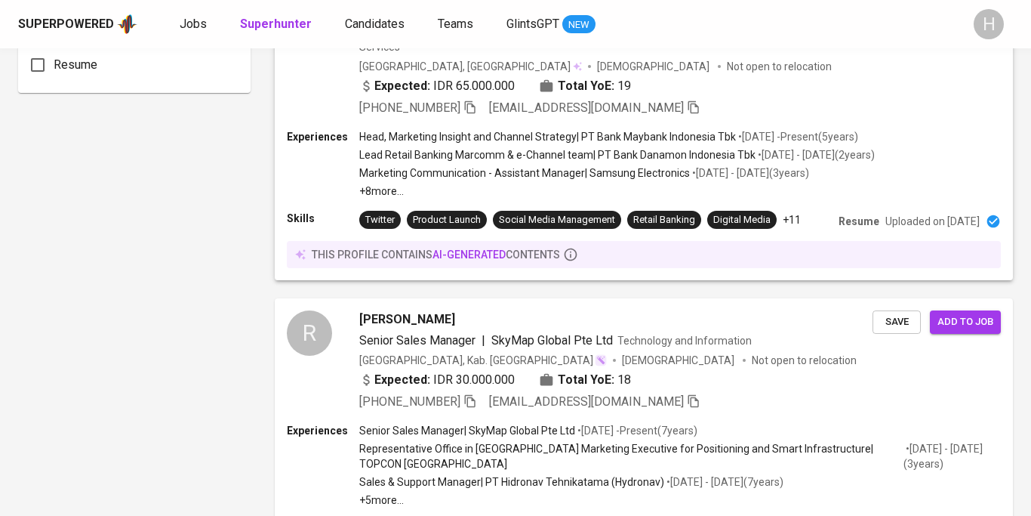
scroll to position [992, 0]
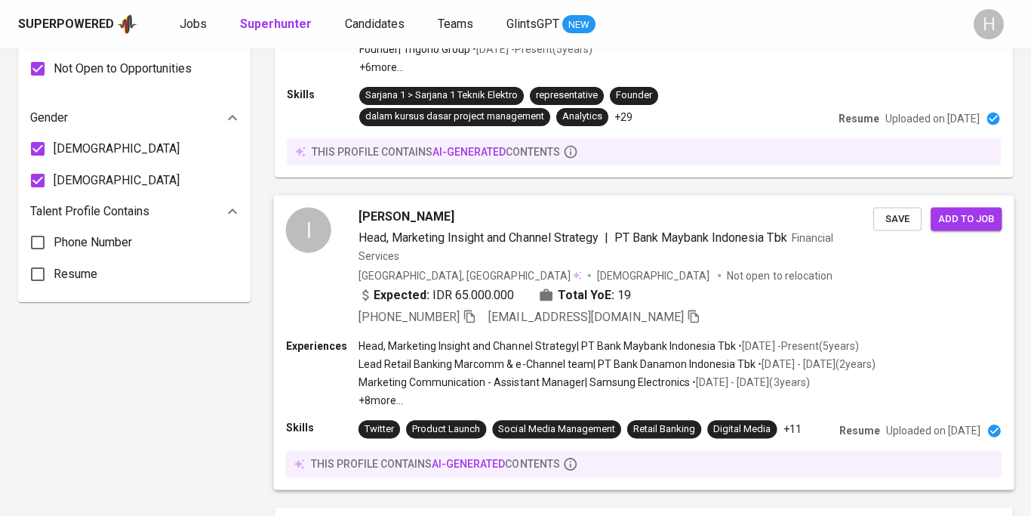
click at [485, 331] on div "I [PERSON_NAME] Head, Marketing Insight and Channel Strategy | PT Bank Maybank …" at bounding box center [644, 266] width 741 height 143
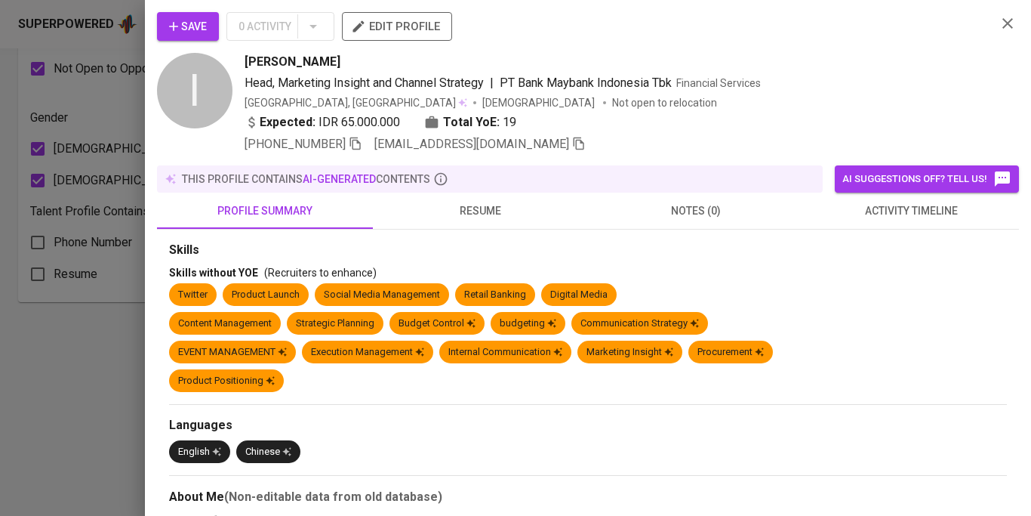
click at [465, 202] on span "resume" at bounding box center [481, 211] width 198 height 19
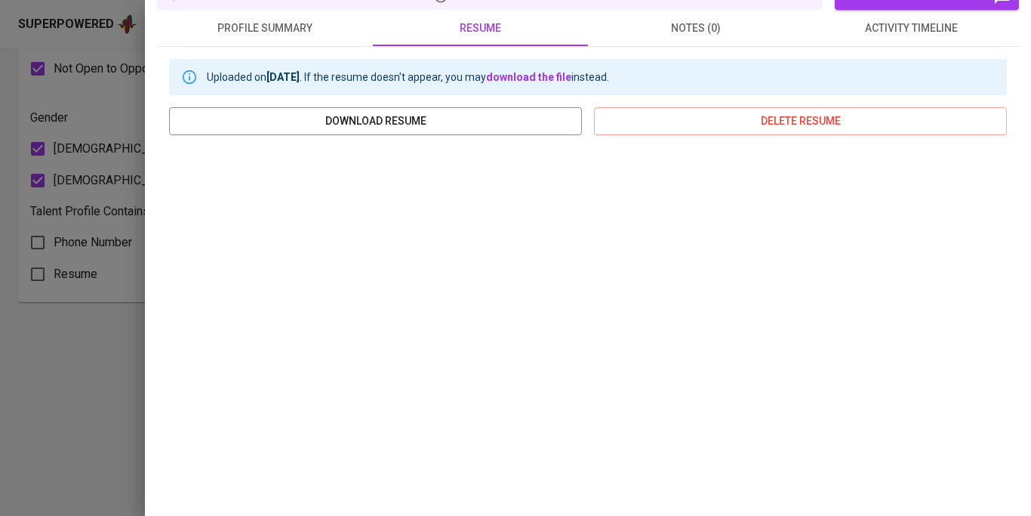
scroll to position [0, 0]
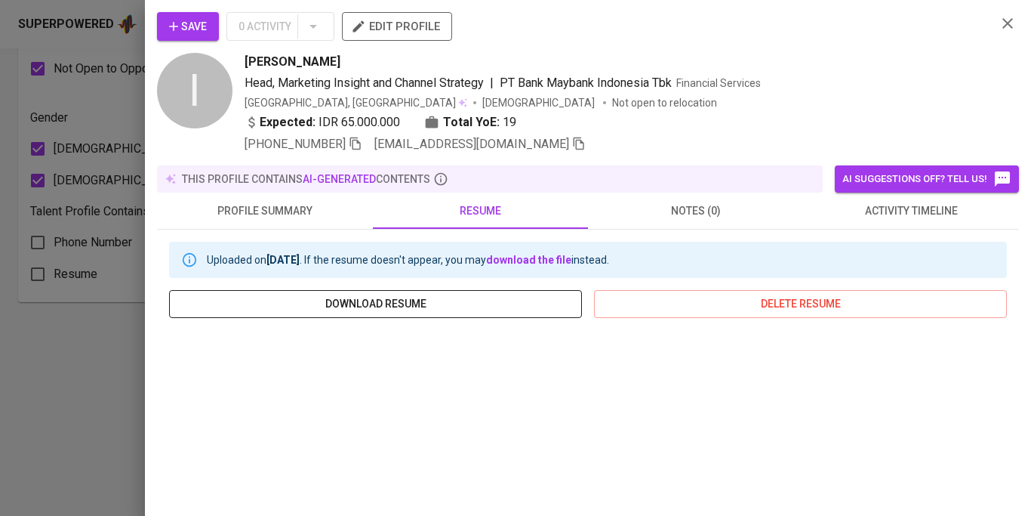
click at [502, 307] on span "download resume" at bounding box center [375, 303] width 389 height 19
click at [1009, 17] on icon "button" at bounding box center [1008, 23] width 18 height 18
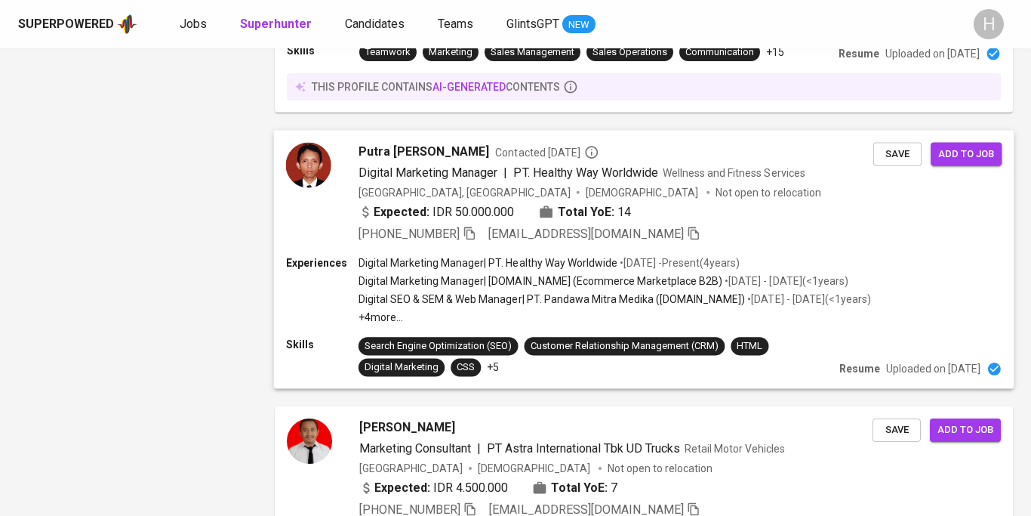
scroll to position [1633, 0]
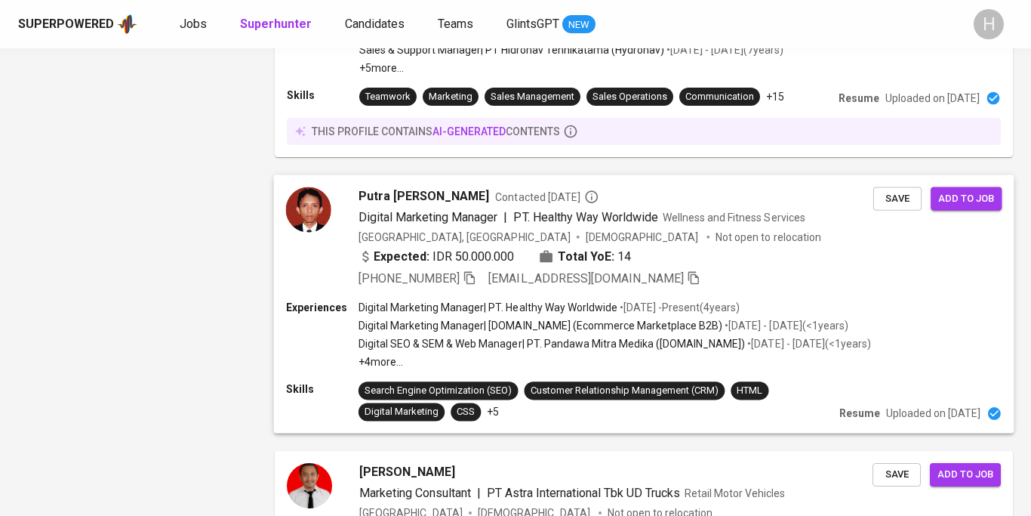
click at [469, 346] on p "Digital SEO & SEM & Web Manager | PT. Pandawa Mitra Medika (KlinikPandawa.com)" at bounding box center [552, 343] width 387 height 15
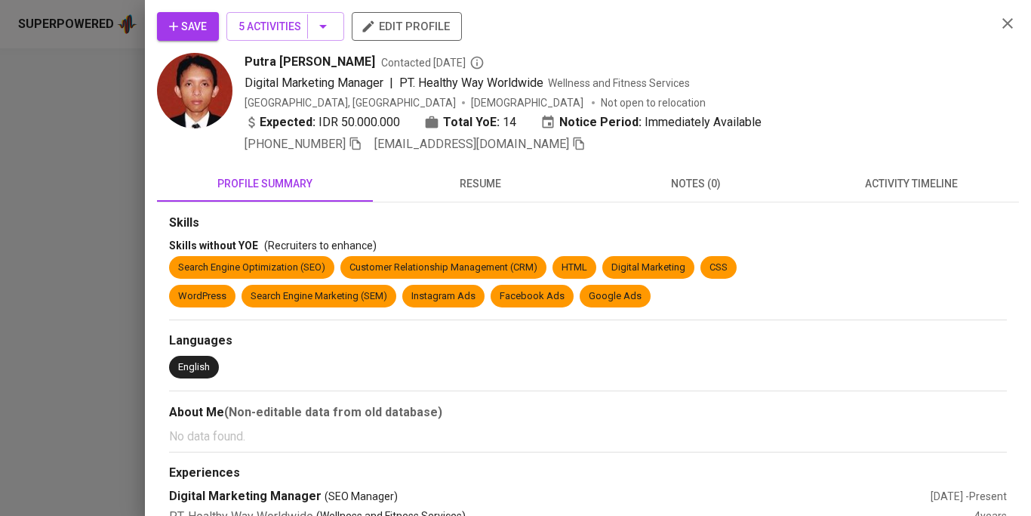
click at [485, 177] on span "resume" at bounding box center [481, 183] width 198 height 19
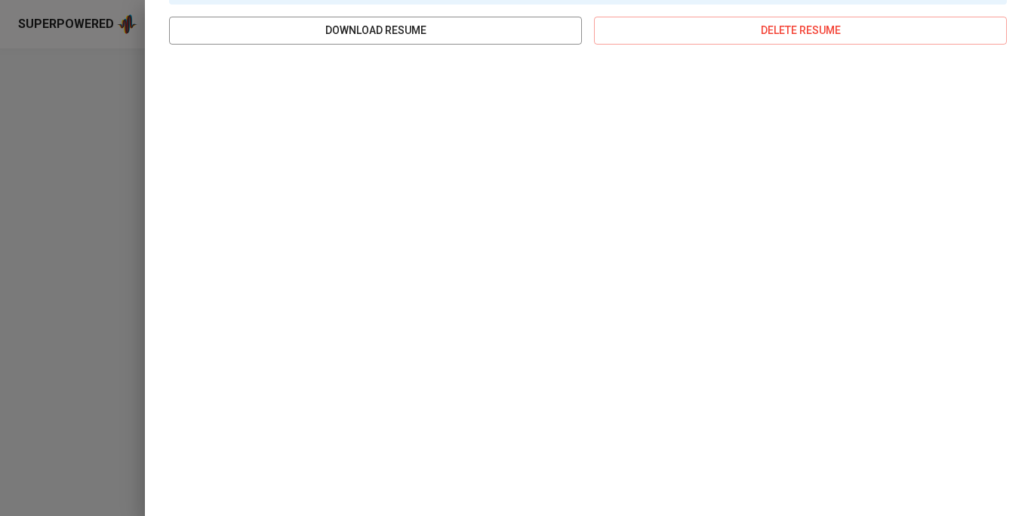
scroll to position [0, 0]
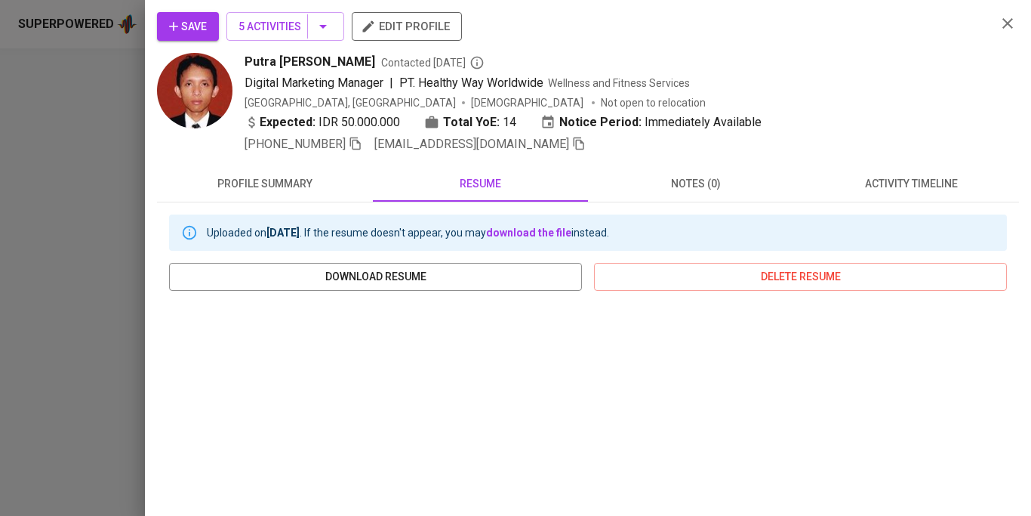
click at [1000, 21] on icon "button" at bounding box center [1008, 23] width 18 height 18
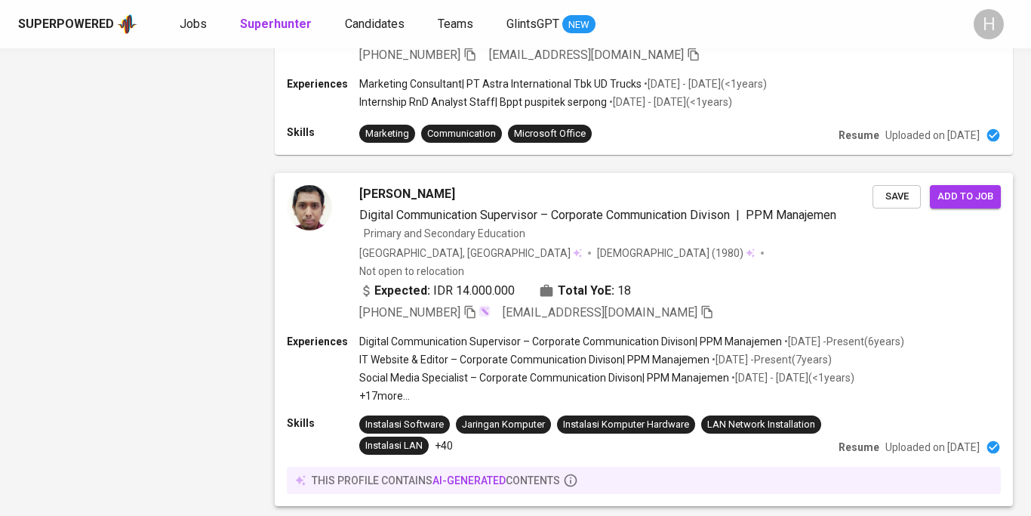
scroll to position [2204, 0]
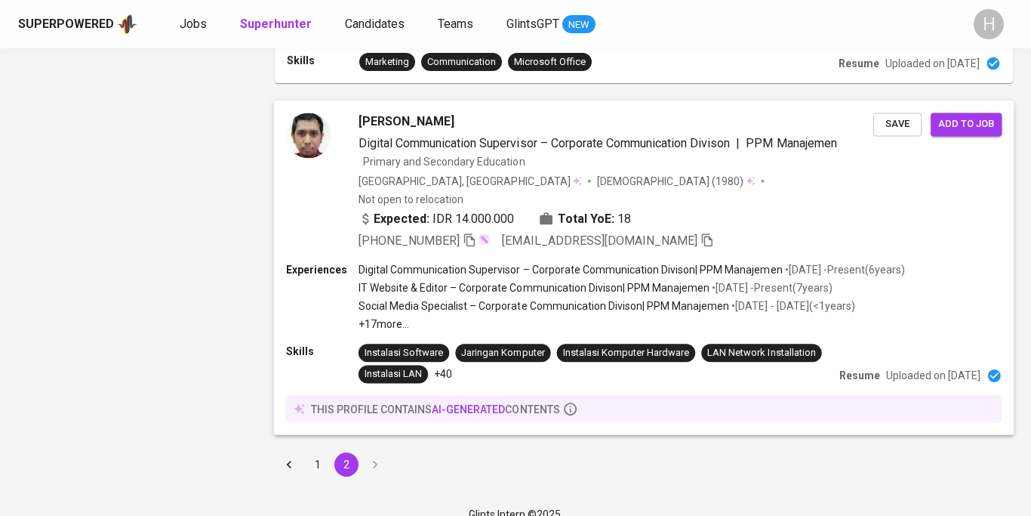
click at [772, 280] on p "• Mar 2018 - Present ( 7 years )" at bounding box center [771, 287] width 122 height 15
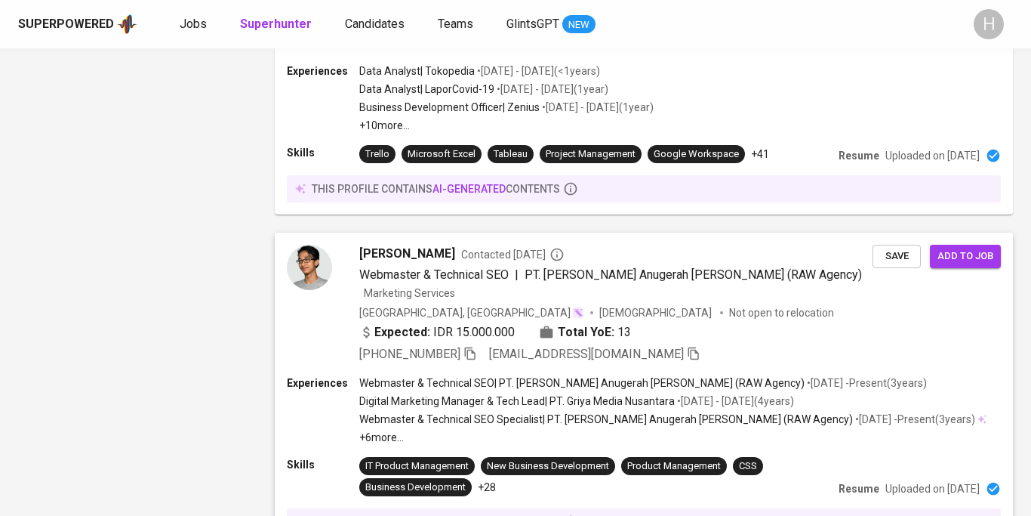
scroll to position [1705, 0]
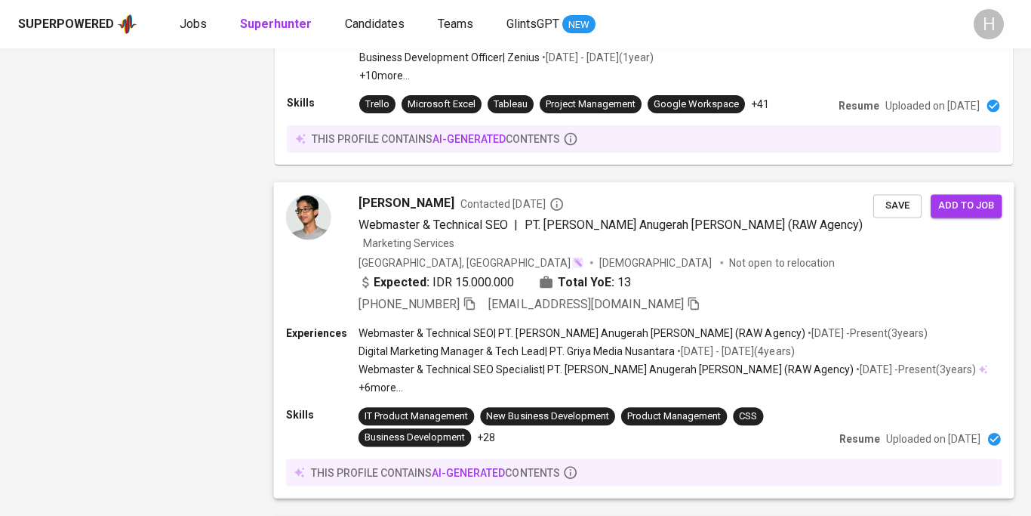
click at [754, 295] on div "[PHONE_NUMBER] [EMAIL_ADDRESS][DOMAIN_NAME]" at bounding box center [616, 304] width 515 height 18
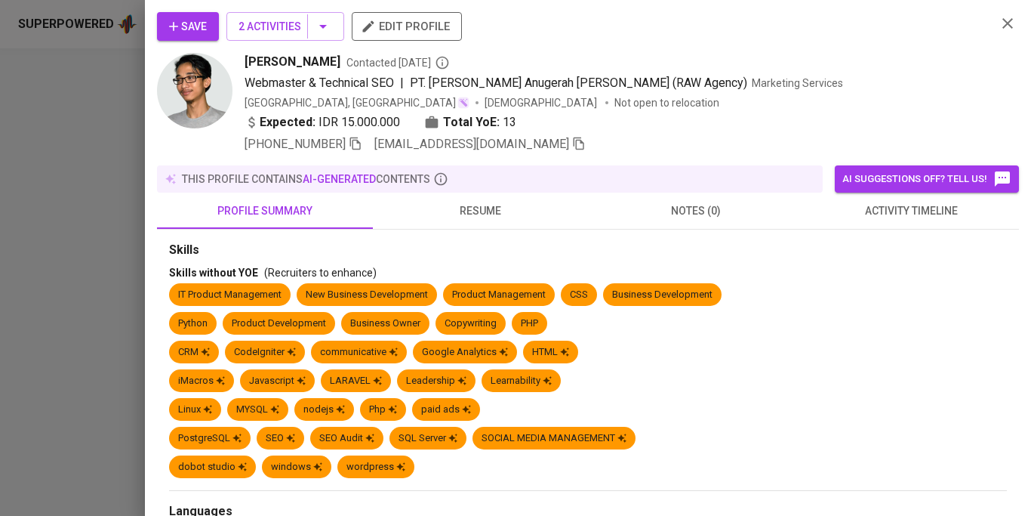
click at [478, 218] on span "resume" at bounding box center [481, 211] width 198 height 19
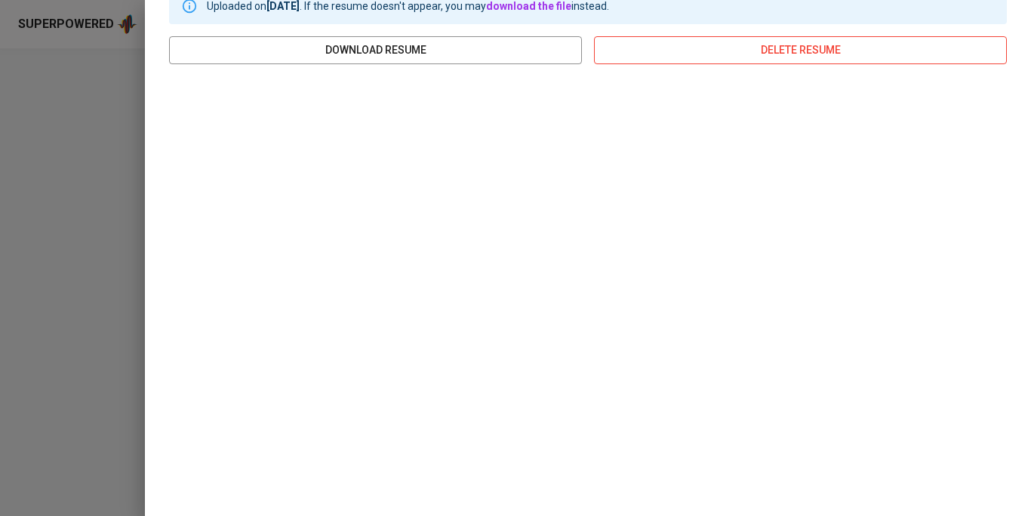
scroll to position [0, 0]
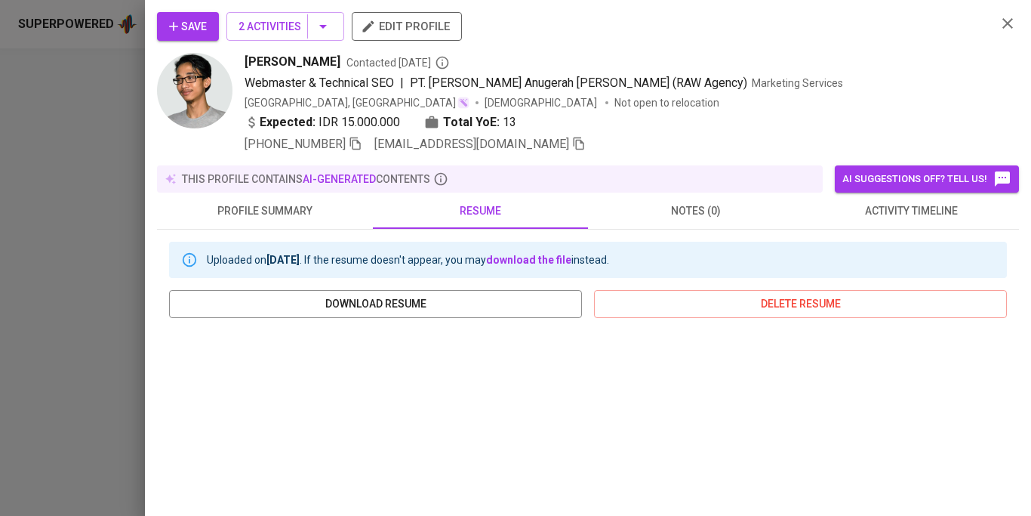
click at [1003, 30] on icon "button" at bounding box center [1008, 23] width 18 height 18
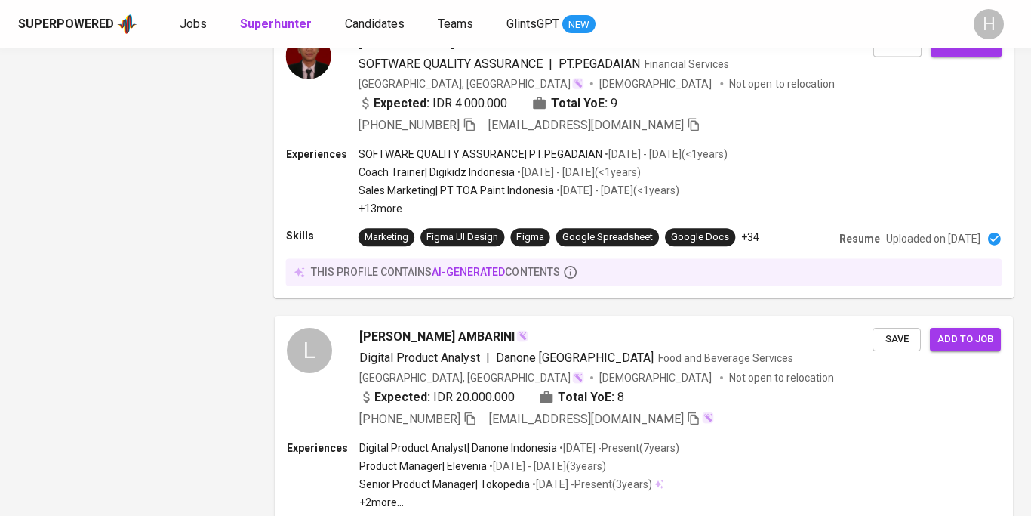
scroll to position [2689, 0]
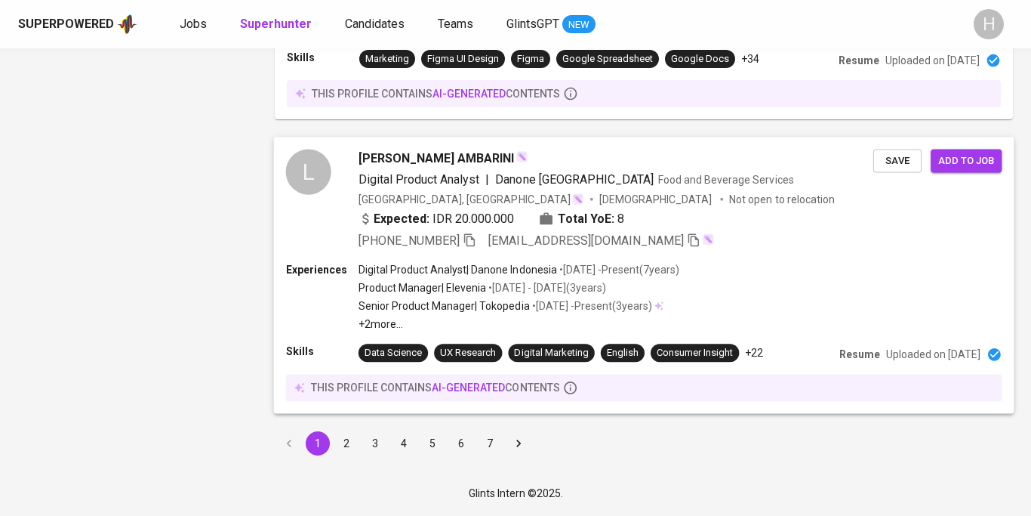
click at [739, 274] on div "Experiences Digital Product Analyst | Danone Indonesia • Jan 2018 - Present ( 7…" at bounding box center [644, 296] width 717 height 69
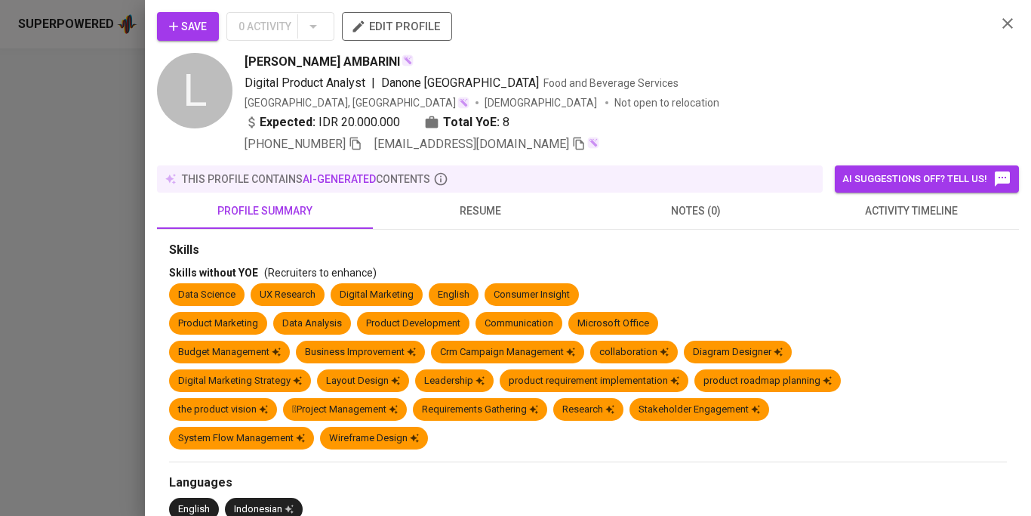
click at [479, 206] on span "resume" at bounding box center [481, 211] width 198 height 19
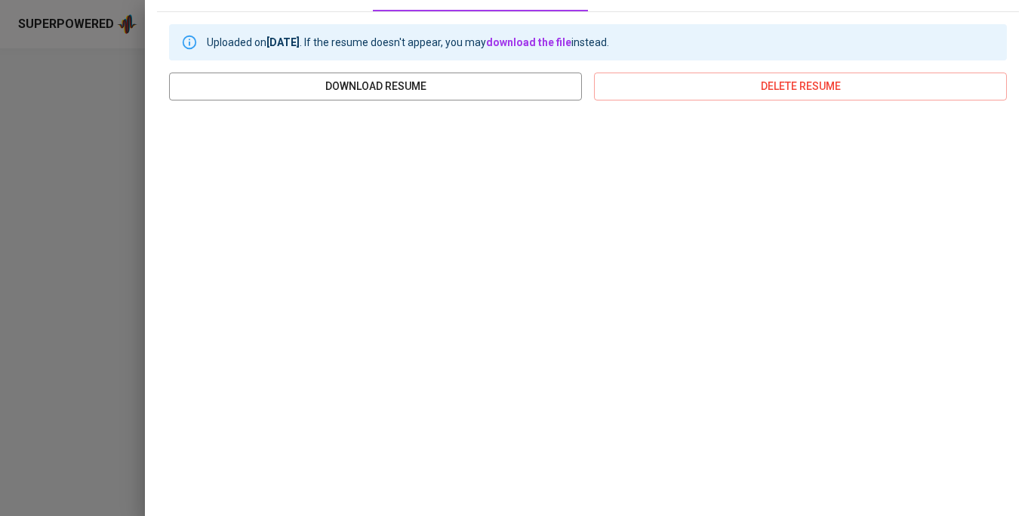
scroll to position [0, 0]
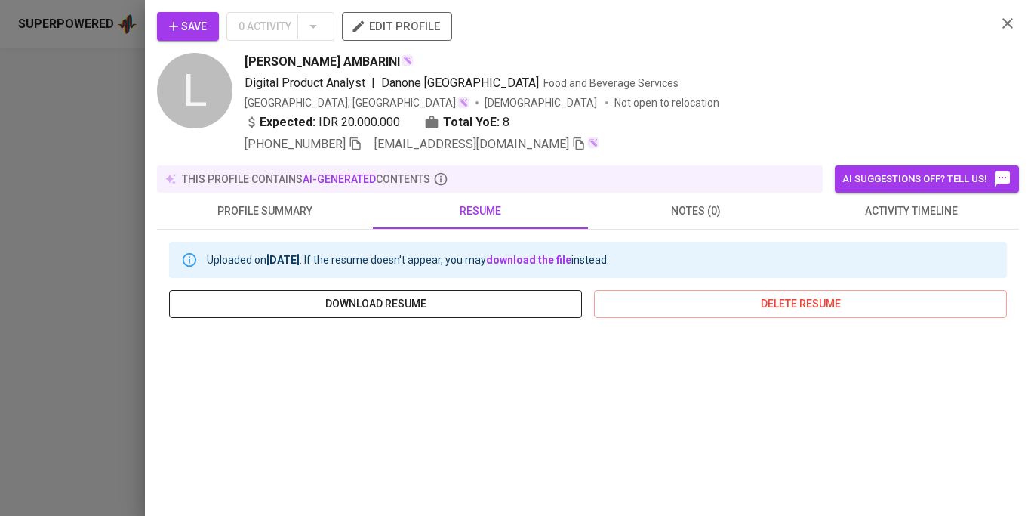
click at [399, 305] on span "download resume" at bounding box center [375, 303] width 389 height 19
click at [1015, 18] on icon "button" at bounding box center [1008, 23] width 18 height 18
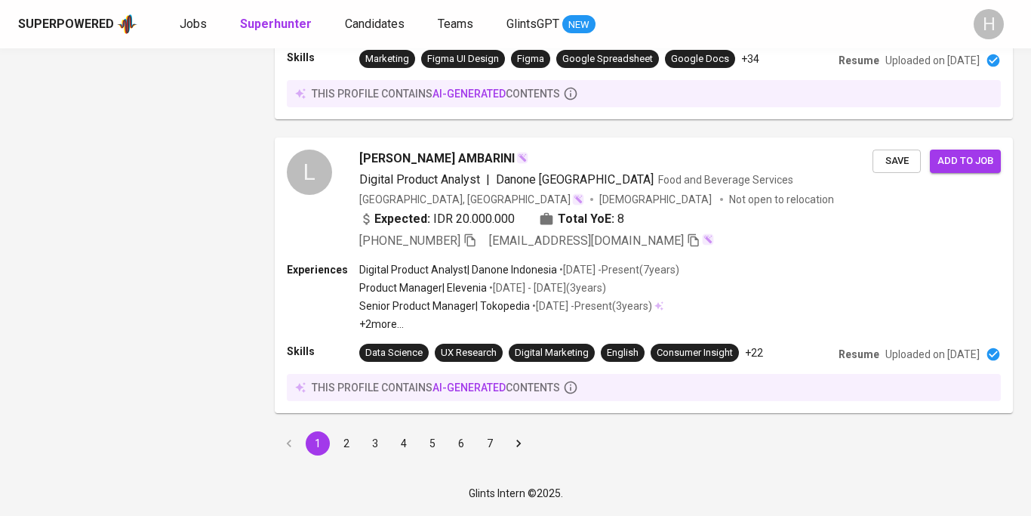
click at [343, 455] on button "2" at bounding box center [346, 443] width 24 height 24
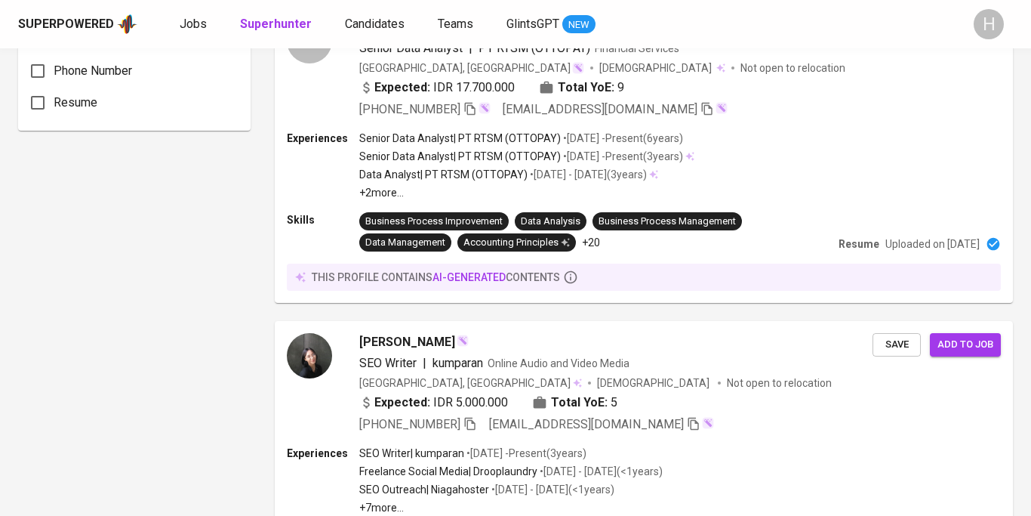
scroll to position [1109, 0]
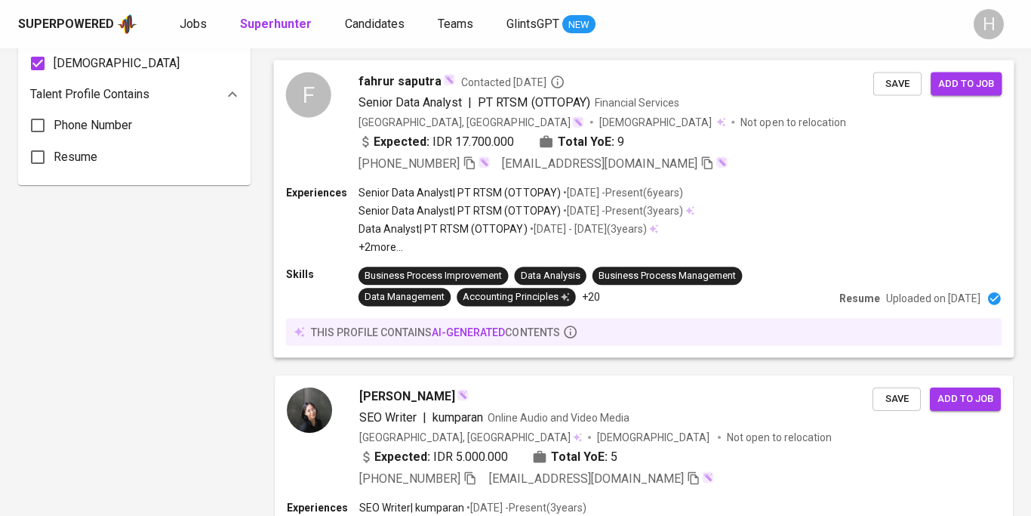
click at [751, 207] on div "Experiences Senior Data Analyst | PT RTSM (OTTOPAY) • Apr 2019 - Present ( 6 ye…" at bounding box center [644, 219] width 717 height 69
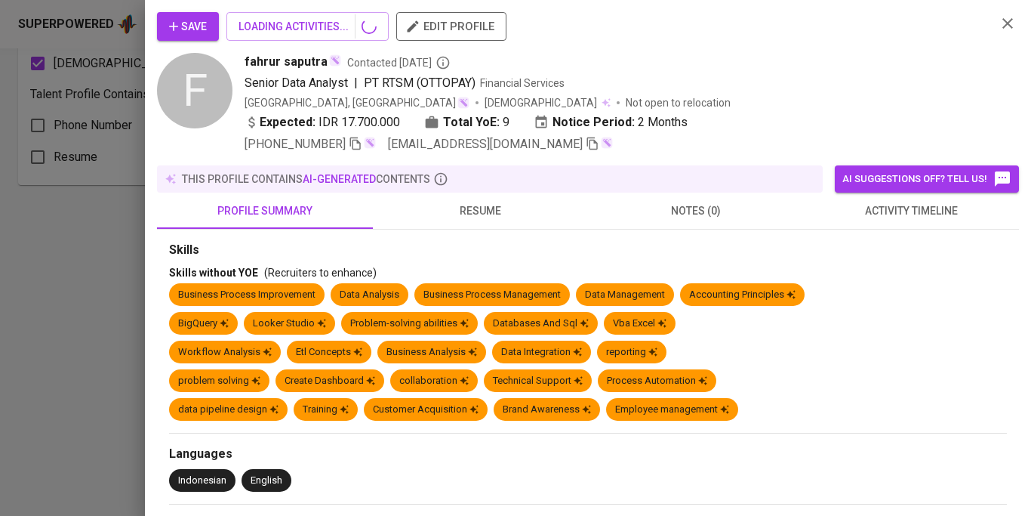
click at [516, 207] on span "resume" at bounding box center [481, 211] width 198 height 19
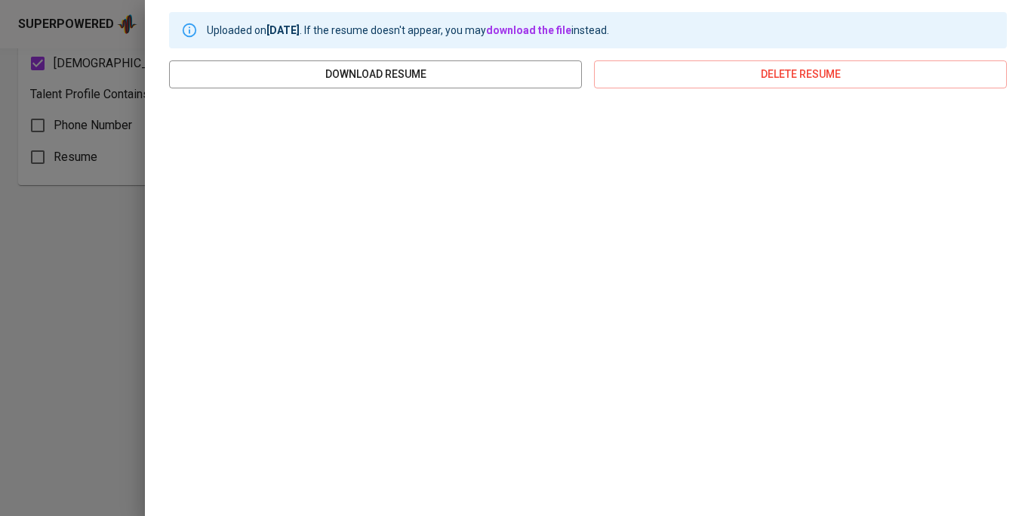
scroll to position [0, 0]
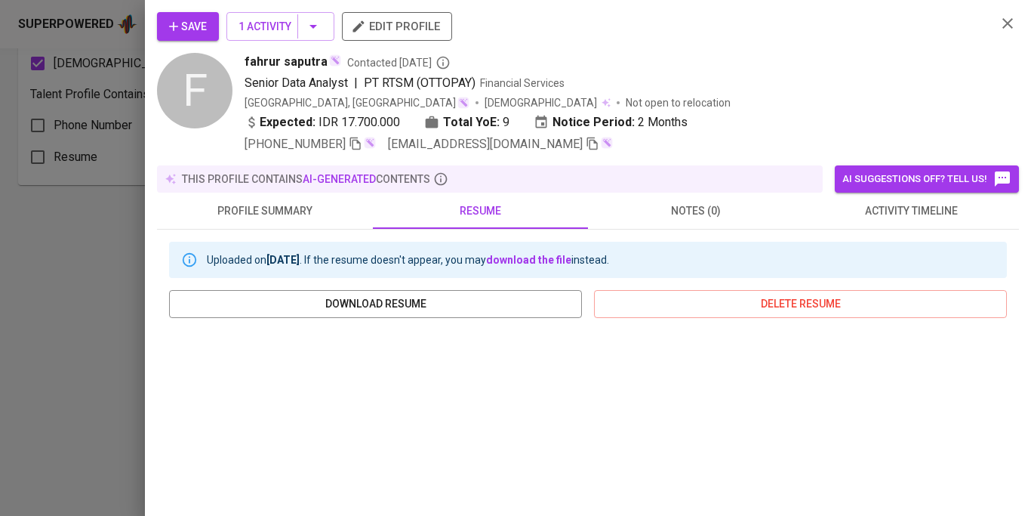
click at [1013, 17] on icon "button" at bounding box center [1008, 23] width 18 height 18
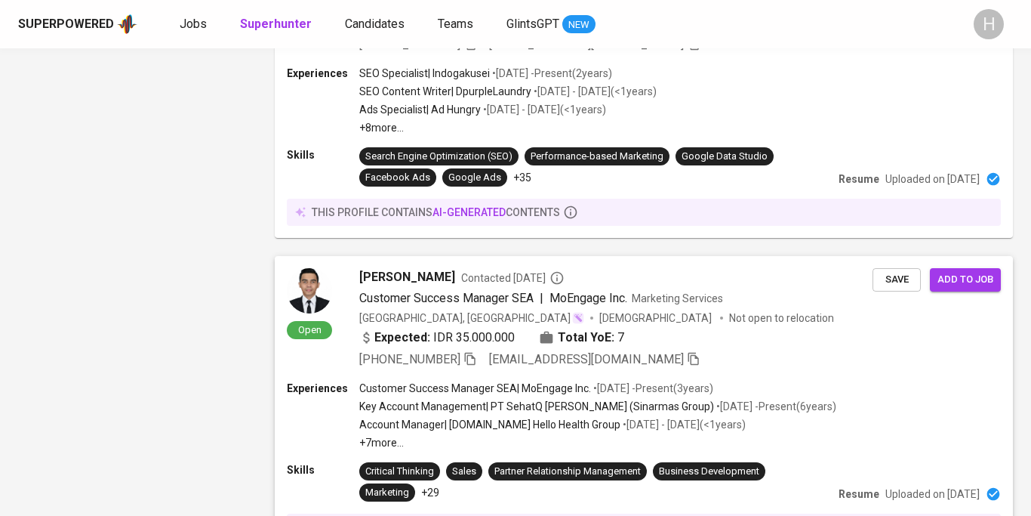
scroll to position [2864, 0]
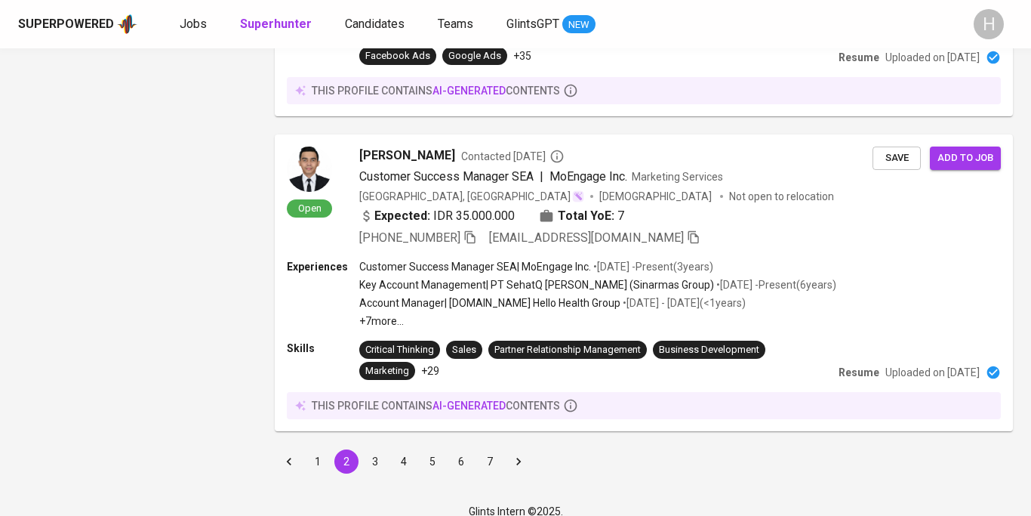
click at [381, 449] on button "3" at bounding box center [375, 461] width 24 height 24
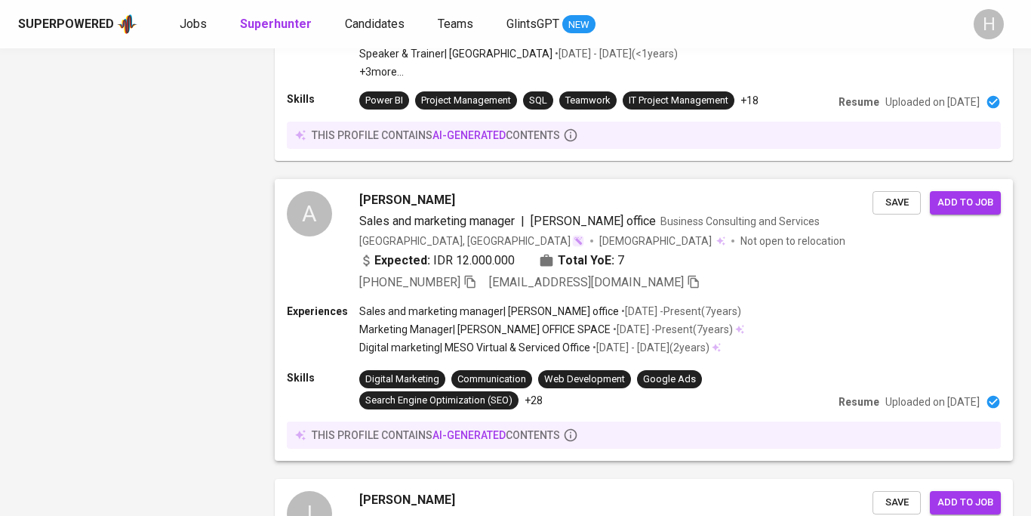
scroll to position [1285, 0]
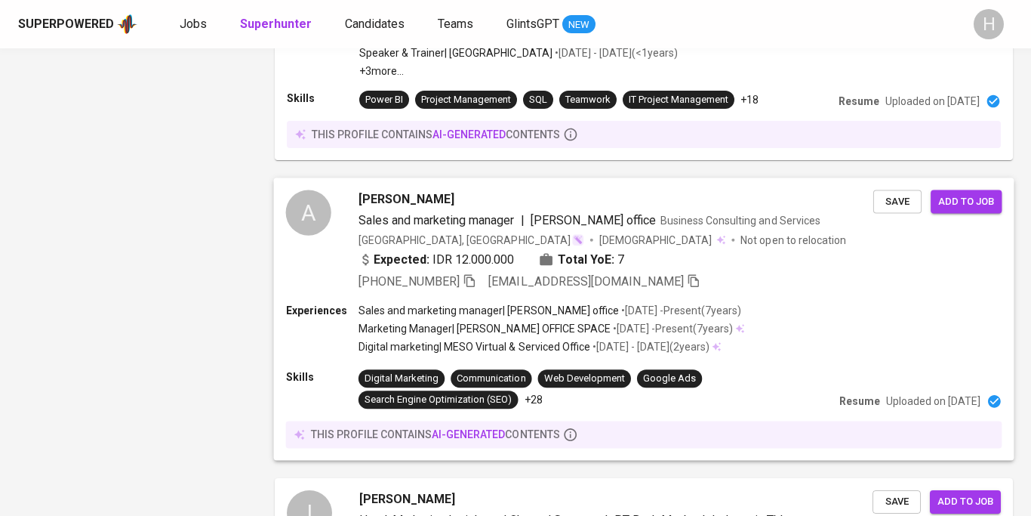
click at [719, 303] on div "Sales and marketing manager | [PERSON_NAME] office • [DATE] - Present ( 7 years…" at bounding box center [552, 310] width 387 height 15
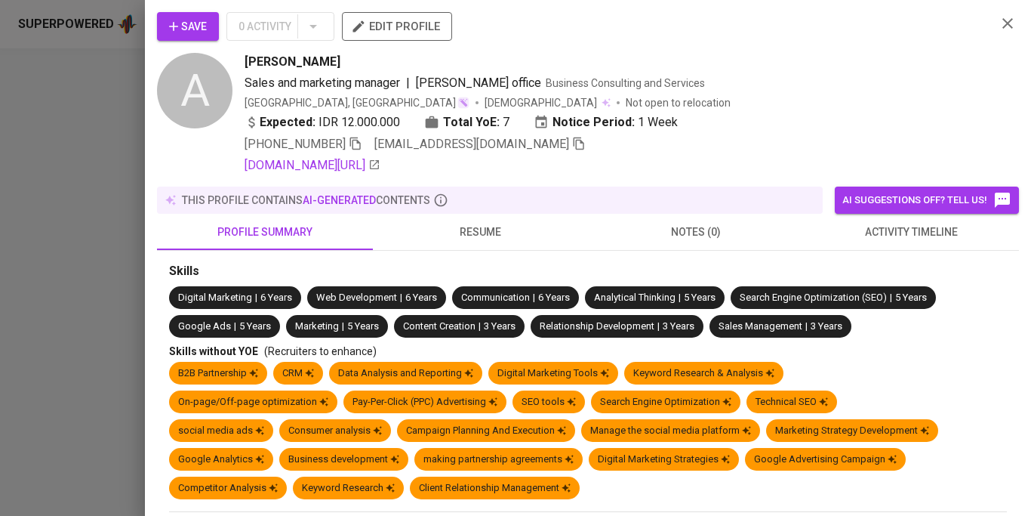
click at [500, 241] on button "resume" at bounding box center [481, 232] width 216 height 36
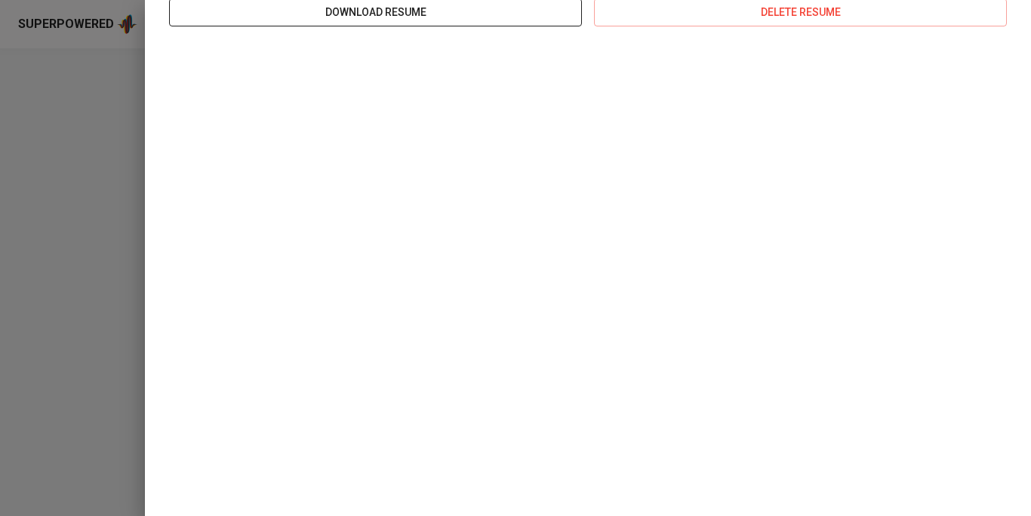
scroll to position [0, 0]
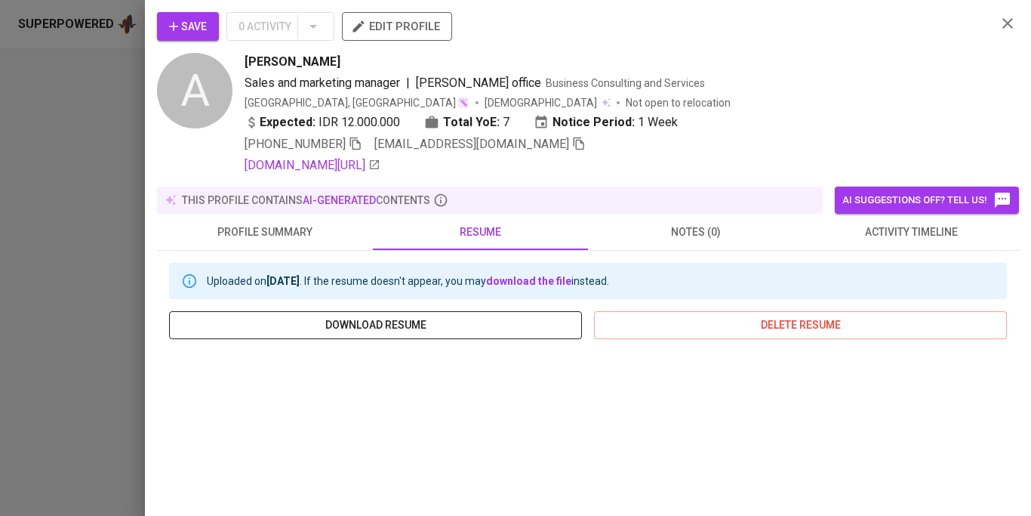
click at [435, 324] on span "download resume" at bounding box center [375, 325] width 389 height 19
click at [991, 52] on div "Save 0 Activity edit profile A [PERSON_NAME] Sales and marketing manager | [PER…" at bounding box center [588, 93] width 862 height 162
click at [1010, 23] on icon "button" at bounding box center [1008, 23] width 18 height 18
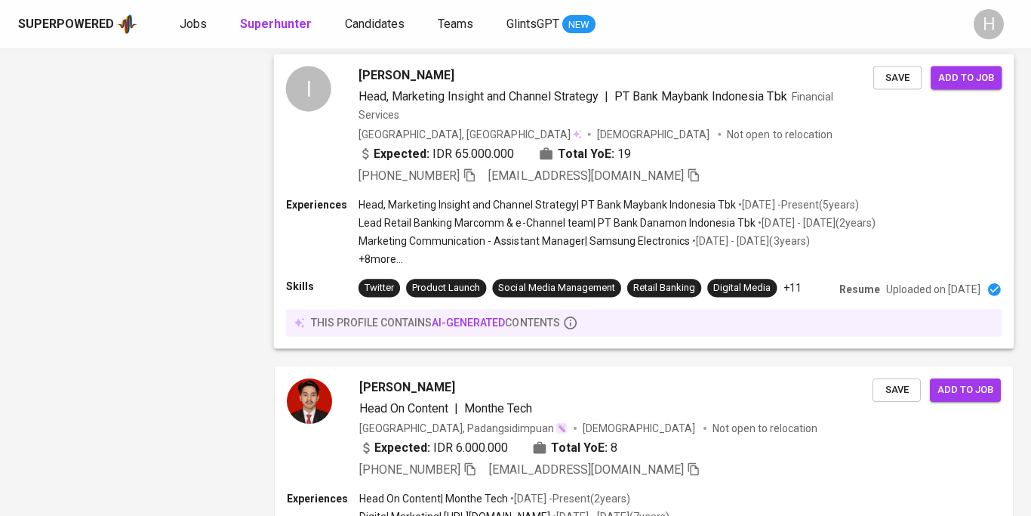
scroll to position [1672, 0]
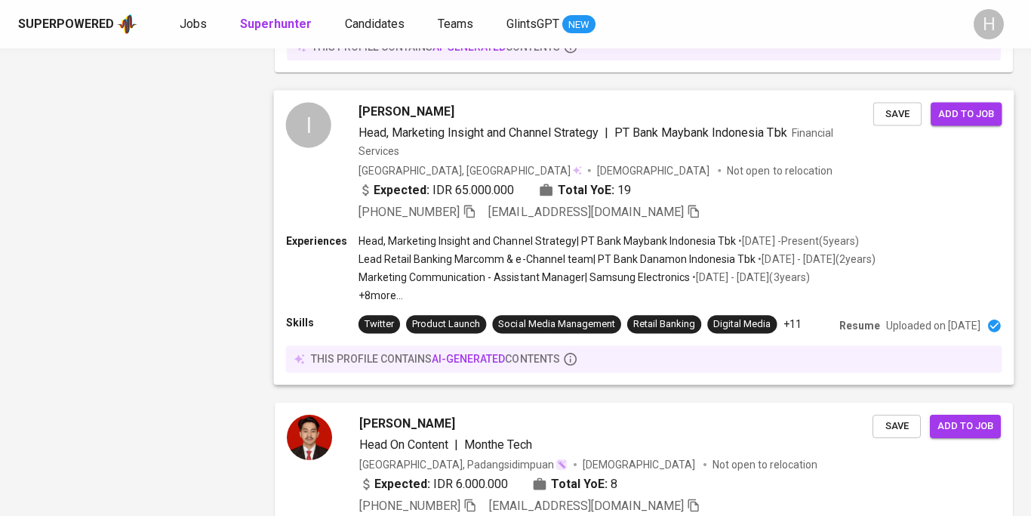
click at [711, 208] on div "I [PERSON_NAME] Head, Marketing Insight and Channel Strategy | PT Bank Maybank …" at bounding box center [644, 161] width 741 height 143
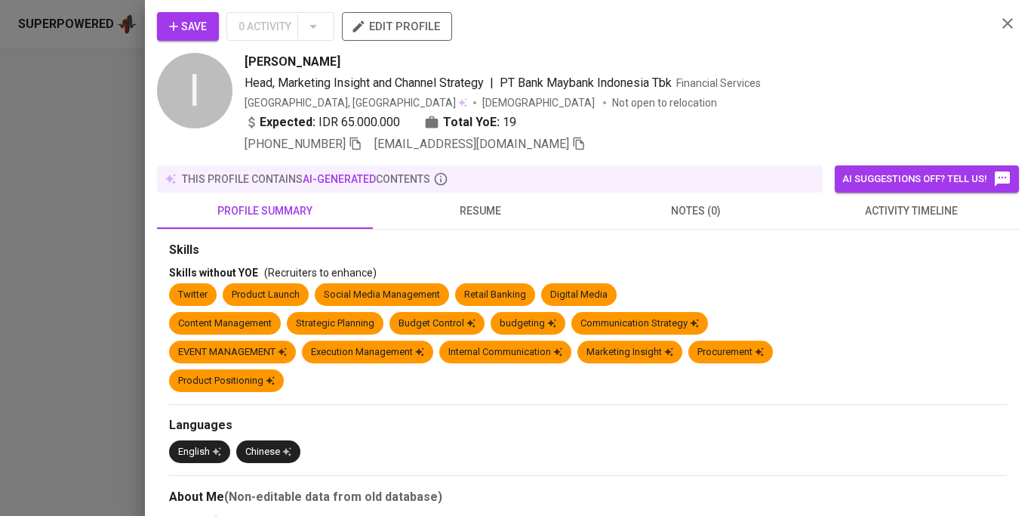
click at [459, 215] on span "resume" at bounding box center [481, 211] width 198 height 19
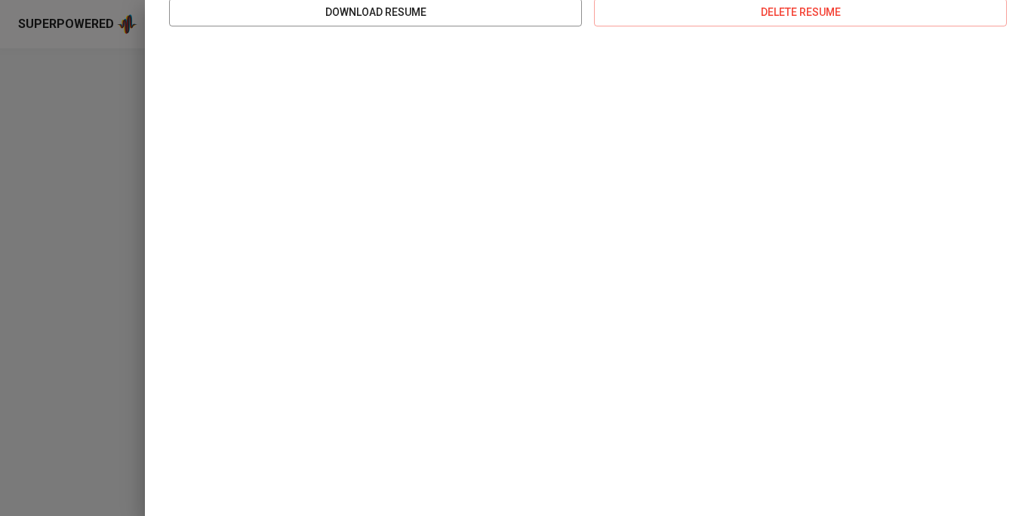
scroll to position [0, 0]
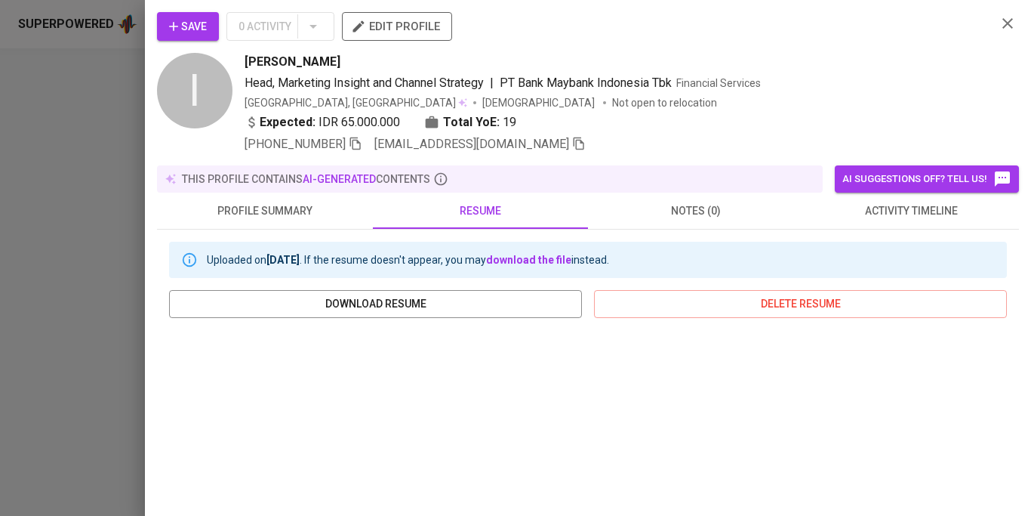
click at [1004, 27] on icon "button" at bounding box center [1008, 23] width 11 height 11
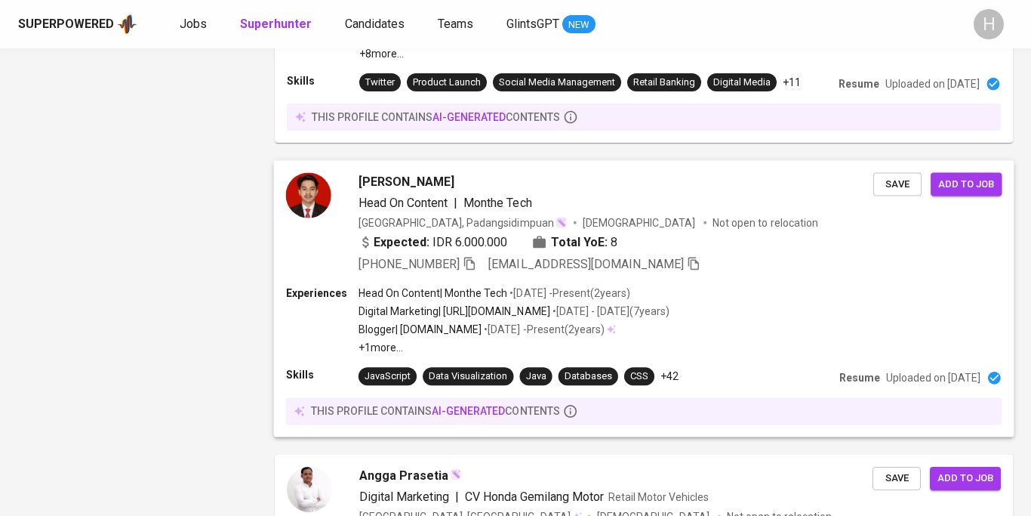
scroll to position [1916, 0]
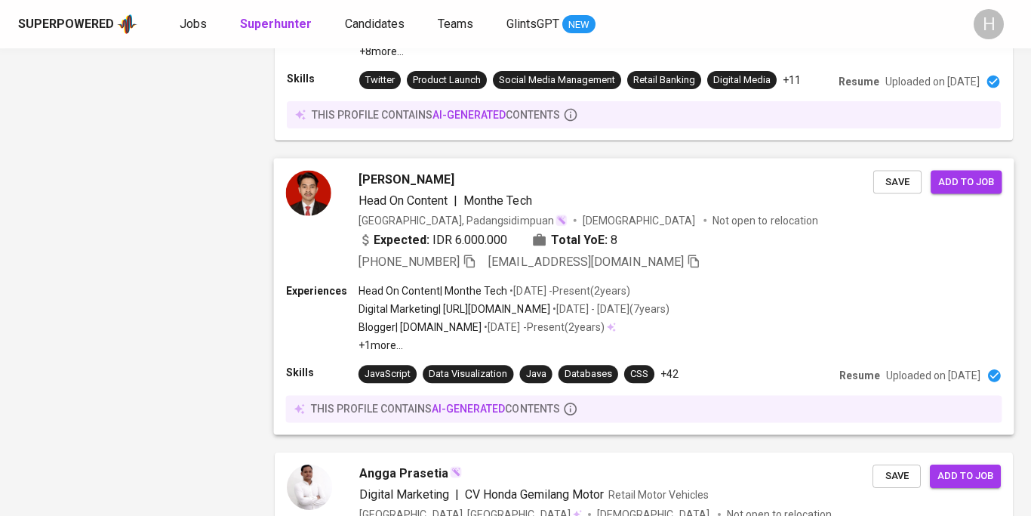
click at [691, 283] on div "Experiences Head On Content | Monthe Tech • [DATE] - Present ( 2 years ) Digita…" at bounding box center [644, 317] width 717 height 69
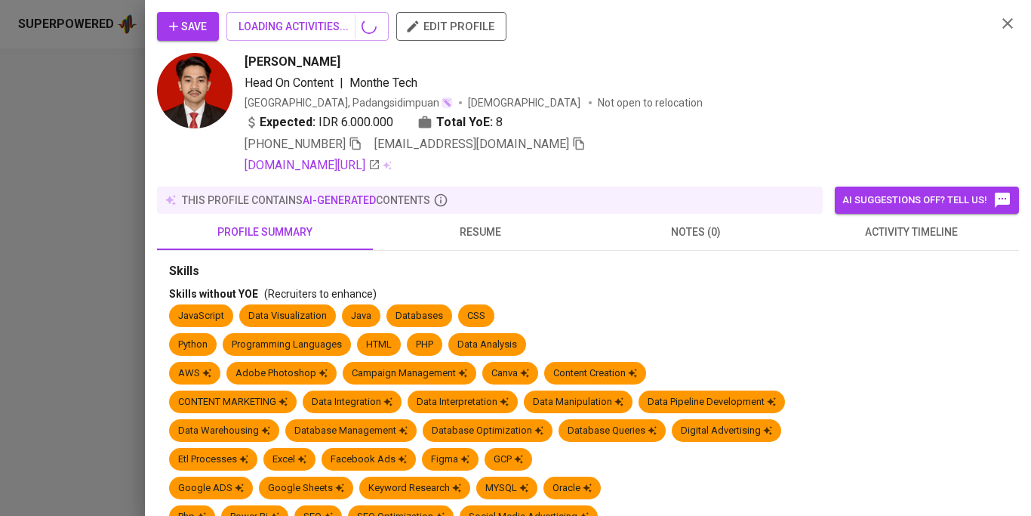
scroll to position [65, 0]
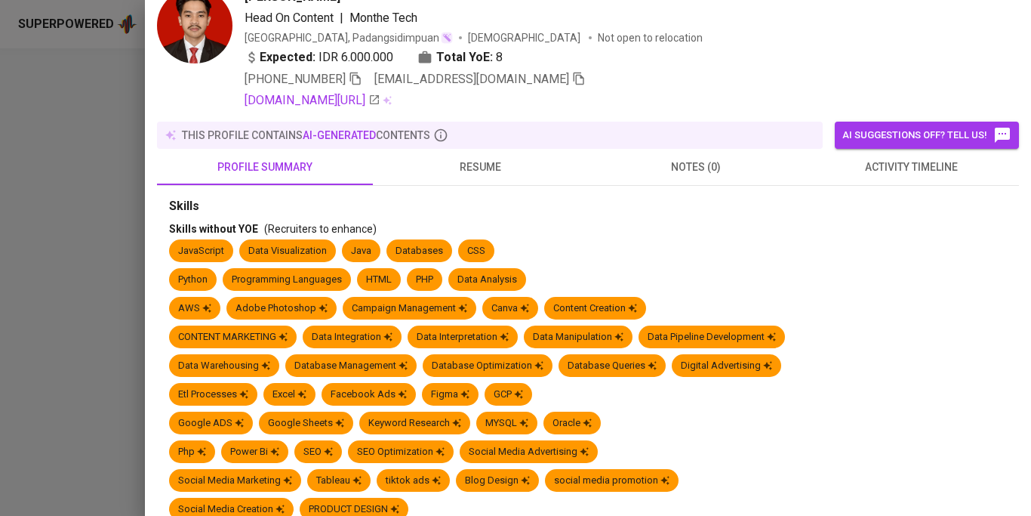
click at [459, 166] on span "resume" at bounding box center [481, 167] width 198 height 19
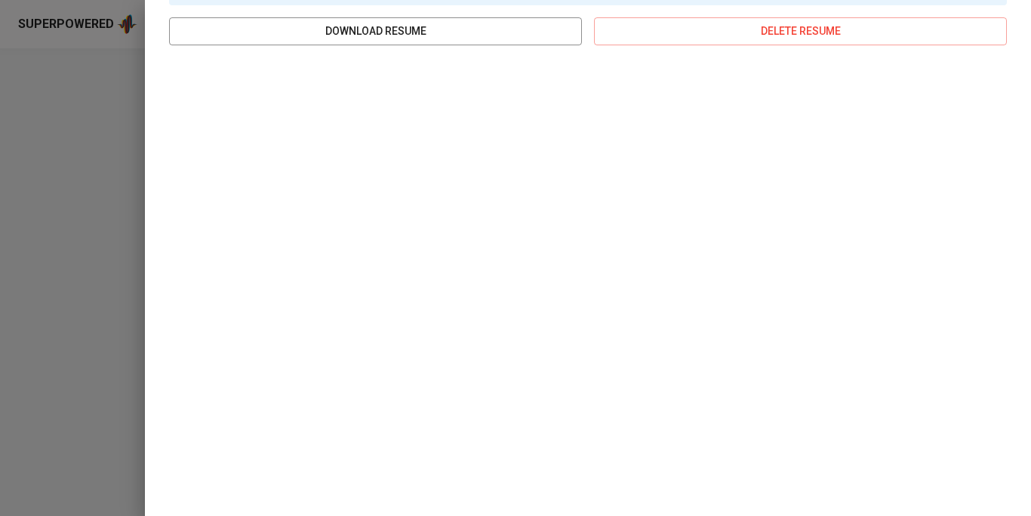
scroll to position [0, 0]
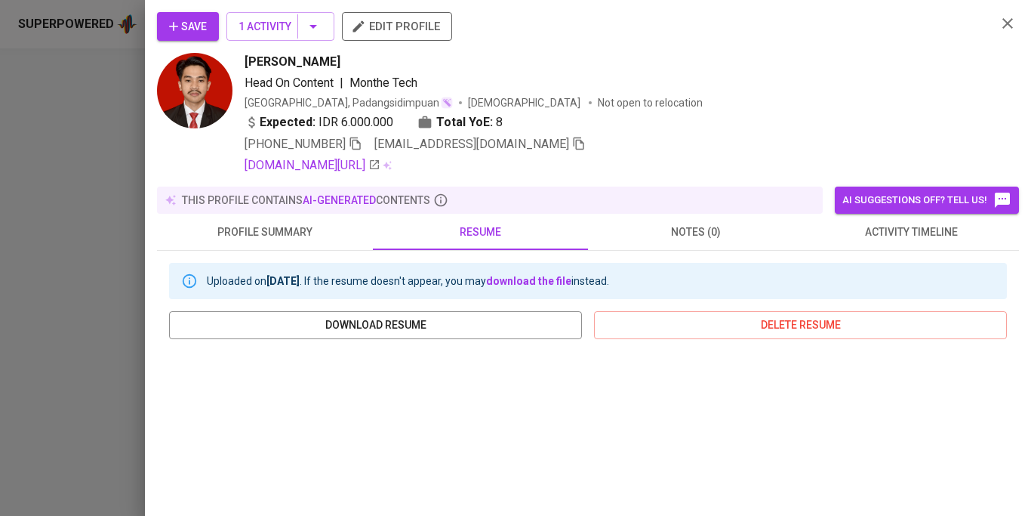
click at [1007, 30] on icon "button" at bounding box center [1008, 23] width 18 height 18
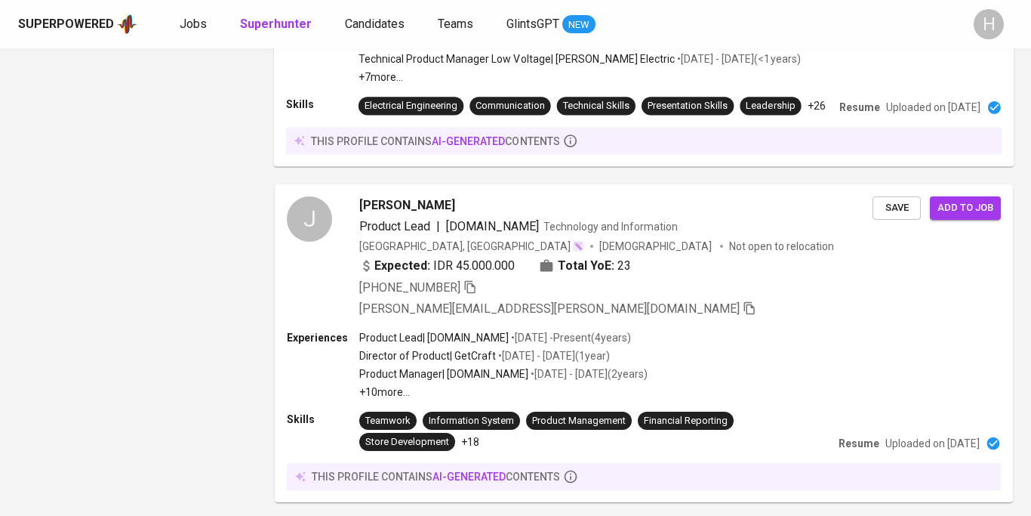
scroll to position [2871, 0]
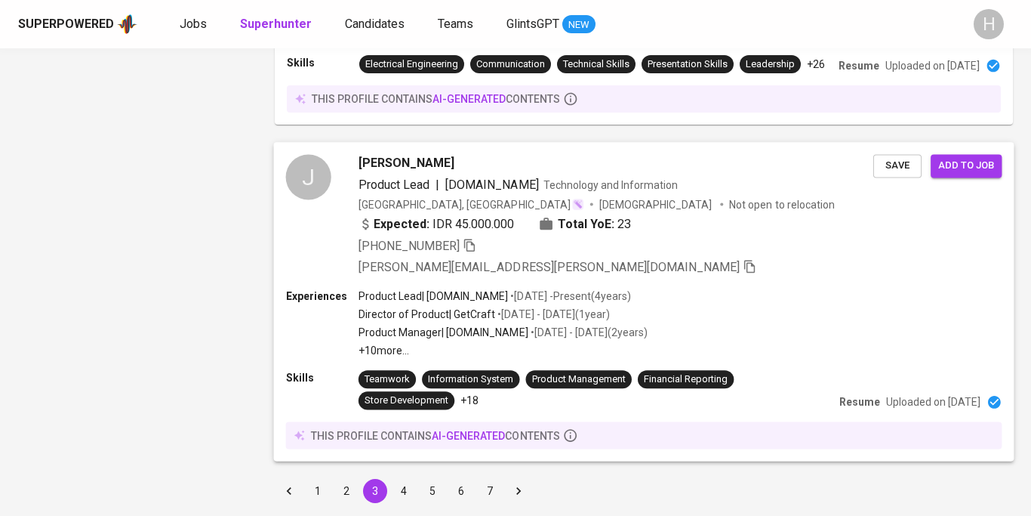
click at [757, 288] on div "Experiences Product Lead | [DOMAIN_NAME] • [DATE] - Present ( 4 years ) Directo…" at bounding box center [644, 322] width 717 height 69
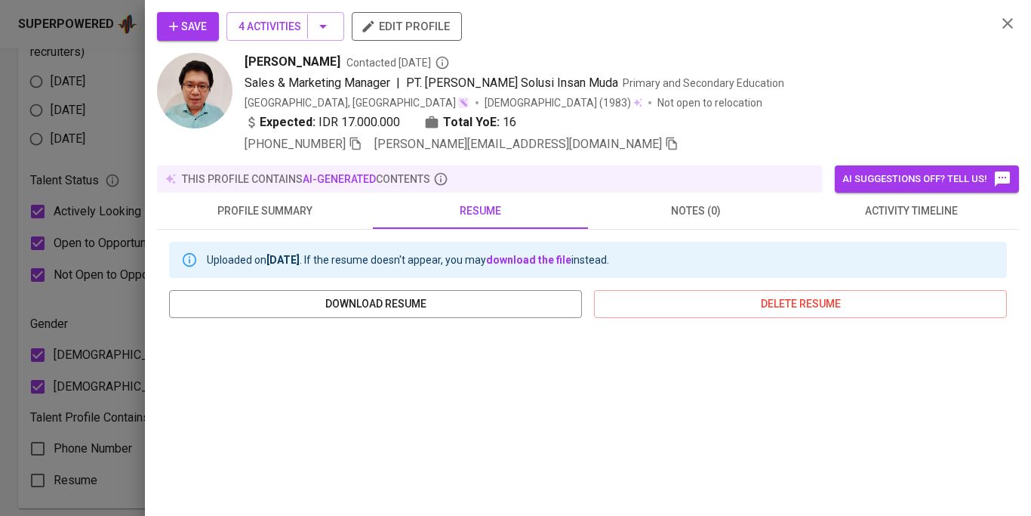
click at [1004, 21] on icon "button" at bounding box center [1008, 23] width 18 height 18
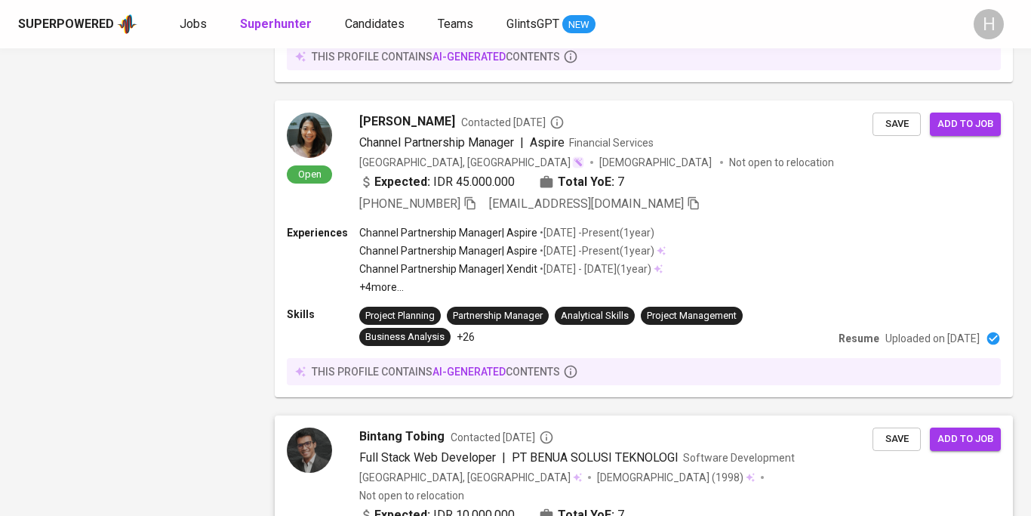
scroll to position [1740, 0]
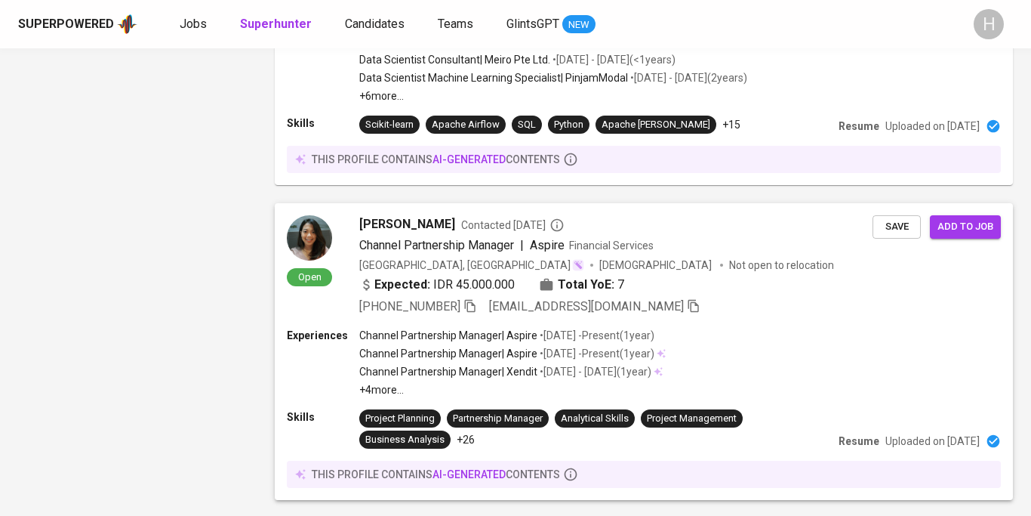
scroll to position [1638, 0]
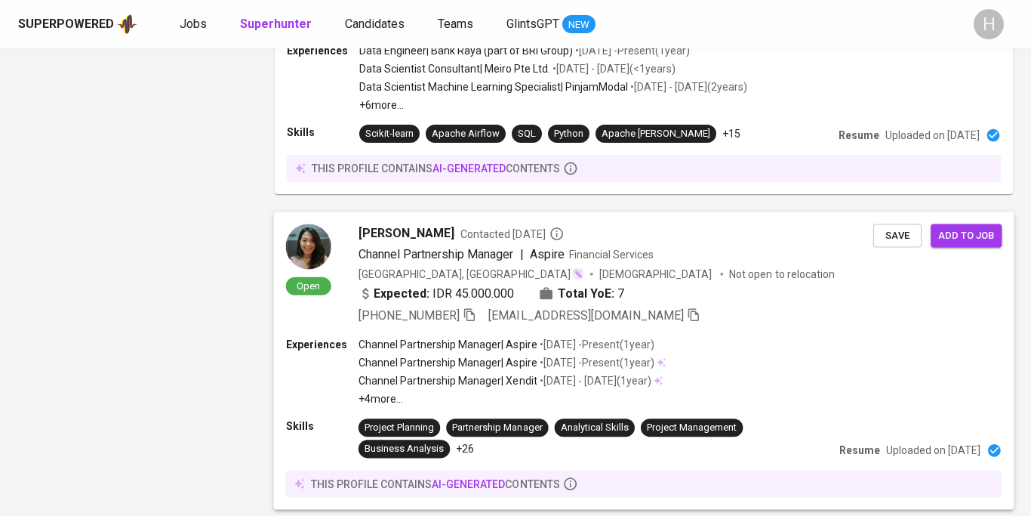
click at [390, 223] on span "[PERSON_NAME]" at bounding box center [407, 232] width 96 height 18
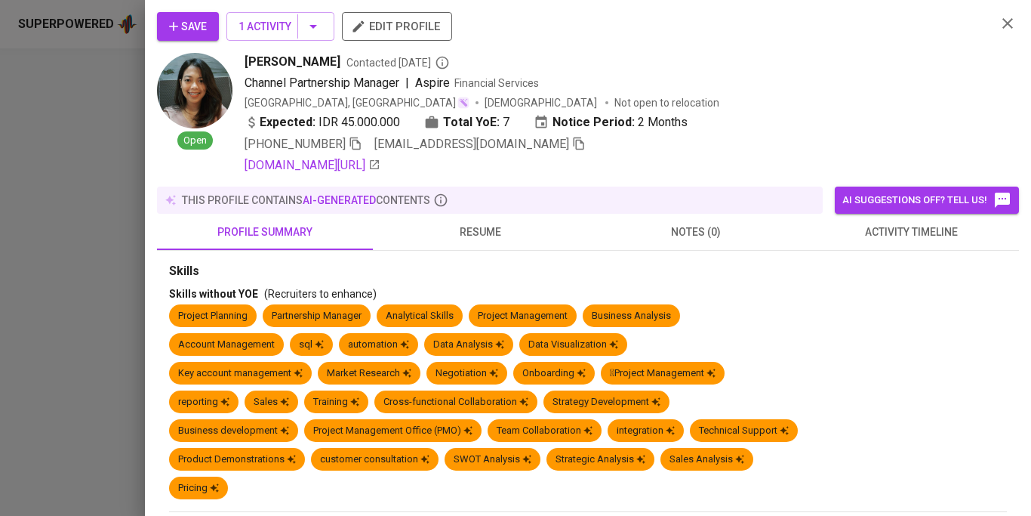
click at [476, 233] on span "resume" at bounding box center [481, 232] width 198 height 19
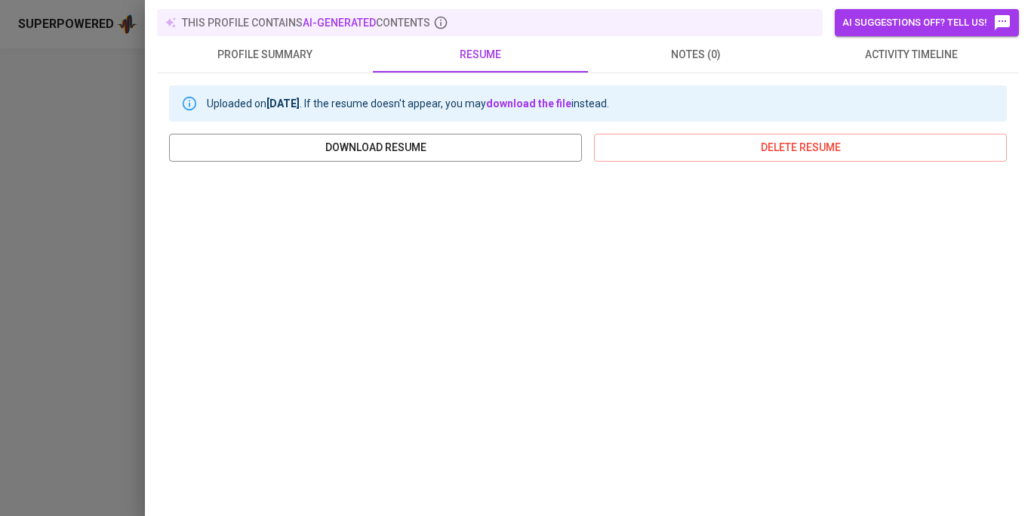
scroll to position [0, 0]
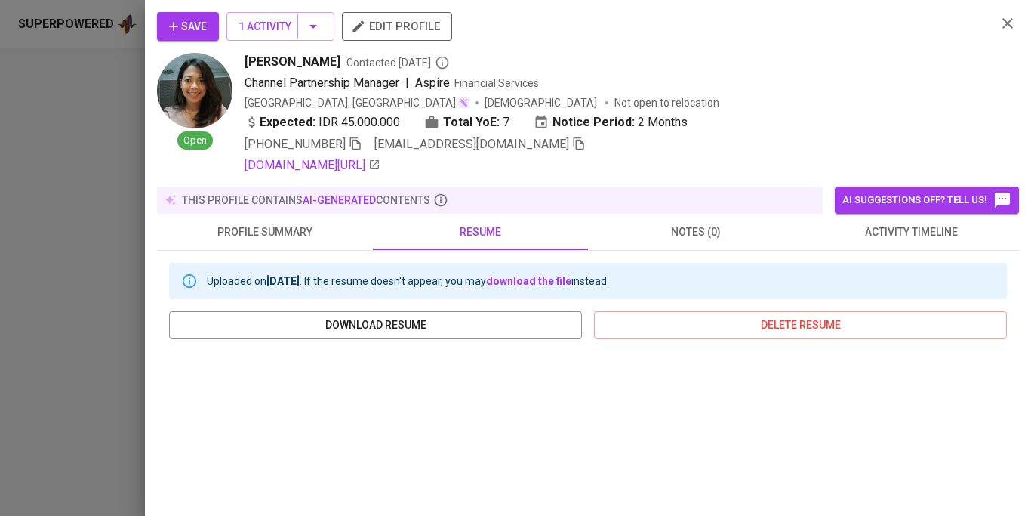
click at [1004, 23] on icon "button" at bounding box center [1008, 23] width 18 height 18
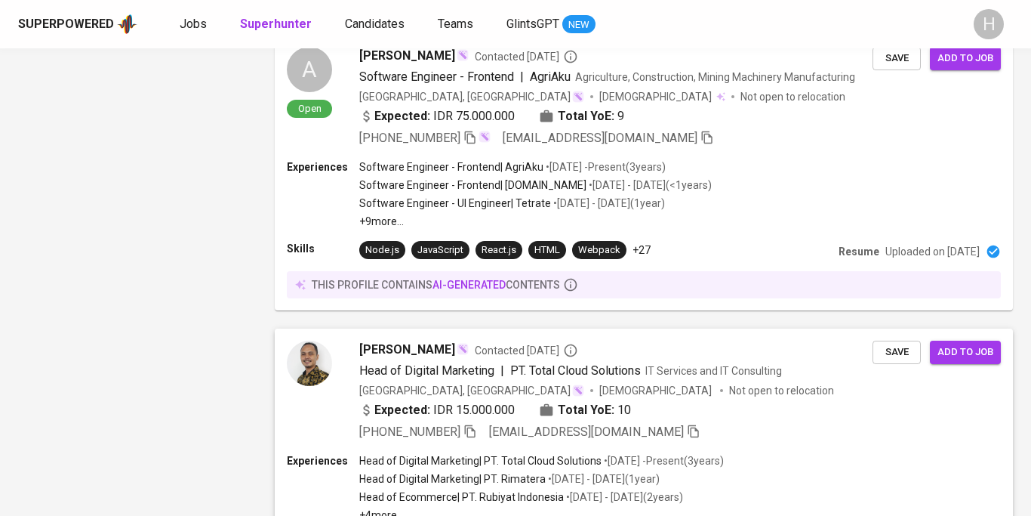
scroll to position [2863, 0]
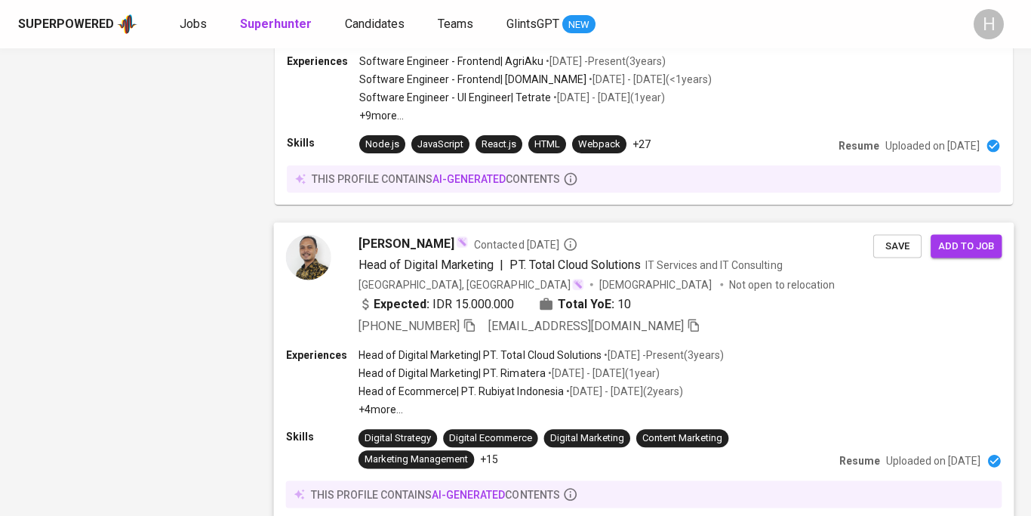
click at [549, 365] on p "• [DATE] - [DATE] ( 1 year )" at bounding box center [603, 372] width 114 height 15
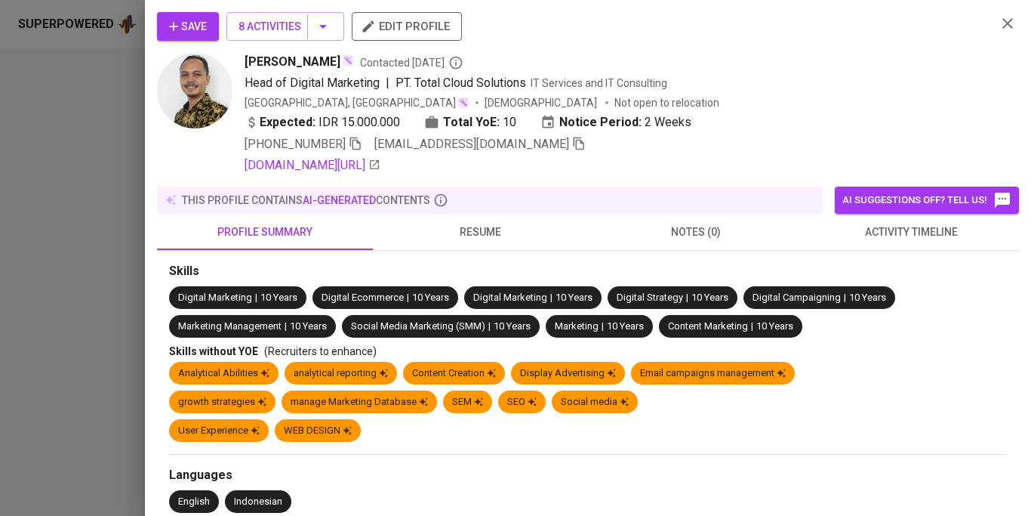
click at [467, 226] on span "resume" at bounding box center [481, 232] width 198 height 19
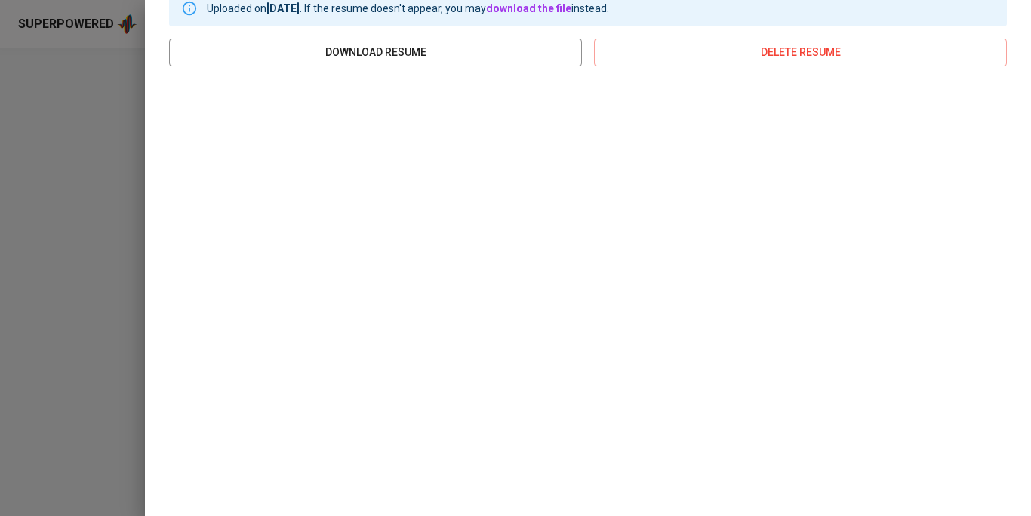
scroll to position [0, 0]
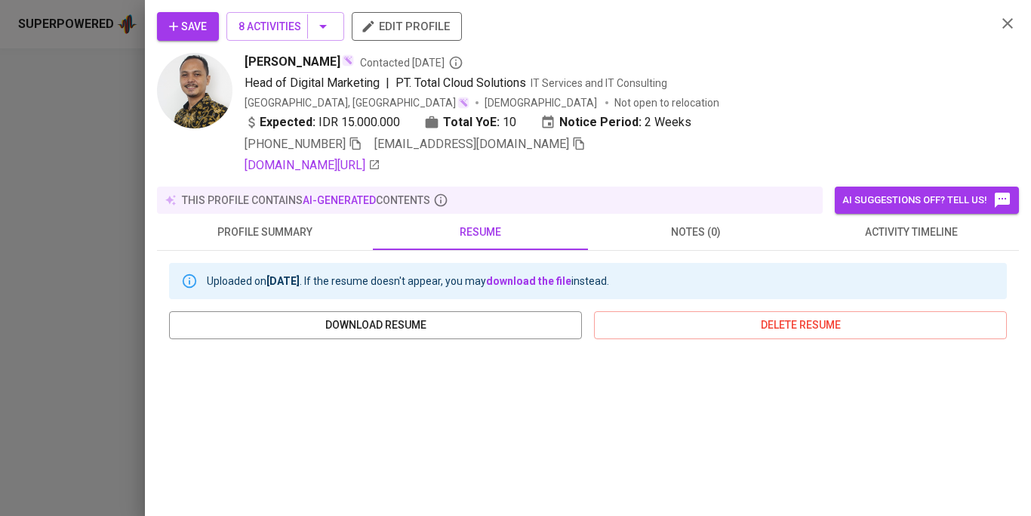
click at [1011, 22] on icon "button" at bounding box center [1008, 23] width 18 height 18
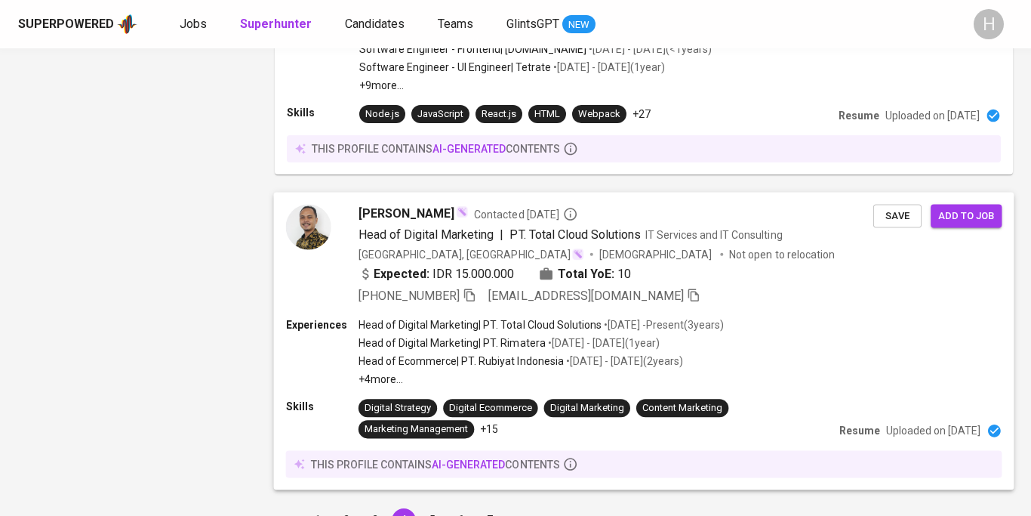
scroll to position [2894, 0]
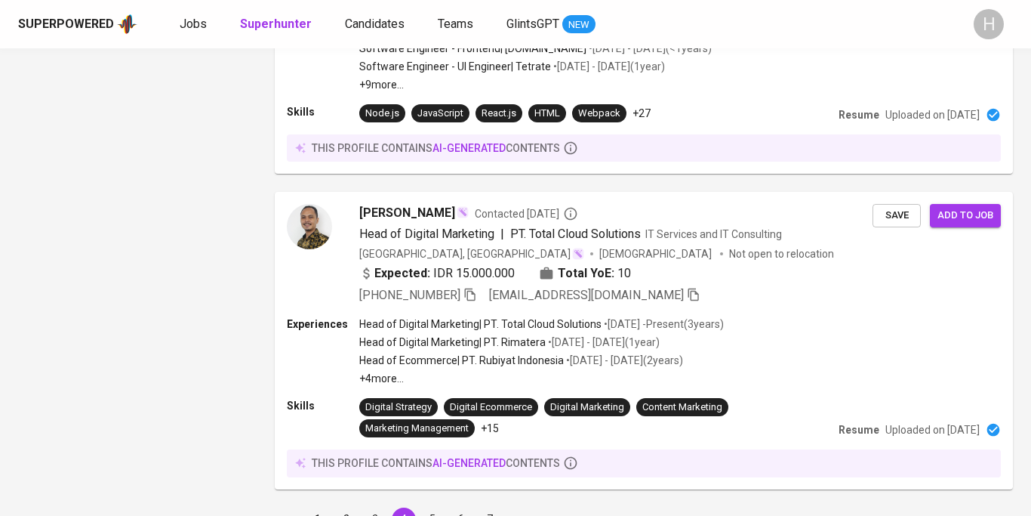
click at [434, 507] on button "5" at bounding box center [433, 519] width 24 height 24
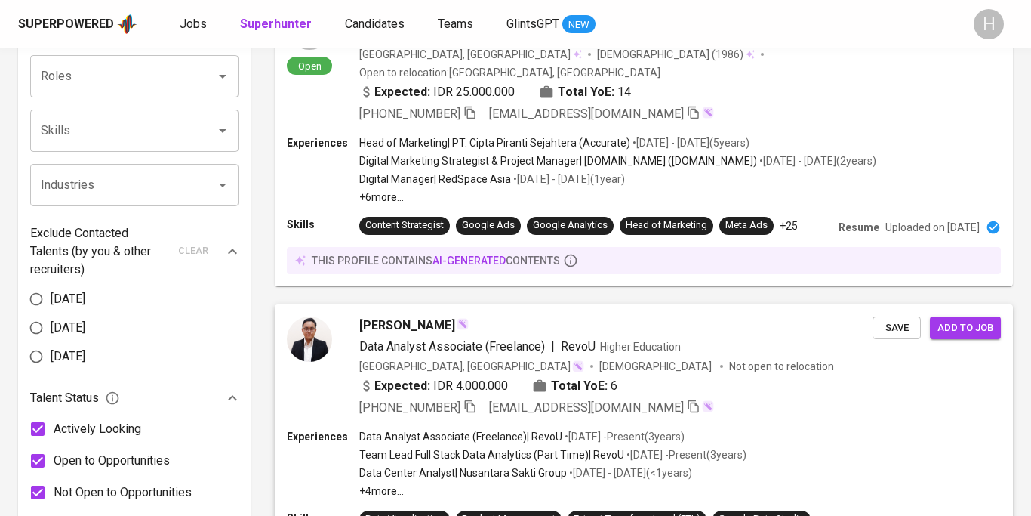
scroll to position [422, 0]
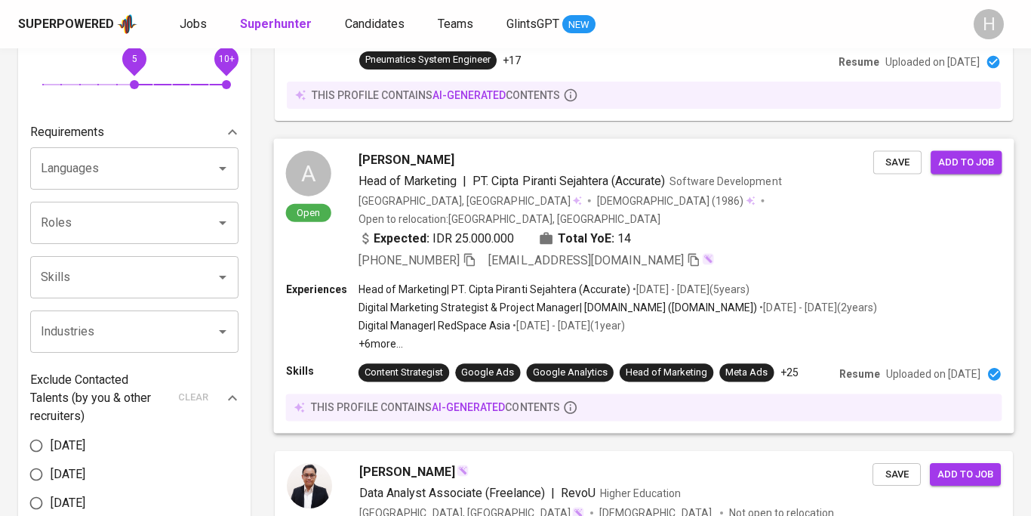
click at [453, 300] on p "Digital Marketing Strategist & Project Manager | [DOMAIN_NAME] ([DOMAIN_NAME])" at bounding box center [558, 307] width 399 height 15
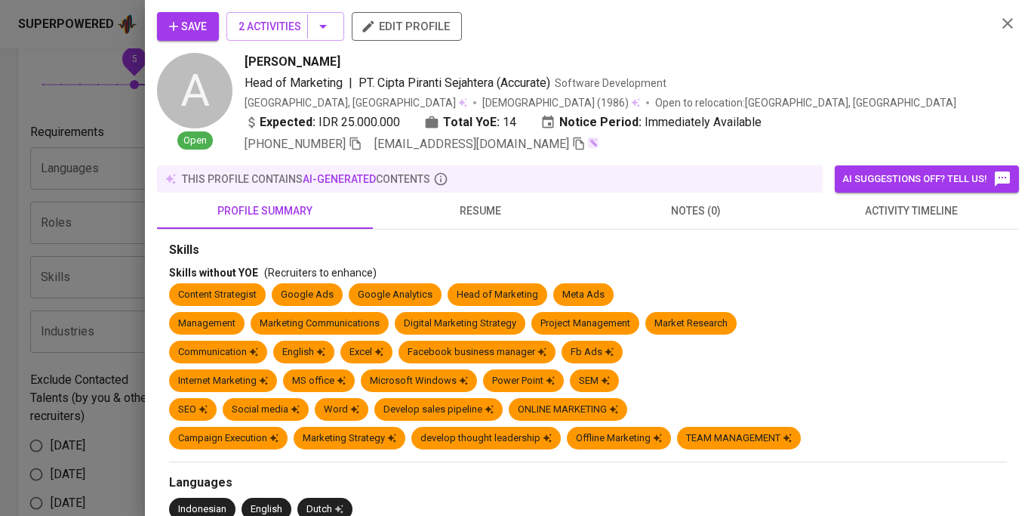
click at [492, 209] on span "resume" at bounding box center [481, 211] width 198 height 19
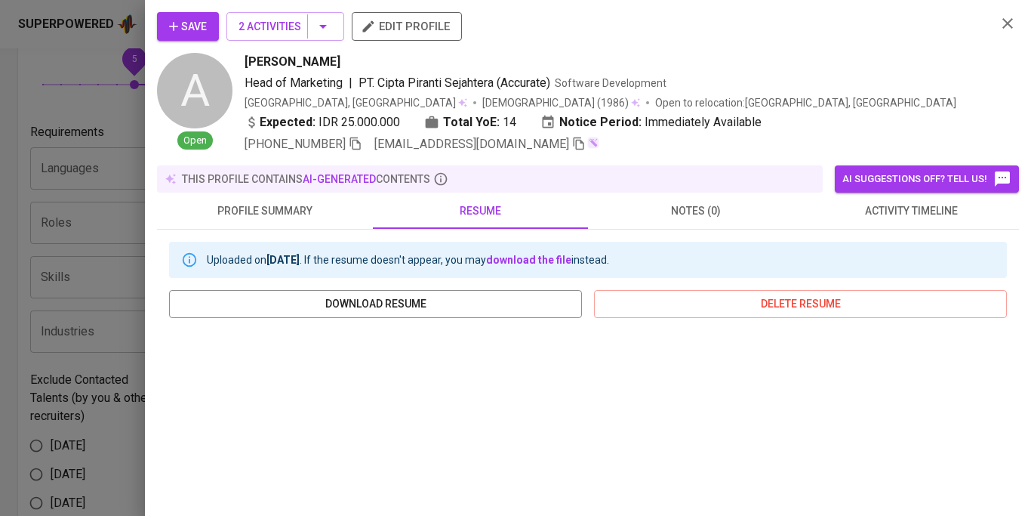
click at [492, 209] on span "resume" at bounding box center [481, 211] width 198 height 19
click at [1000, 27] on icon "button" at bounding box center [1008, 23] width 18 height 18
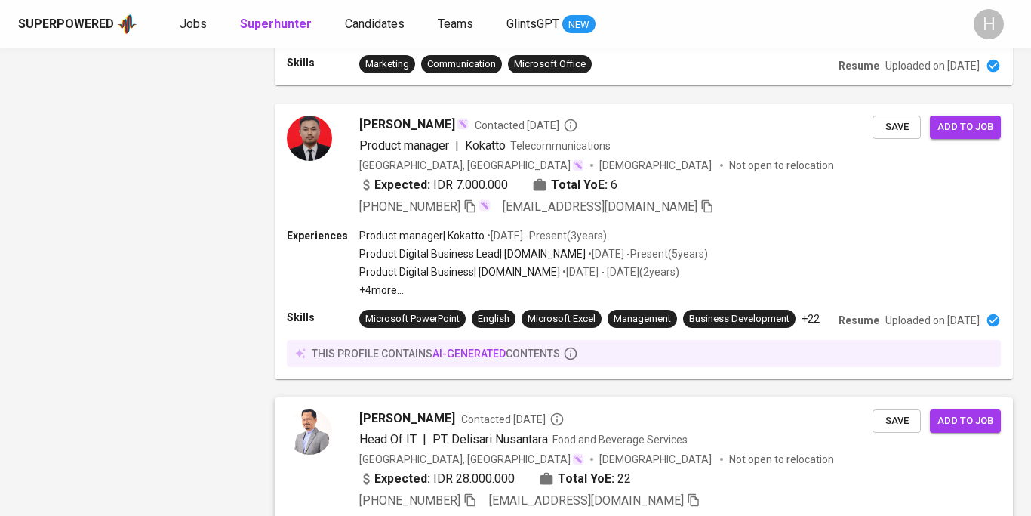
scroll to position [2794, 0]
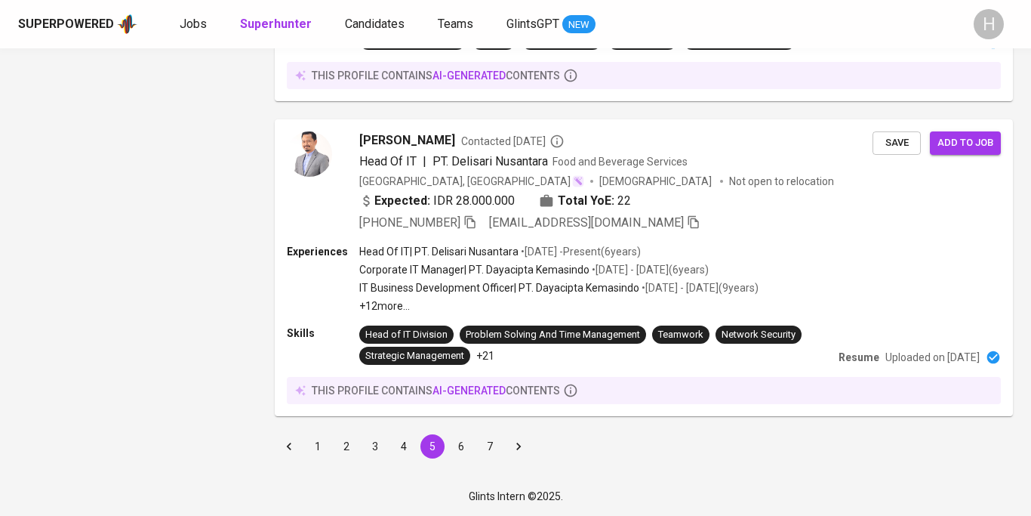
click at [469, 445] on button "6" at bounding box center [461, 446] width 24 height 24
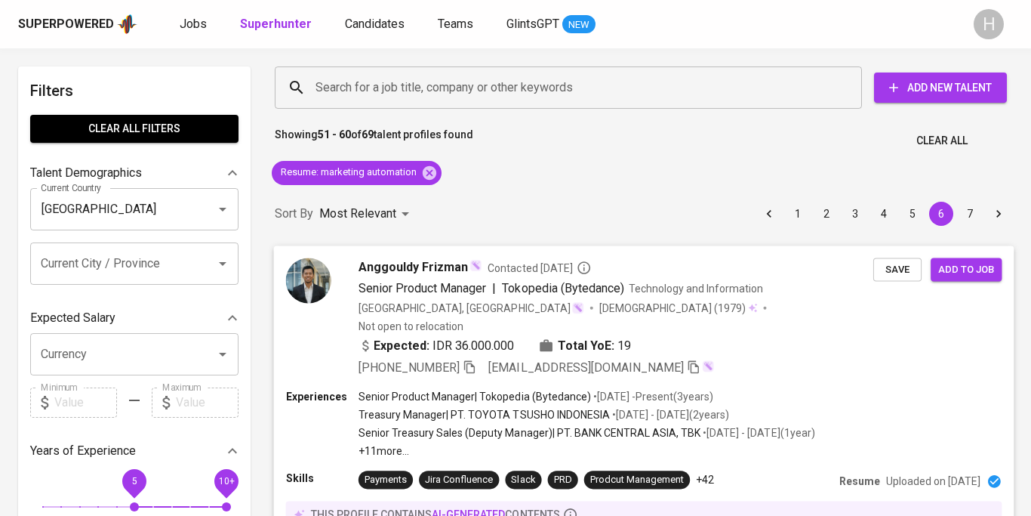
click at [425, 266] on span "Anggouldy Frizman" at bounding box center [413, 266] width 109 height 18
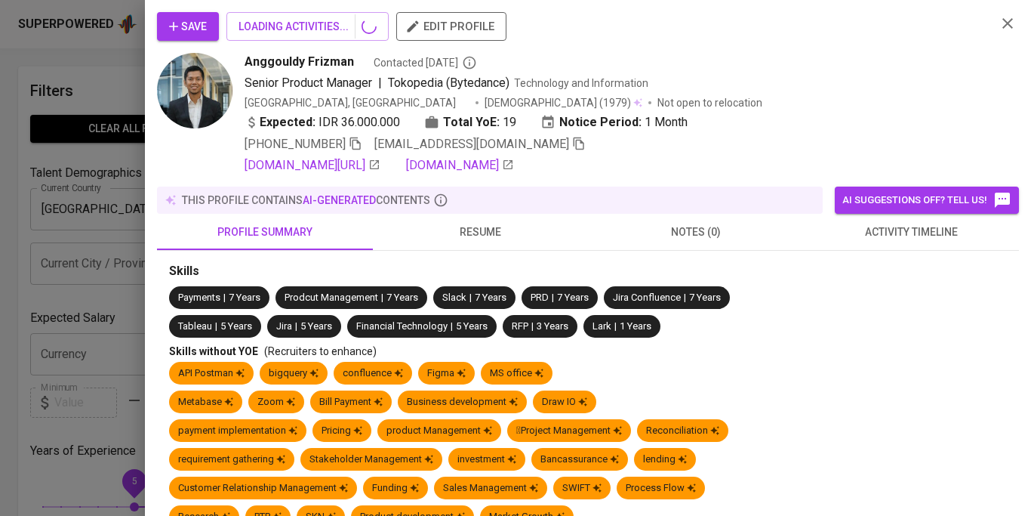
click at [489, 229] on span "resume" at bounding box center [481, 232] width 198 height 19
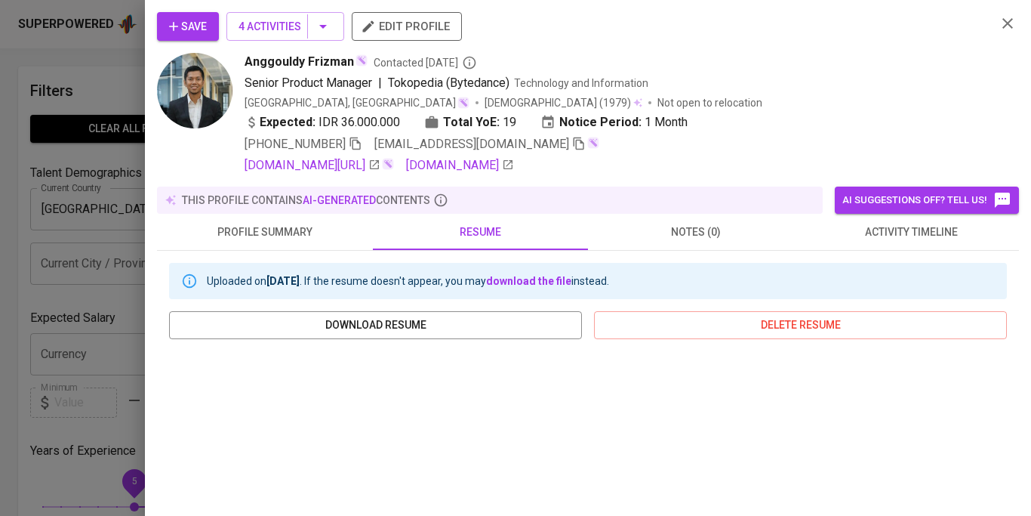
click at [1008, 27] on icon "button" at bounding box center [1008, 23] width 18 height 18
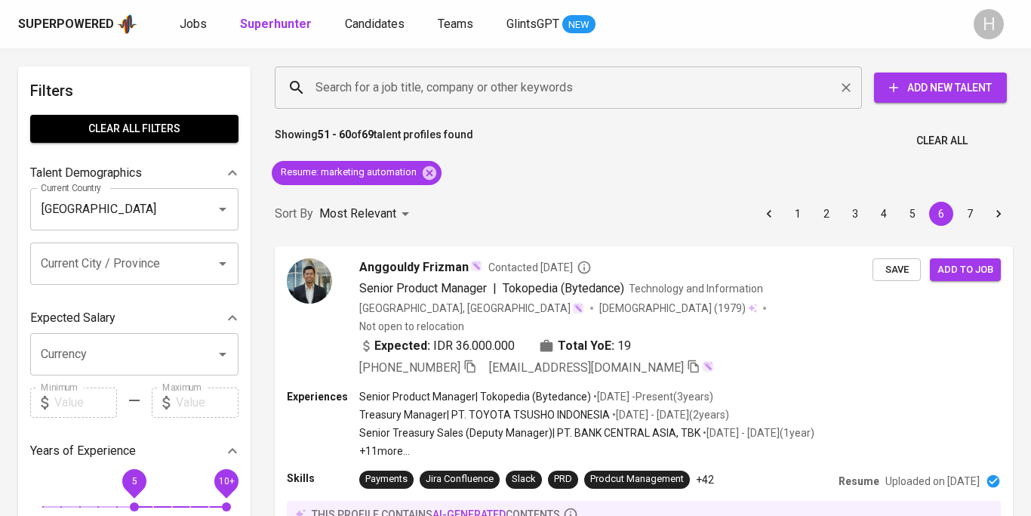
click at [391, 99] on input "Search for a job title, company or other keywords" at bounding box center [572, 87] width 521 height 29
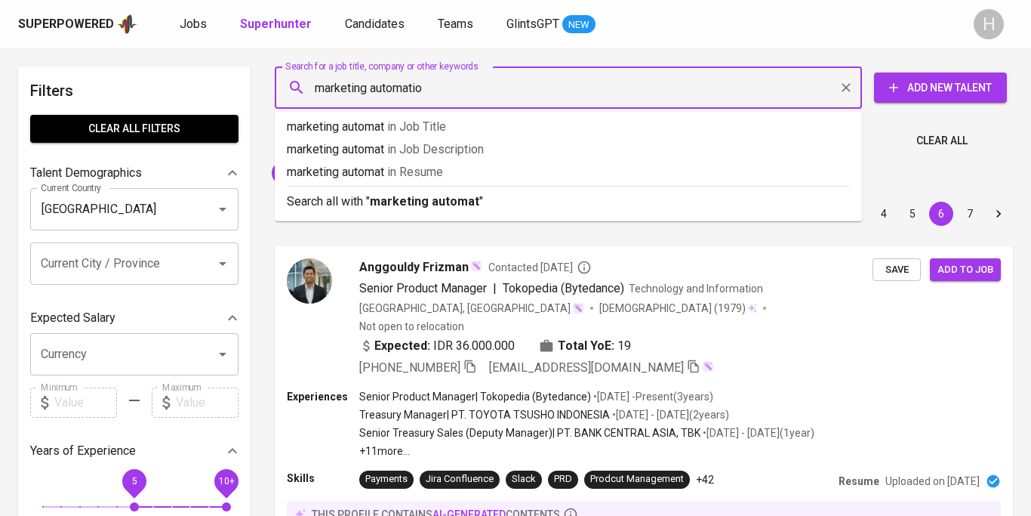
type input "marketing automation"
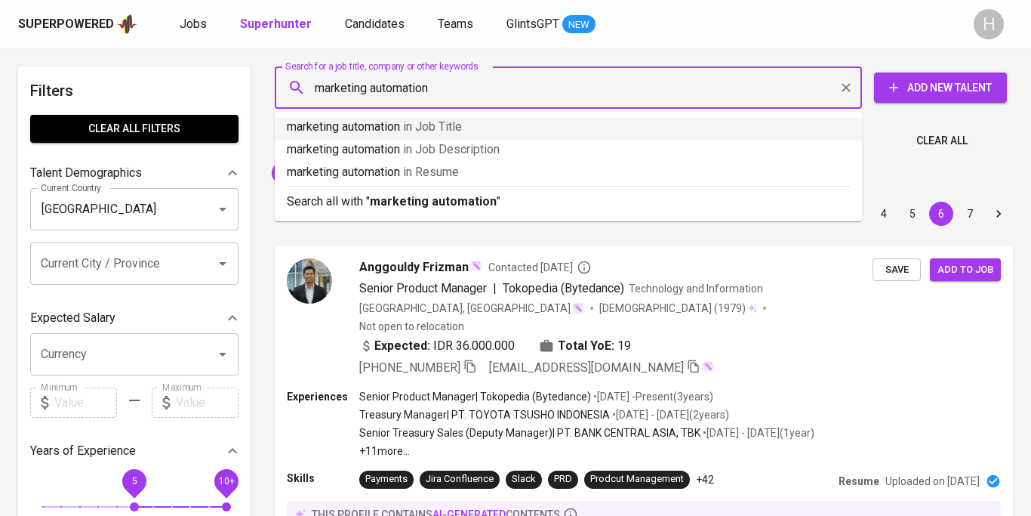
click at [486, 119] on p "marketing automation in Job Title" at bounding box center [568, 127] width 563 height 18
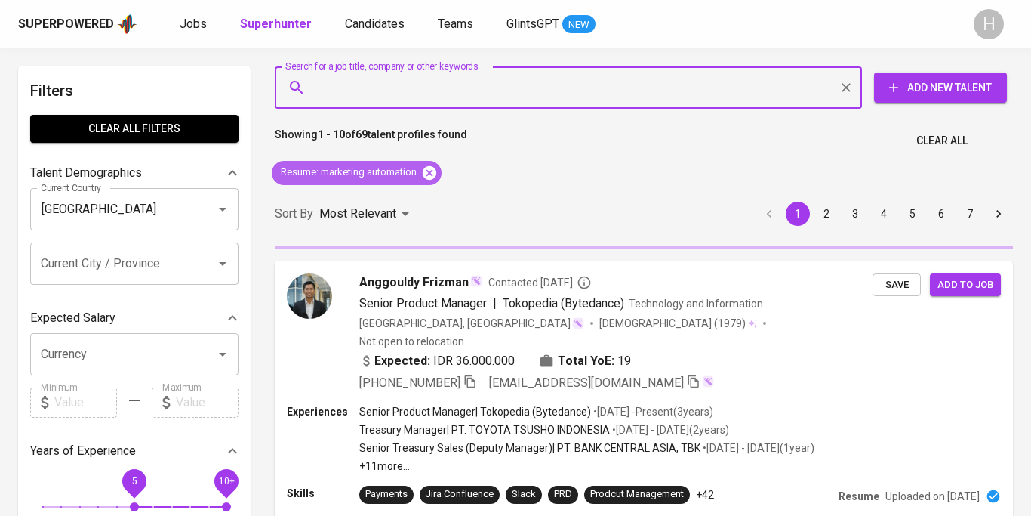
click at [430, 171] on icon at bounding box center [429, 173] width 17 height 17
